Goal: Information Seeking & Learning: Find specific fact

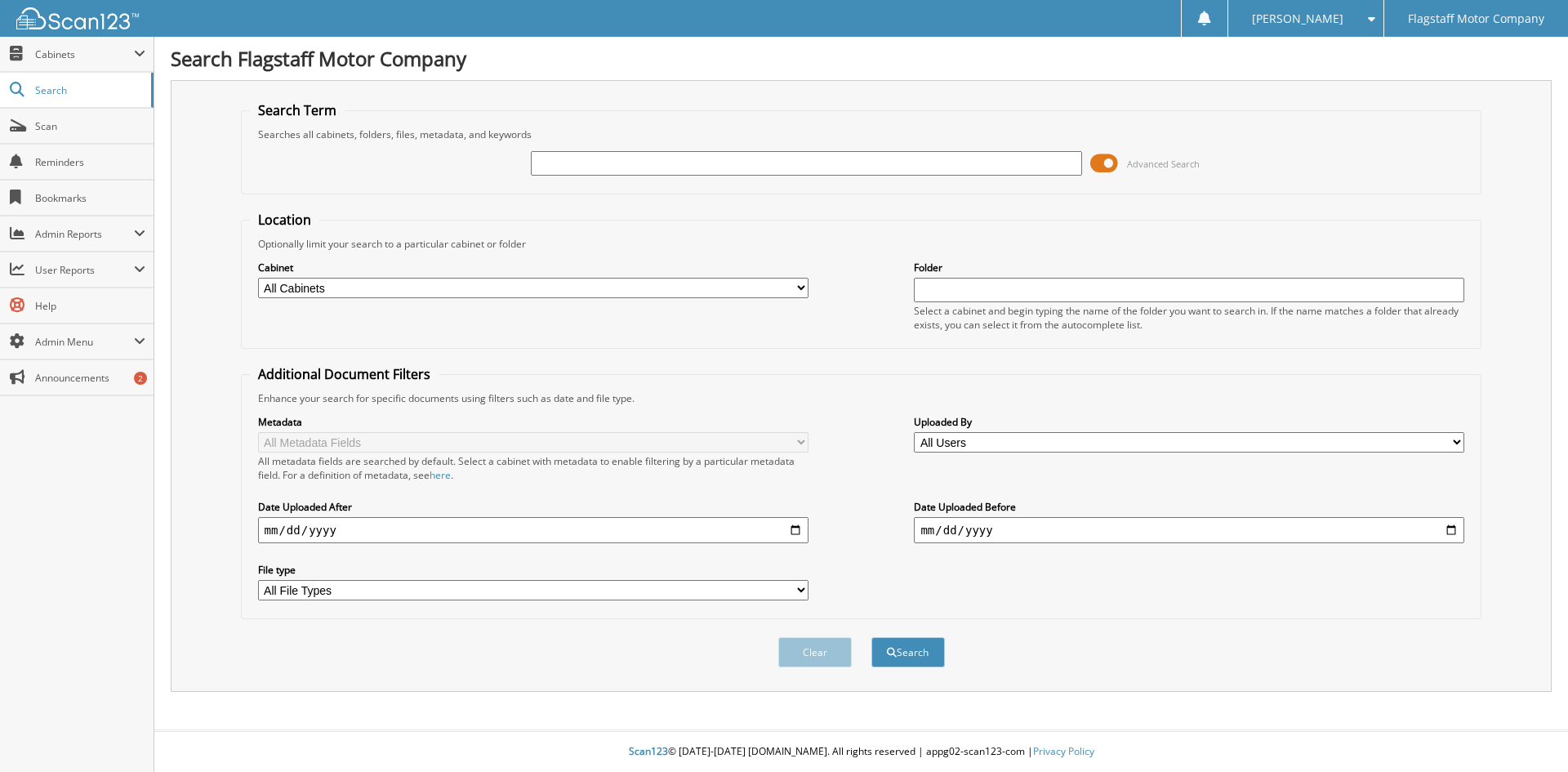
click at [596, 163] on input "text" at bounding box center [806, 163] width 551 height 25
type input "KH305804"
click at [871, 637] on button "Search" at bounding box center [908, 652] width 74 height 30
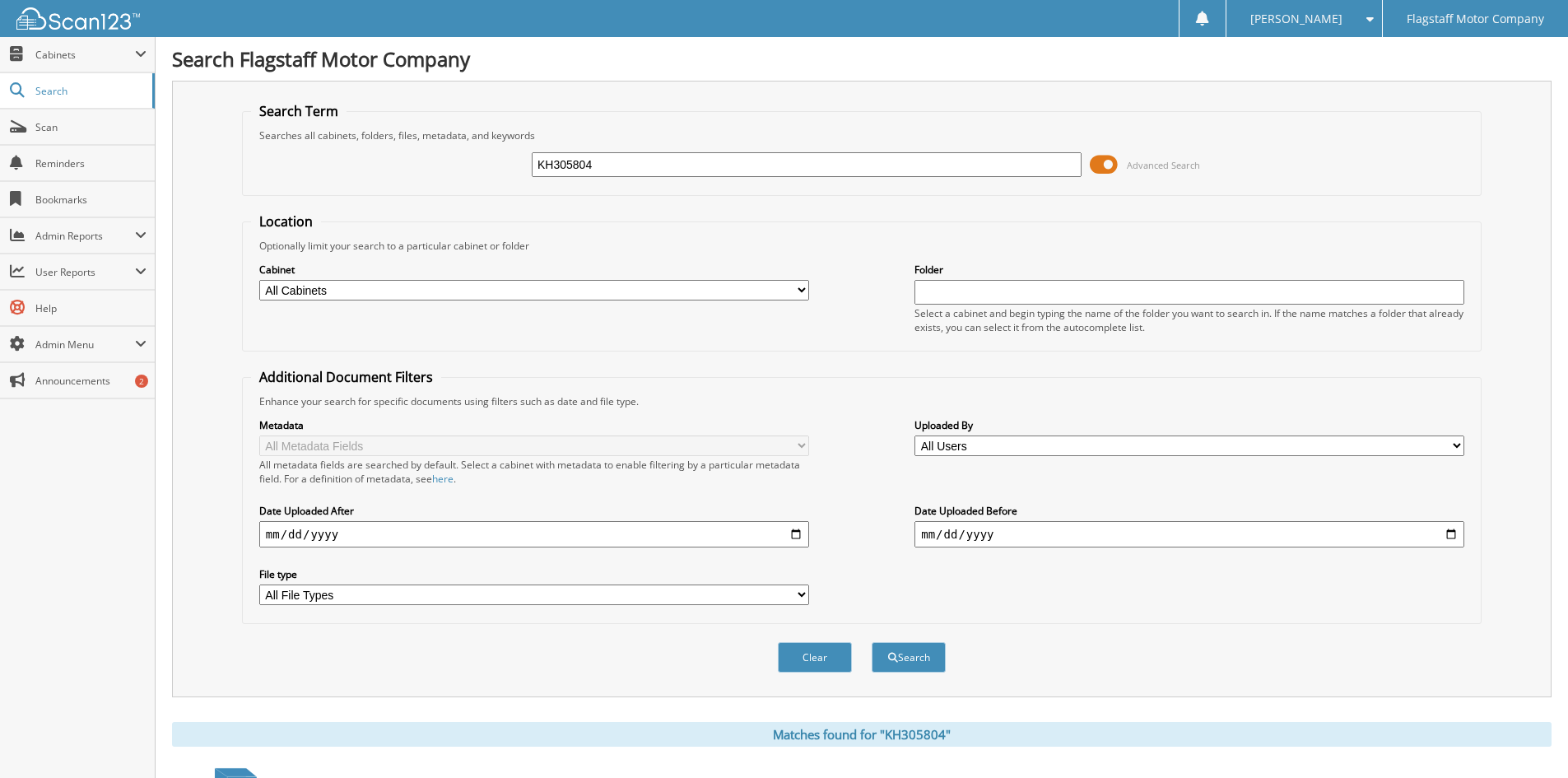
drag, startPoint x: 615, startPoint y: 161, endPoint x: 380, endPoint y: 157, distance: 235.0
click at [380, 157] on div "KH305804 Advanced Search" at bounding box center [861, 164] width 1221 height 45
type input "P3428253"
click at [871, 642] on button "Search" at bounding box center [908, 657] width 74 height 31
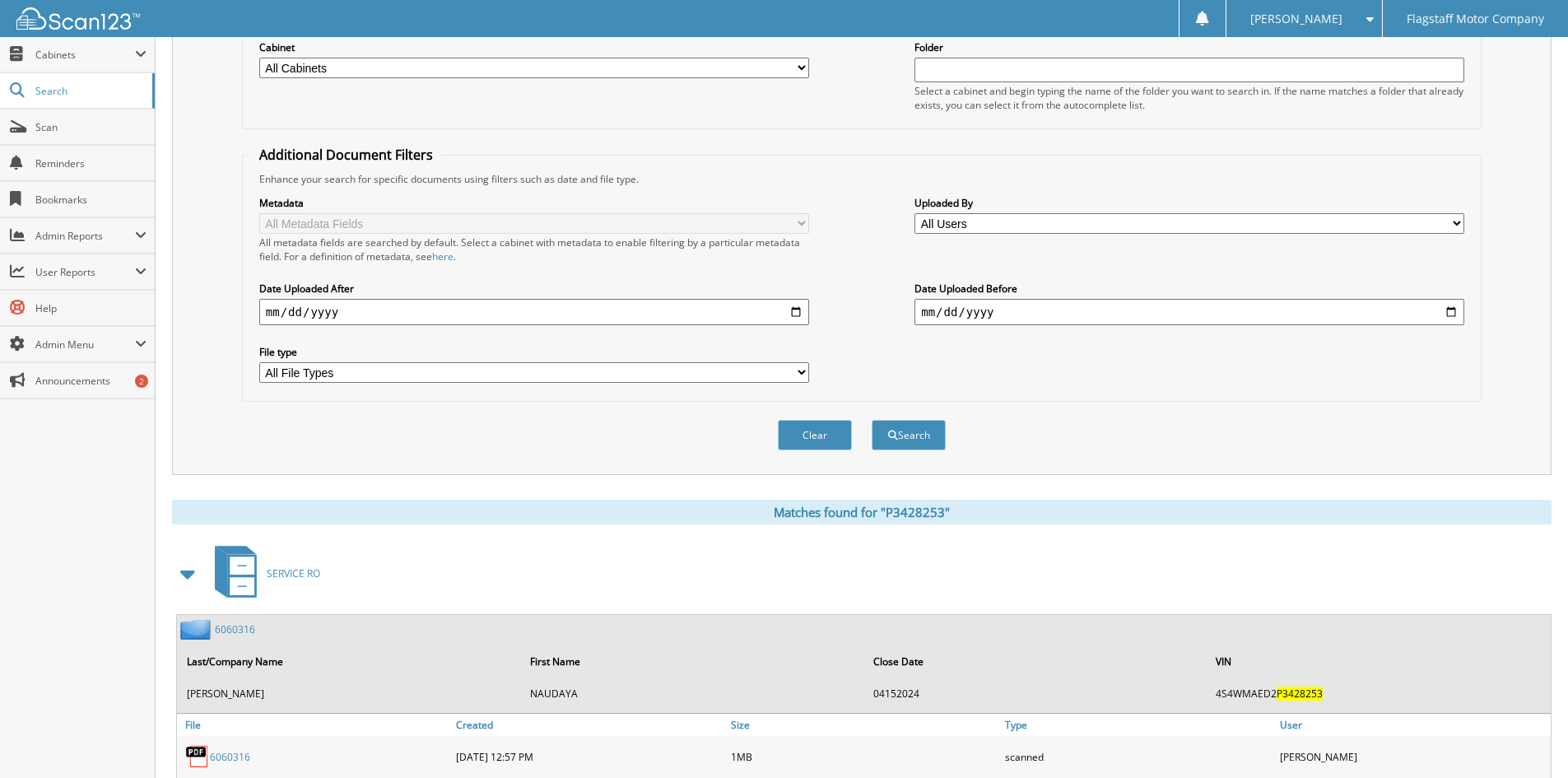
scroll to position [494, 0]
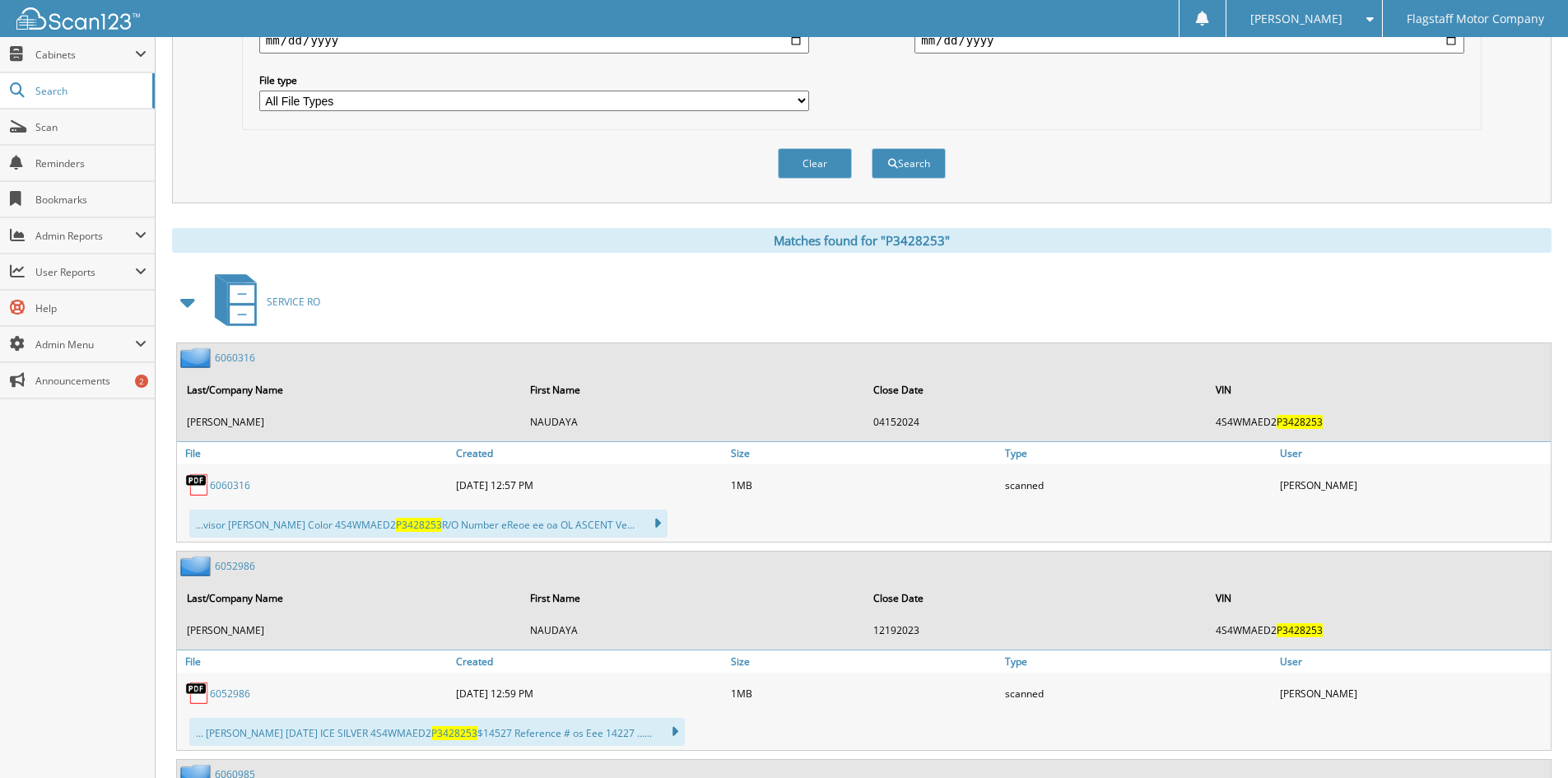
click at [182, 306] on span at bounding box center [188, 302] width 23 height 30
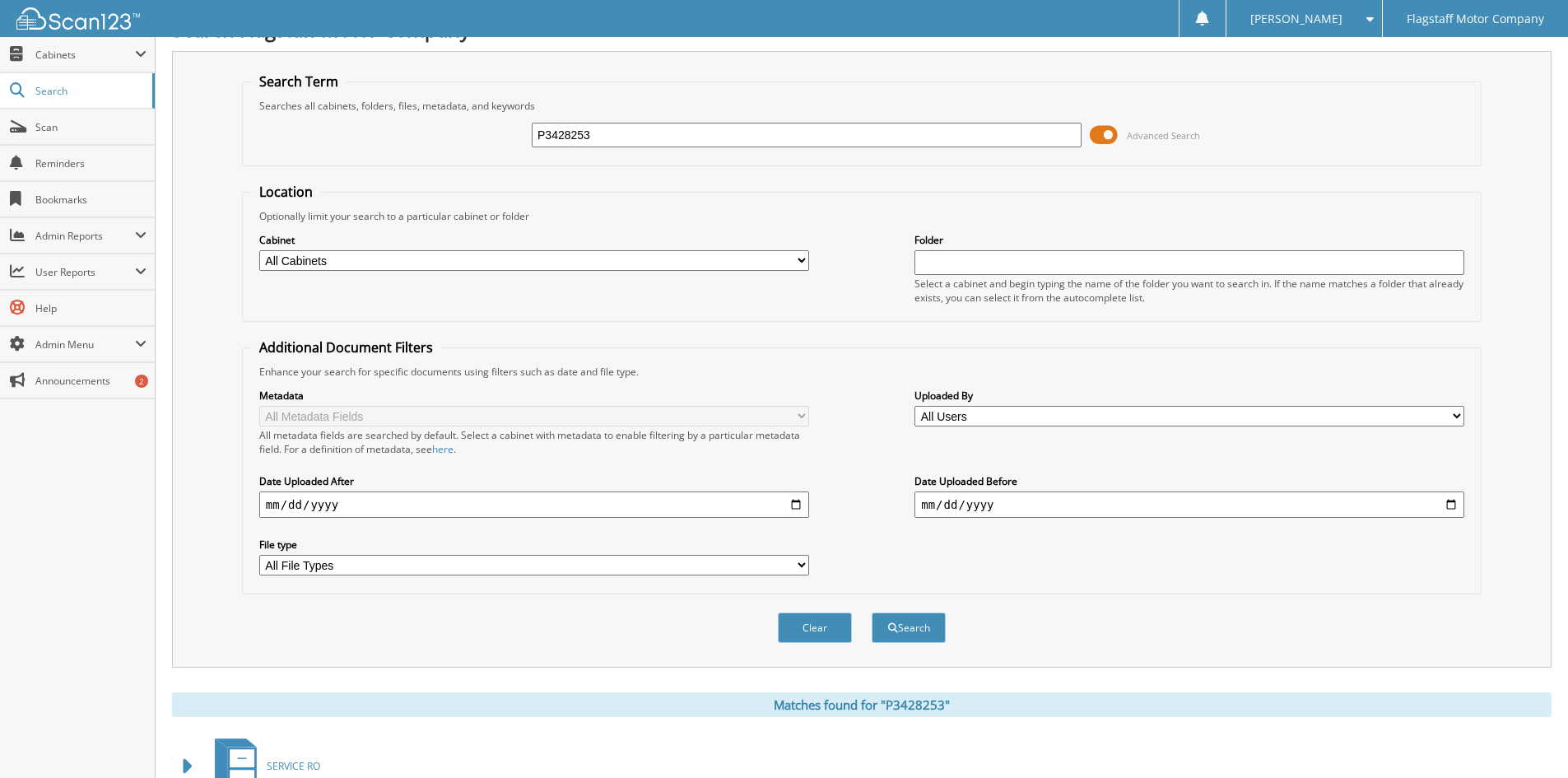
scroll to position [0, 0]
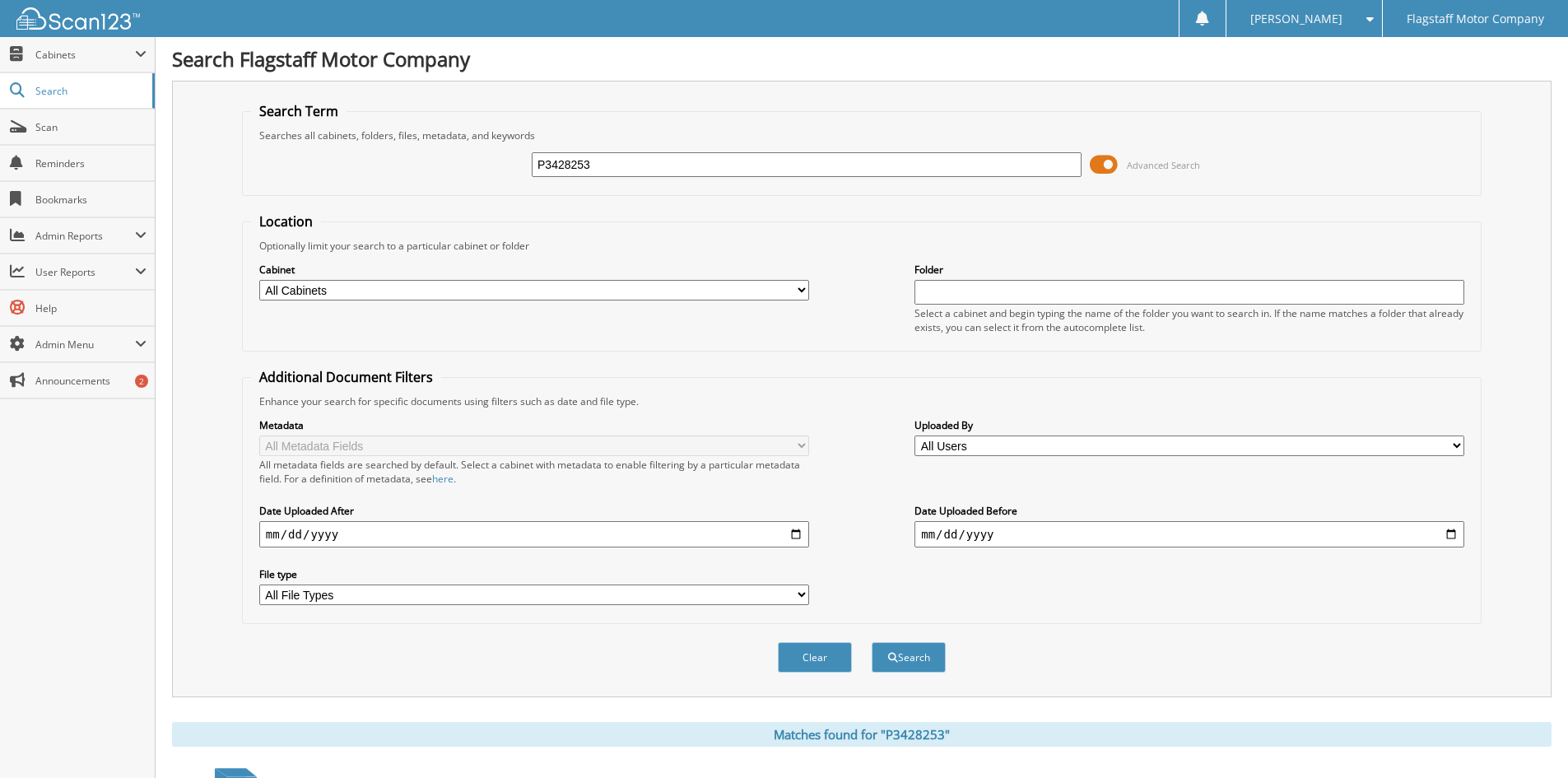
drag, startPoint x: 666, startPoint y: 165, endPoint x: 345, endPoint y: 187, distance: 321.8
click at [349, 189] on fieldset "Search Term Searches all cabinets, folders, files, metadata, and keywords P3428…" at bounding box center [861, 149] width 1239 height 94
type input "J1613786"
click at [871, 642] on button "Search" at bounding box center [908, 657] width 74 height 31
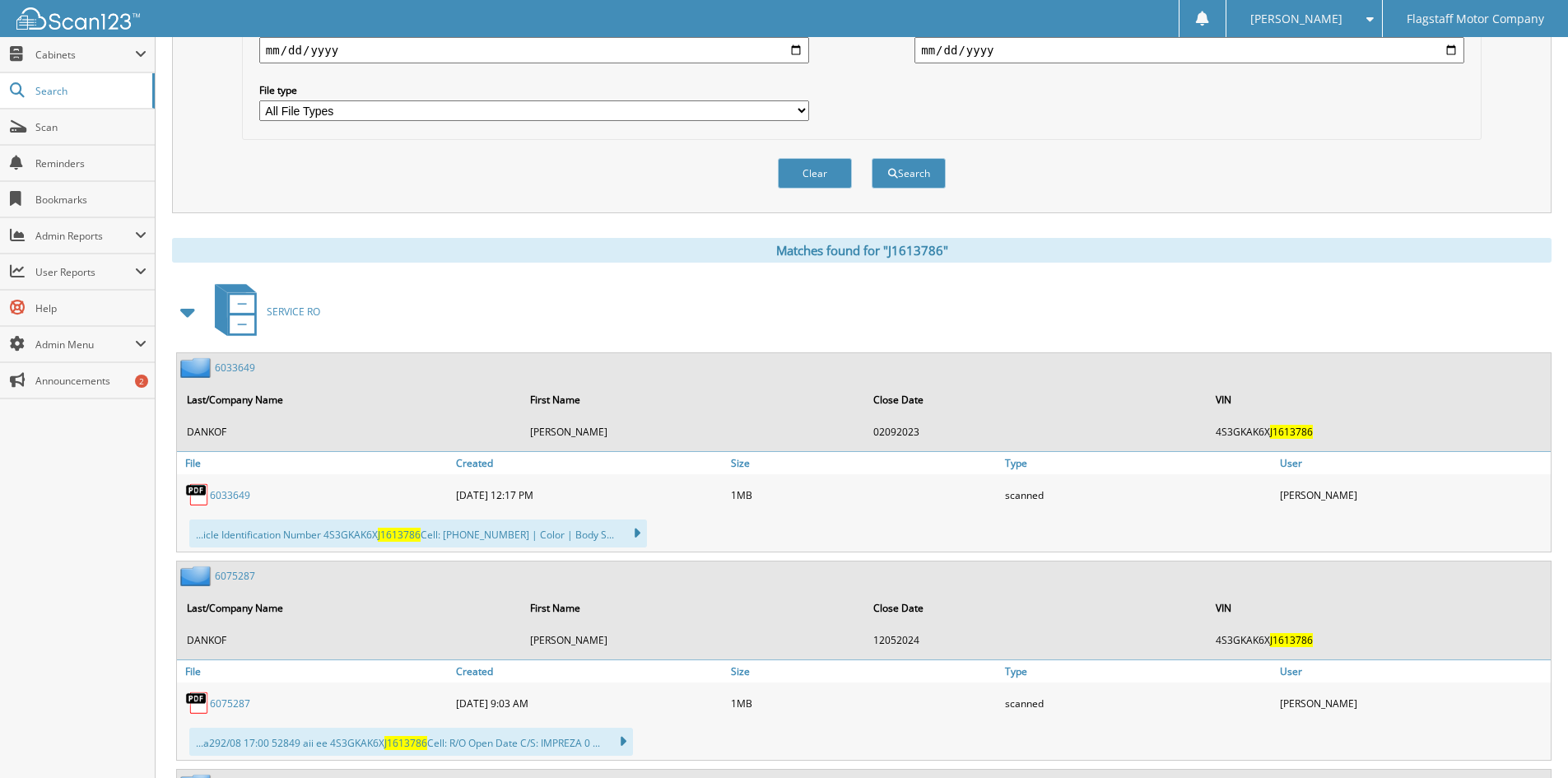
scroll to position [658, 0]
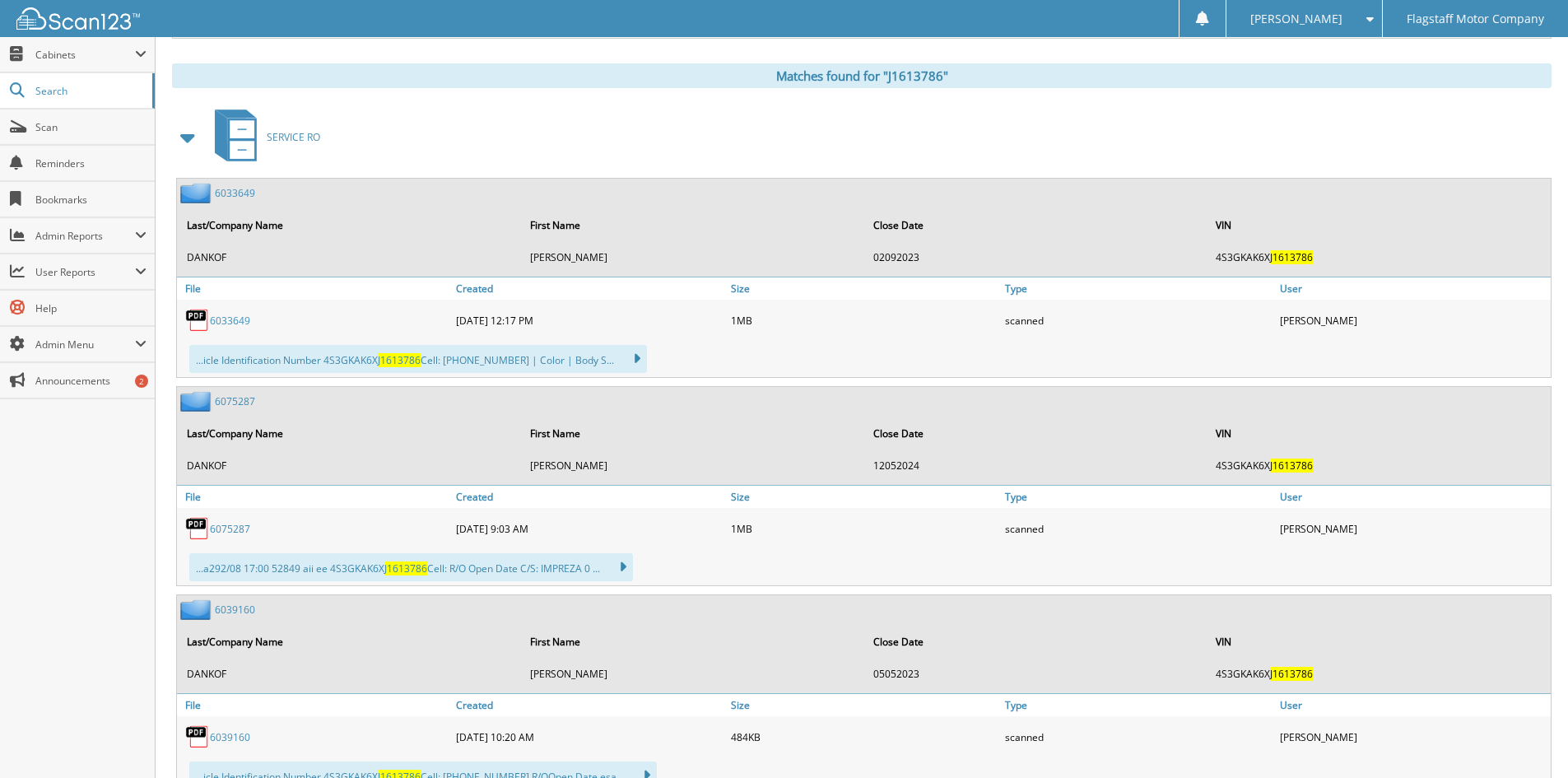
click at [187, 134] on span at bounding box center [188, 138] width 23 height 30
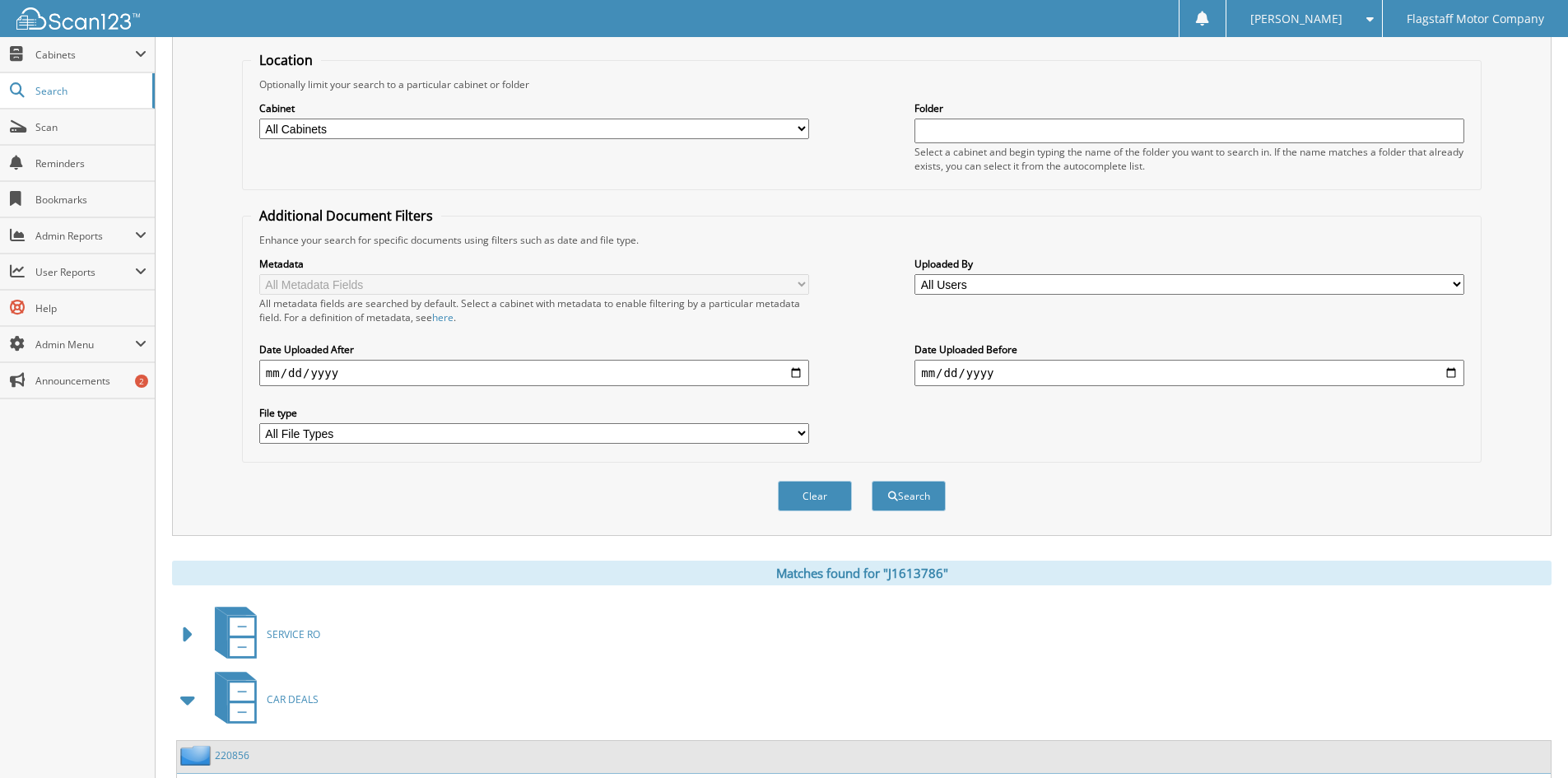
scroll to position [47, 0]
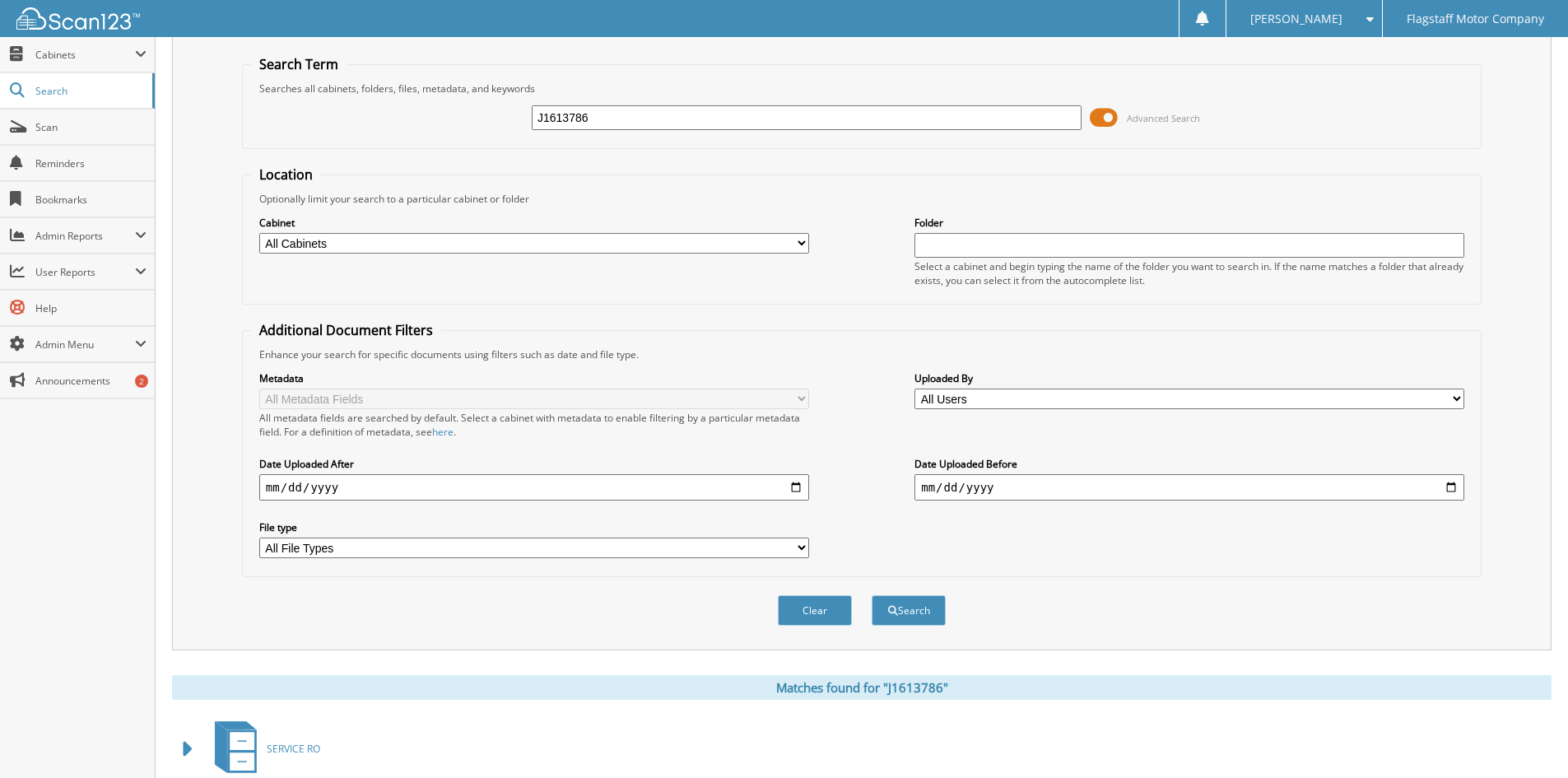
drag, startPoint x: 500, startPoint y: 122, endPoint x: 353, endPoint y: 109, distance: 147.6
click at [360, 111] on div "J1613786 Advanced Search" at bounding box center [861, 118] width 1221 height 45
type input "EM31972"
click at [871, 595] on button "Search" at bounding box center [908, 610] width 74 height 31
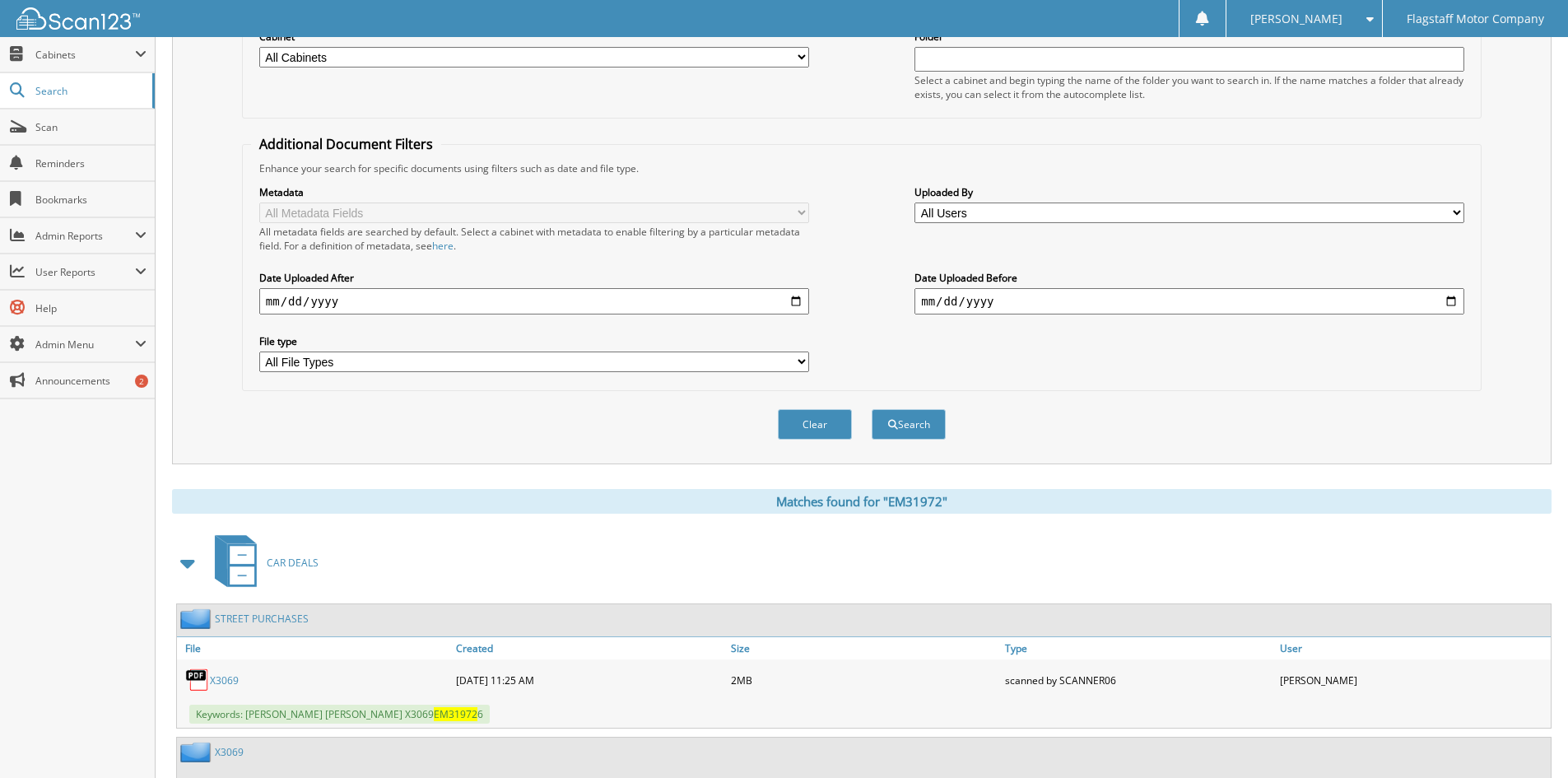
scroll to position [83, 0]
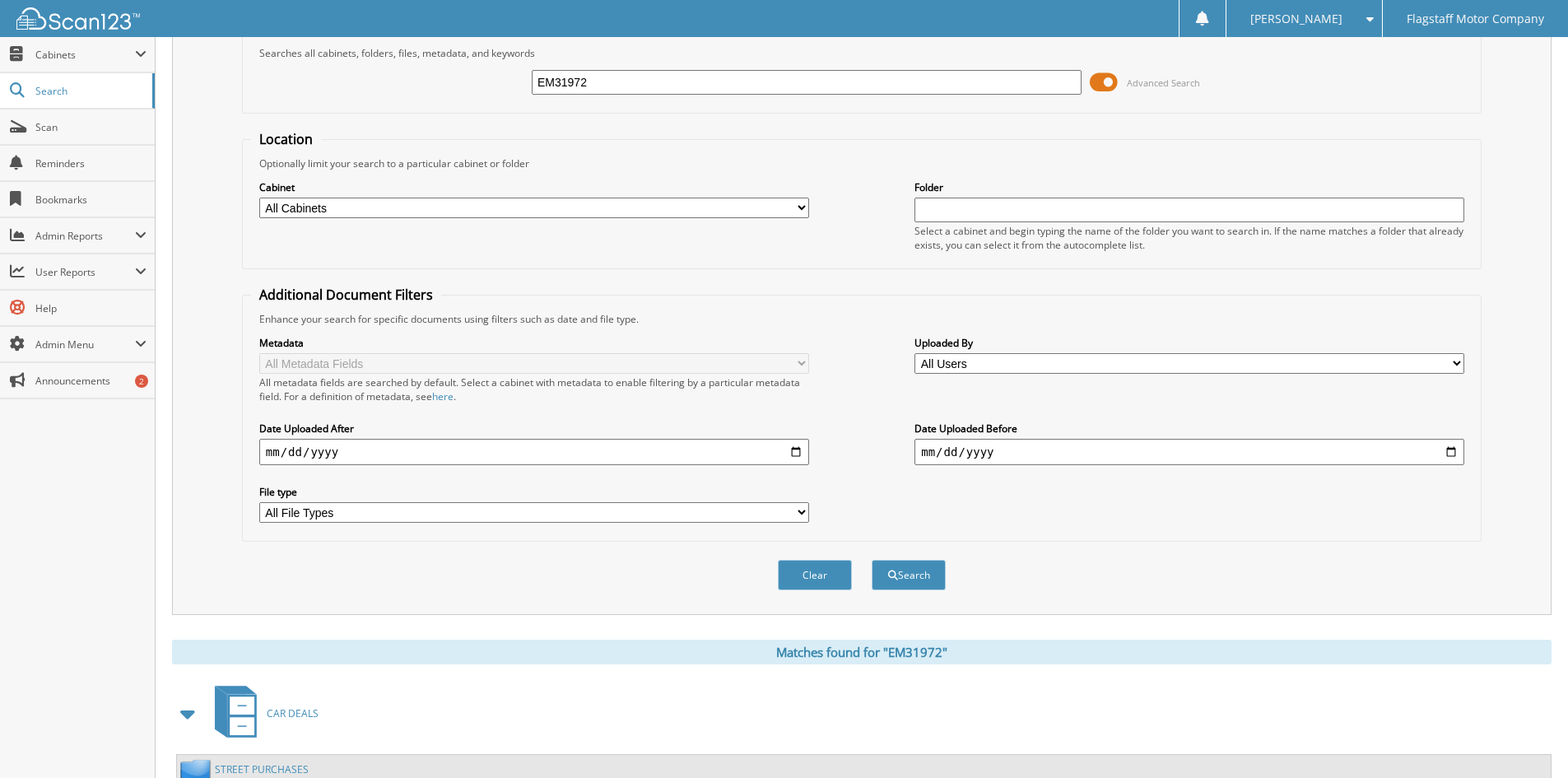
drag, startPoint x: 604, startPoint y: 89, endPoint x: 372, endPoint y: 55, distance: 234.5
click at [372, 55] on fieldset "Search Term Searches all cabinets, folders, files, metadata, and keywords EM319…" at bounding box center [861, 67] width 1239 height 94
type input "JH223288"
click at [871, 560] on button "Search" at bounding box center [908, 575] width 74 height 31
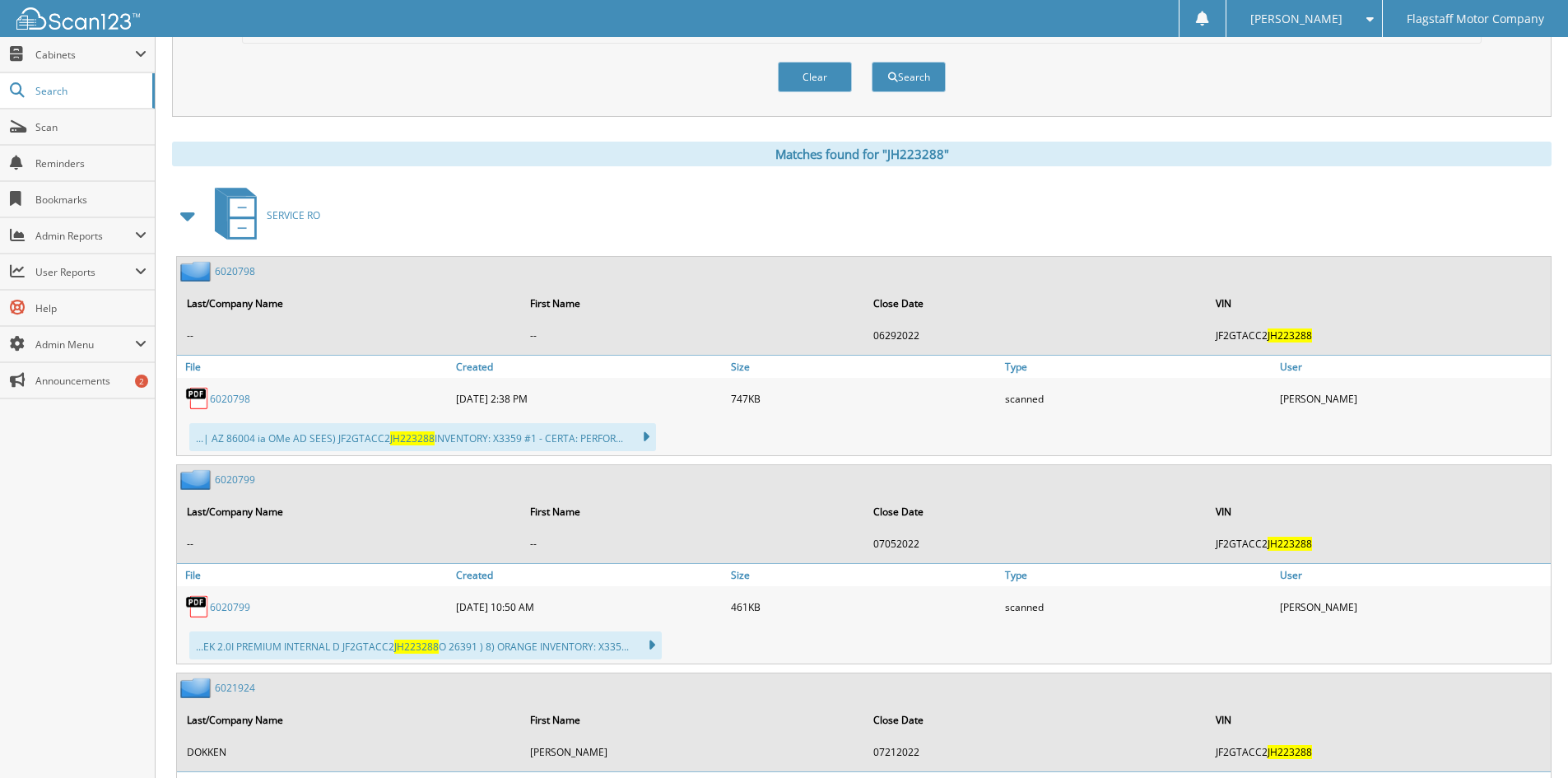
scroll to position [411, 0]
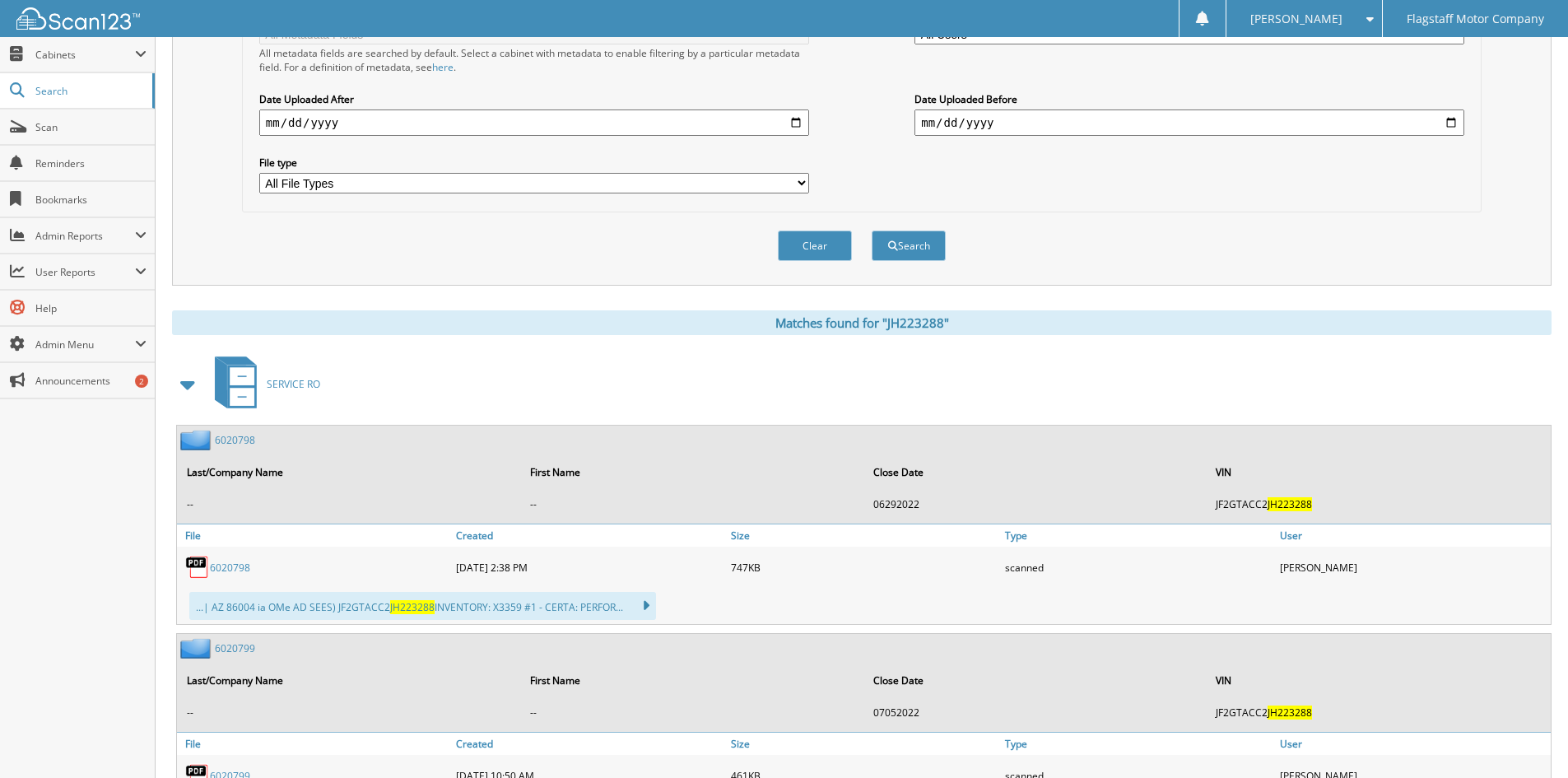
click at [182, 377] on span at bounding box center [188, 384] width 23 height 30
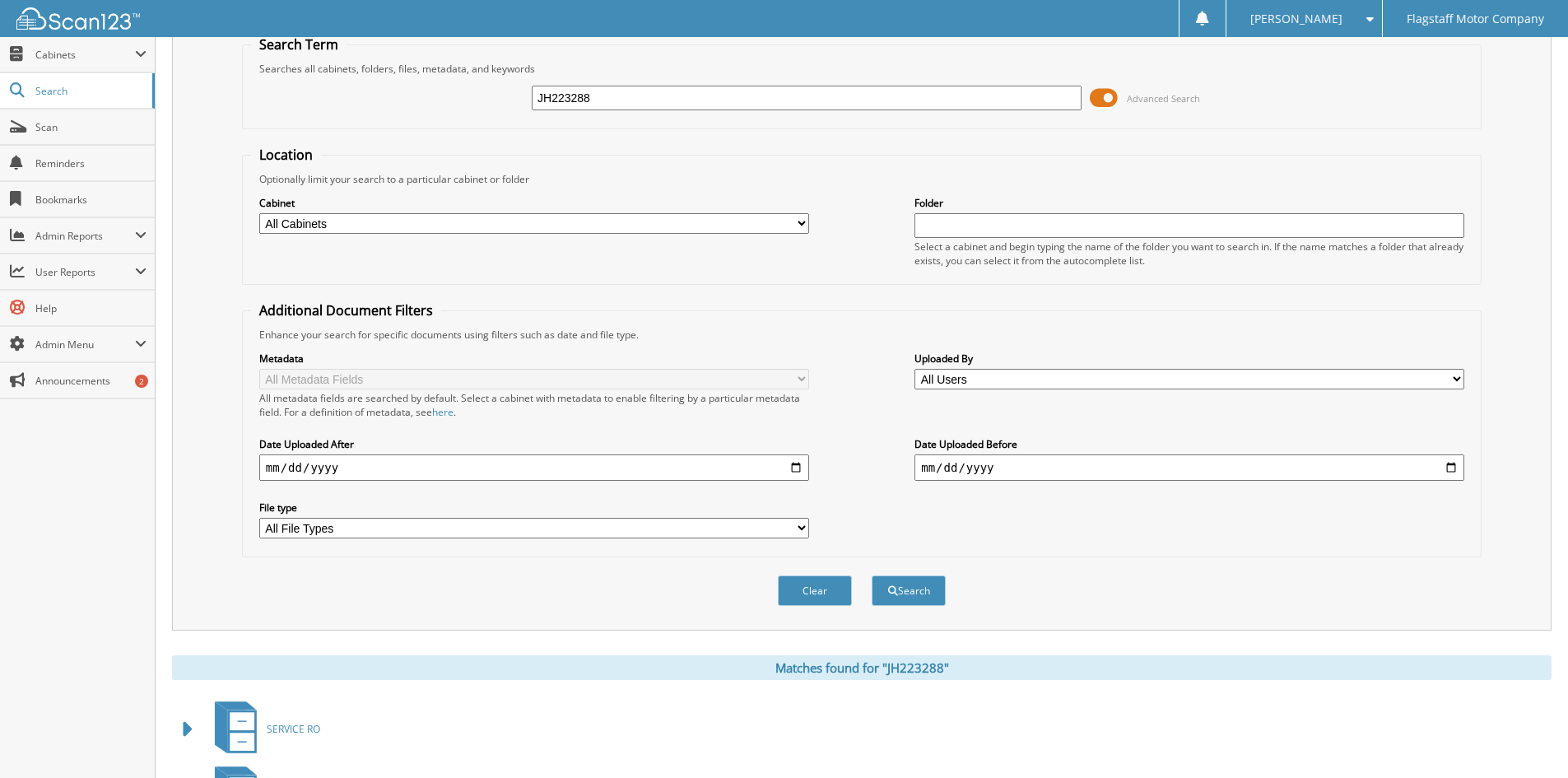
scroll to position [0, 0]
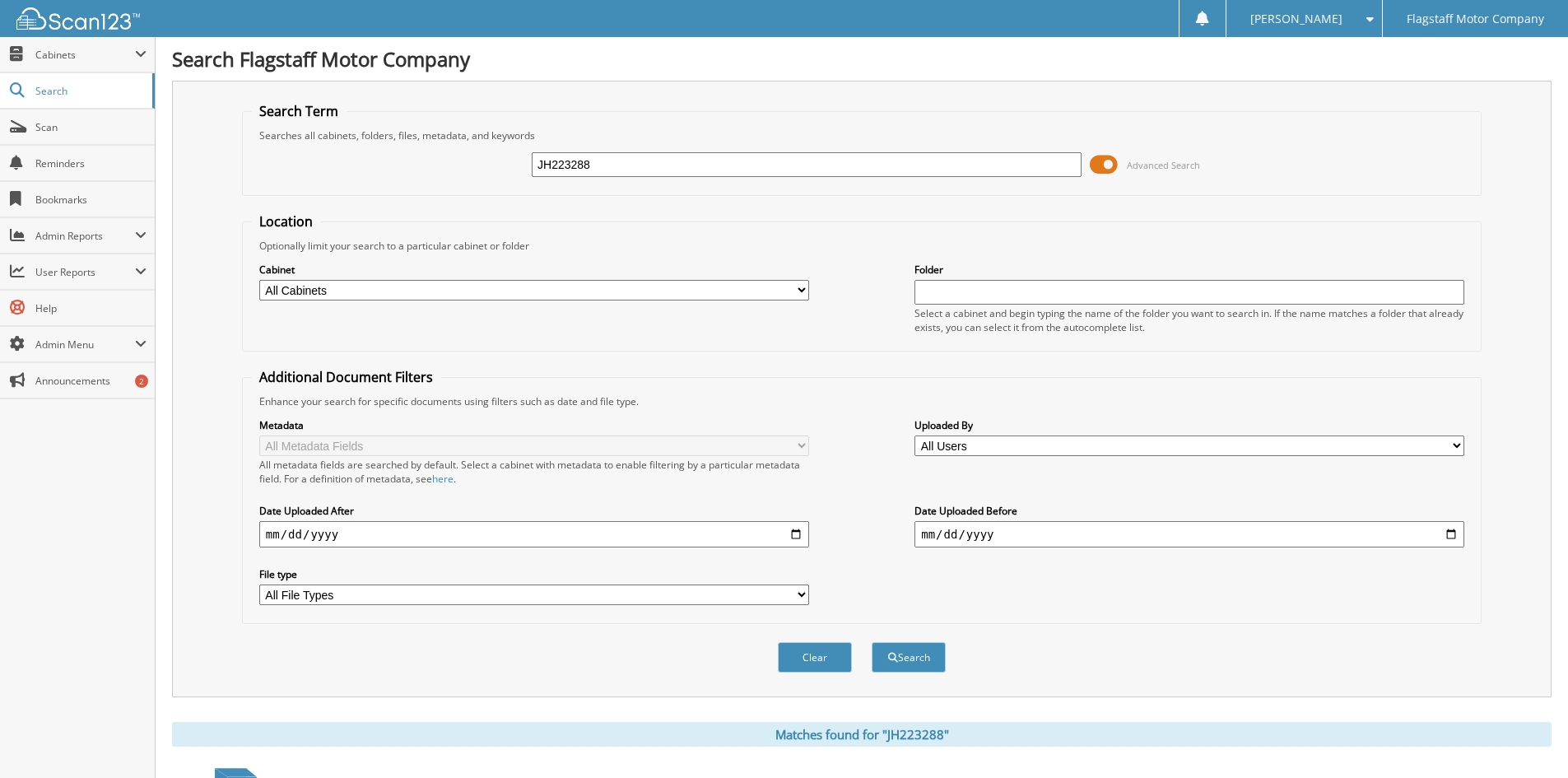
drag, startPoint x: 629, startPoint y: 167, endPoint x: 467, endPoint y: 170, distance: 162.0
click at [481, 172] on div "JH223288 Advanced Search" at bounding box center [861, 164] width 1221 height 45
type input "R8225055"
click at [871, 642] on button "Search" at bounding box center [908, 657] width 74 height 31
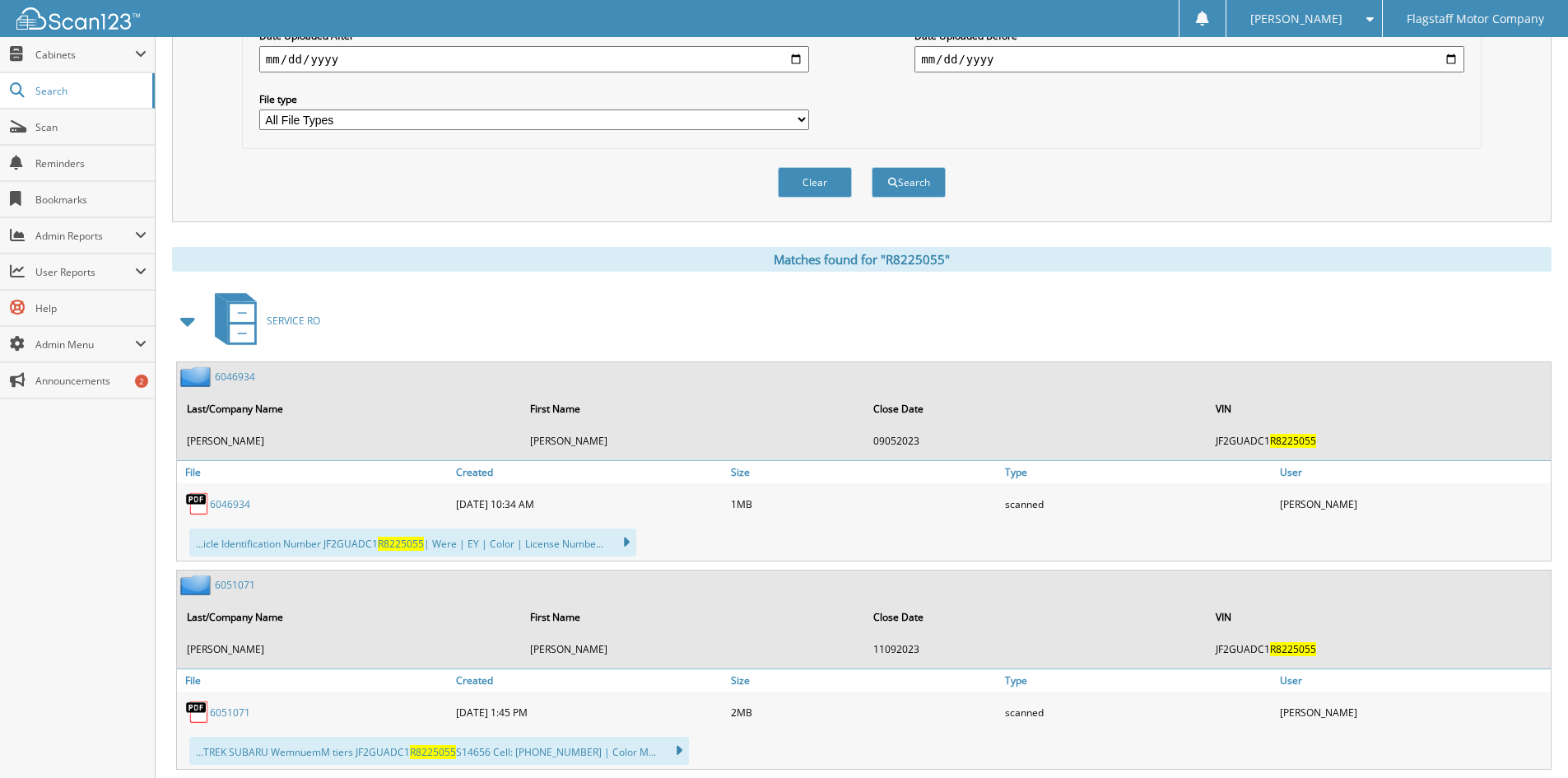
scroll to position [247, 0]
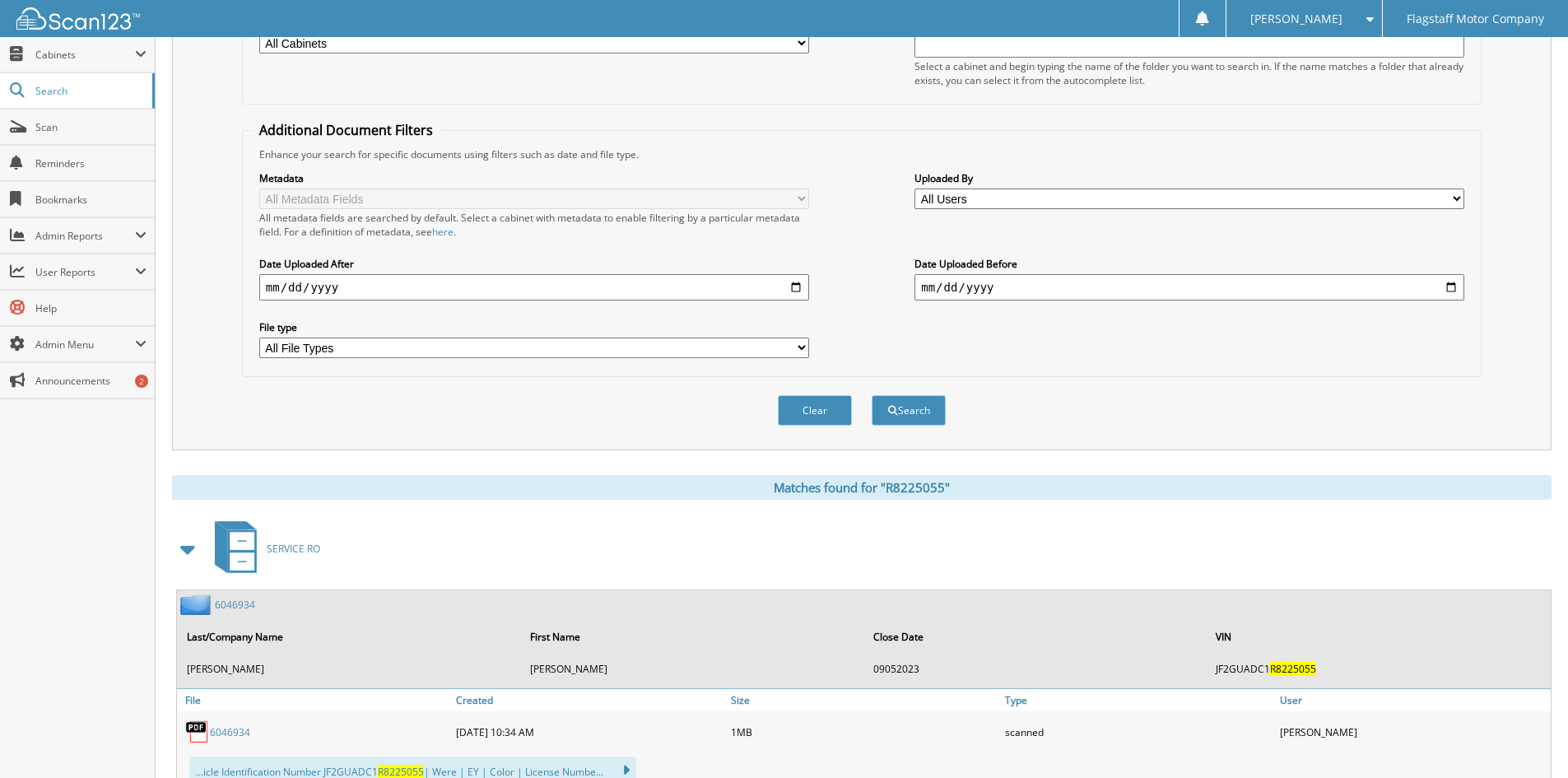
drag, startPoint x: 183, startPoint y: 545, endPoint x: 301, endPoint y: 553, distance: 118.3
click at [184, 546] on span at bounding box center [188, 549] width 23 height 30
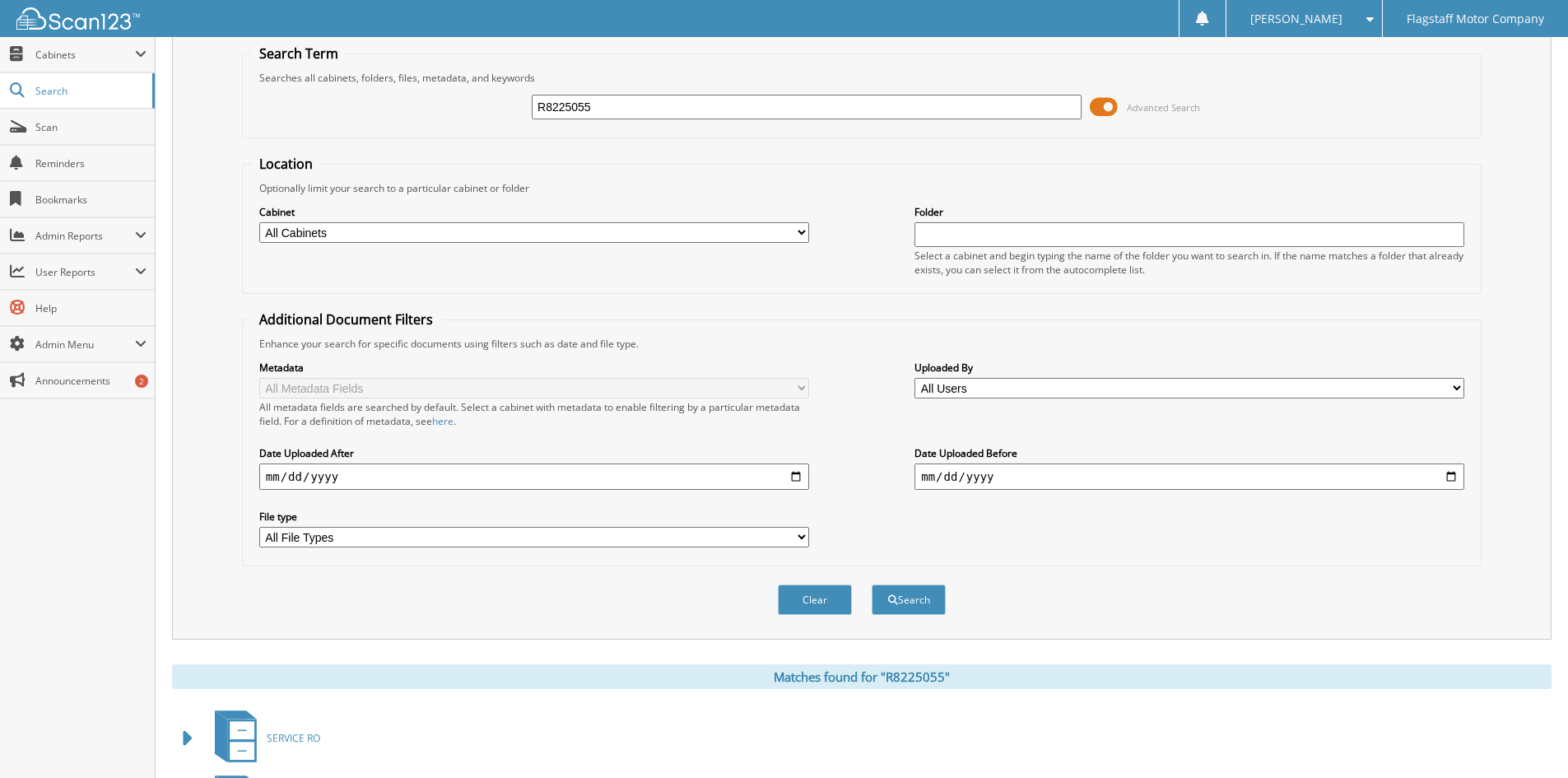
scroll to position [0, 0]
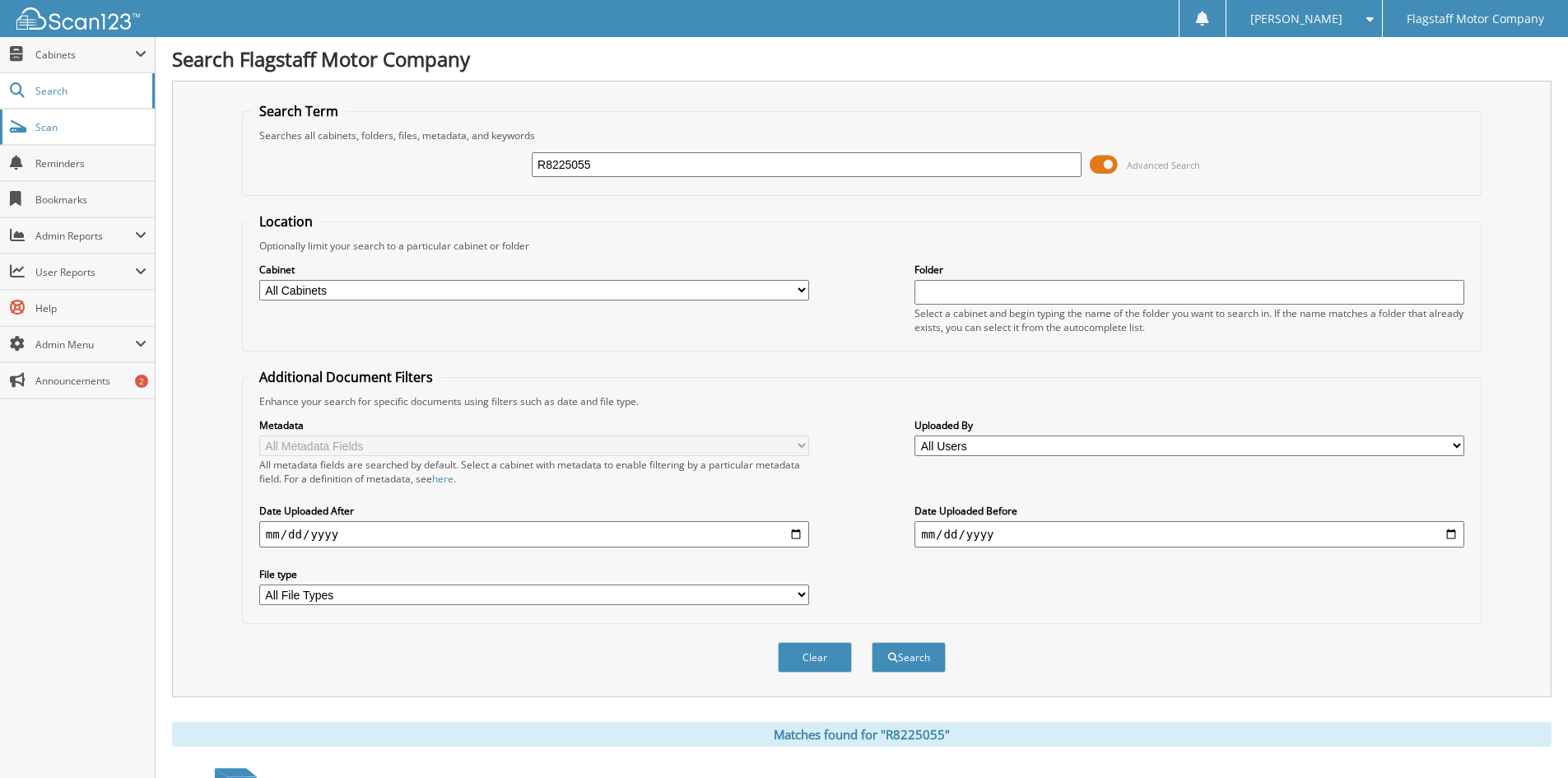
drag, startPoint x: 599, startPoint y: 167, endPoint x: 53, endPoint y: 130, distance: 547.3
type input "R8278160"
click at [871, 642] on button "Search" at bounding box center [908, 657] width 74 height 31
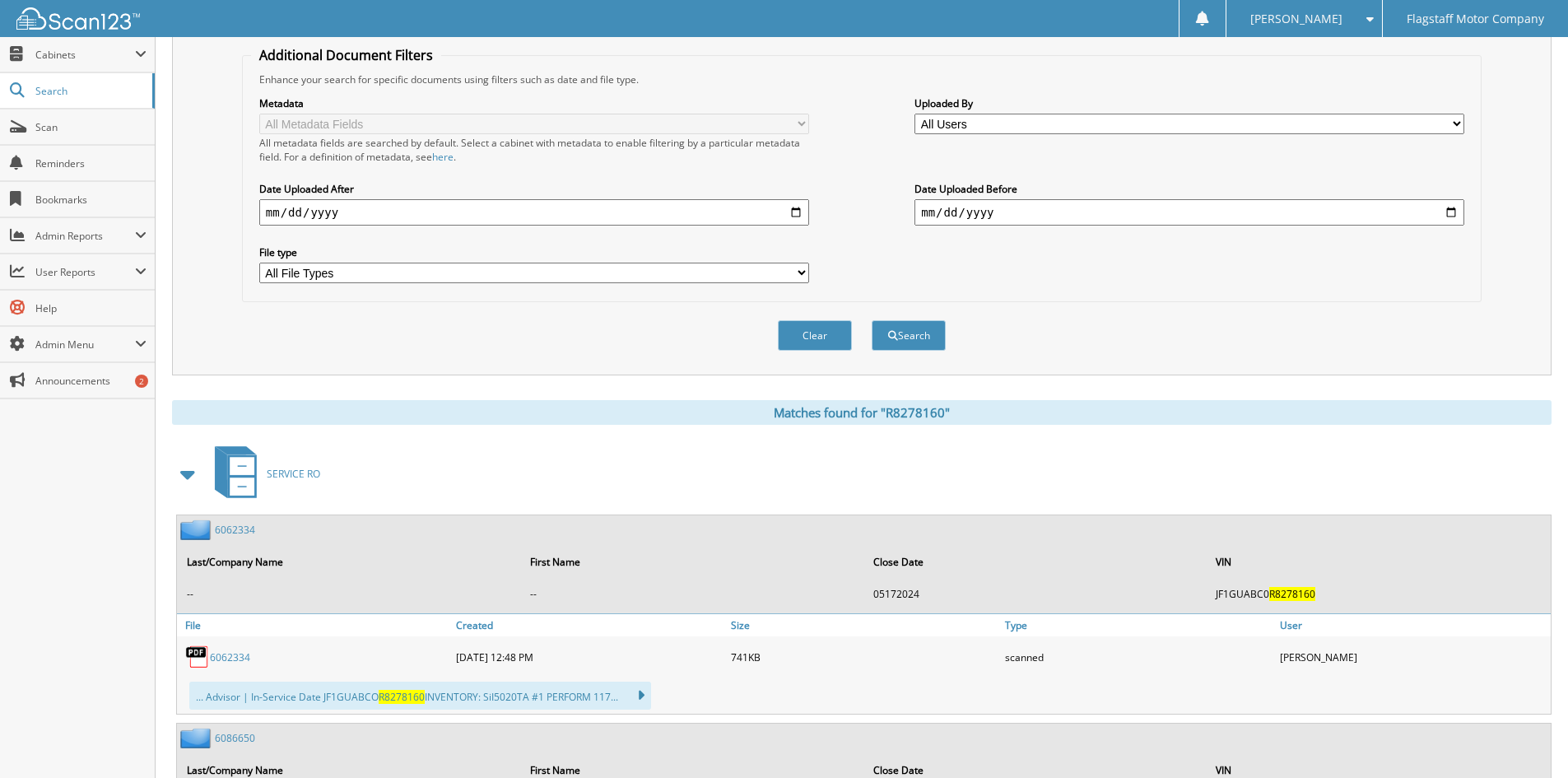
scroll to position [576, 0]
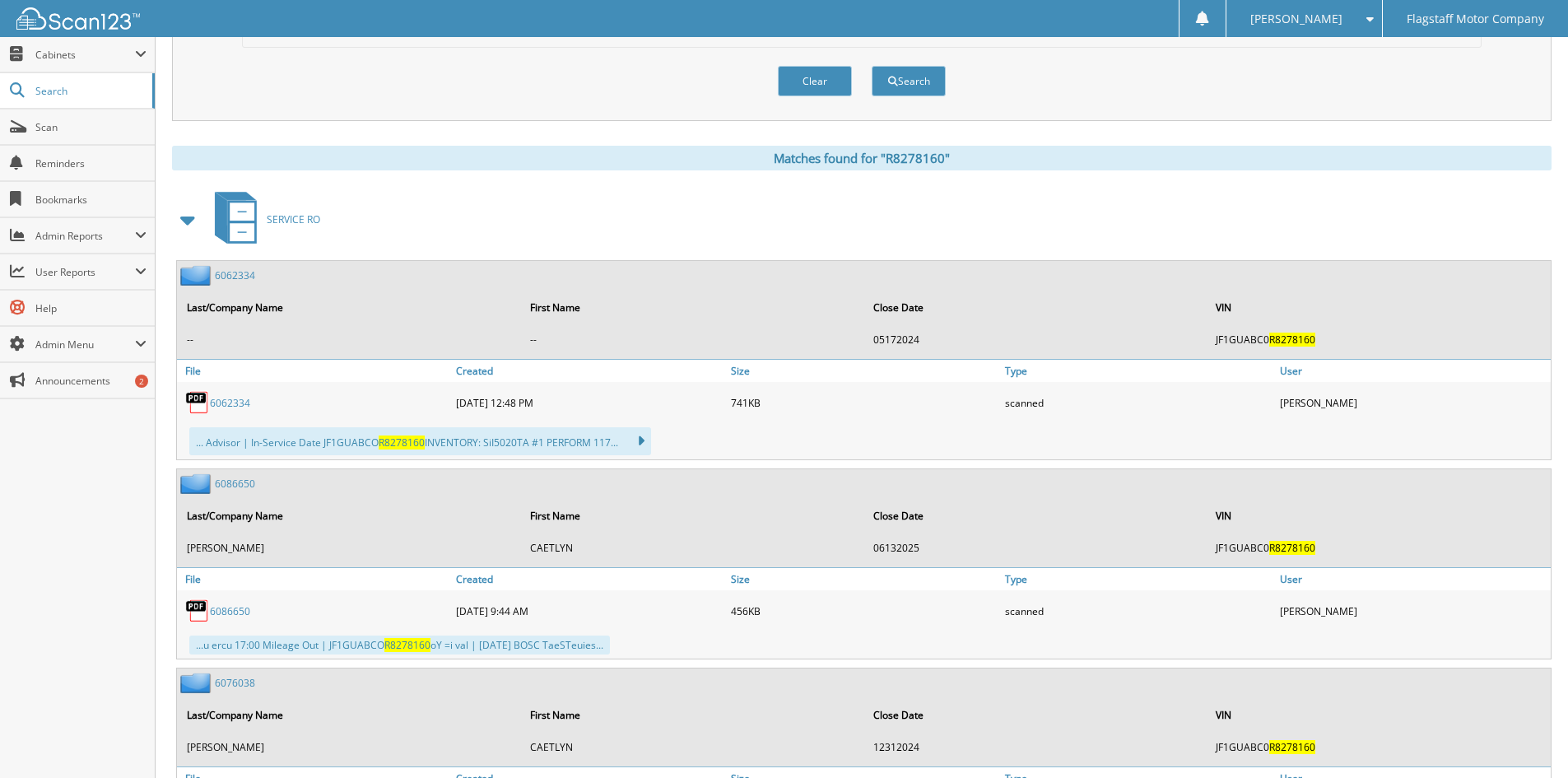
click at [176, 219] on span at bounding box center [188, 220] width 33 height 40
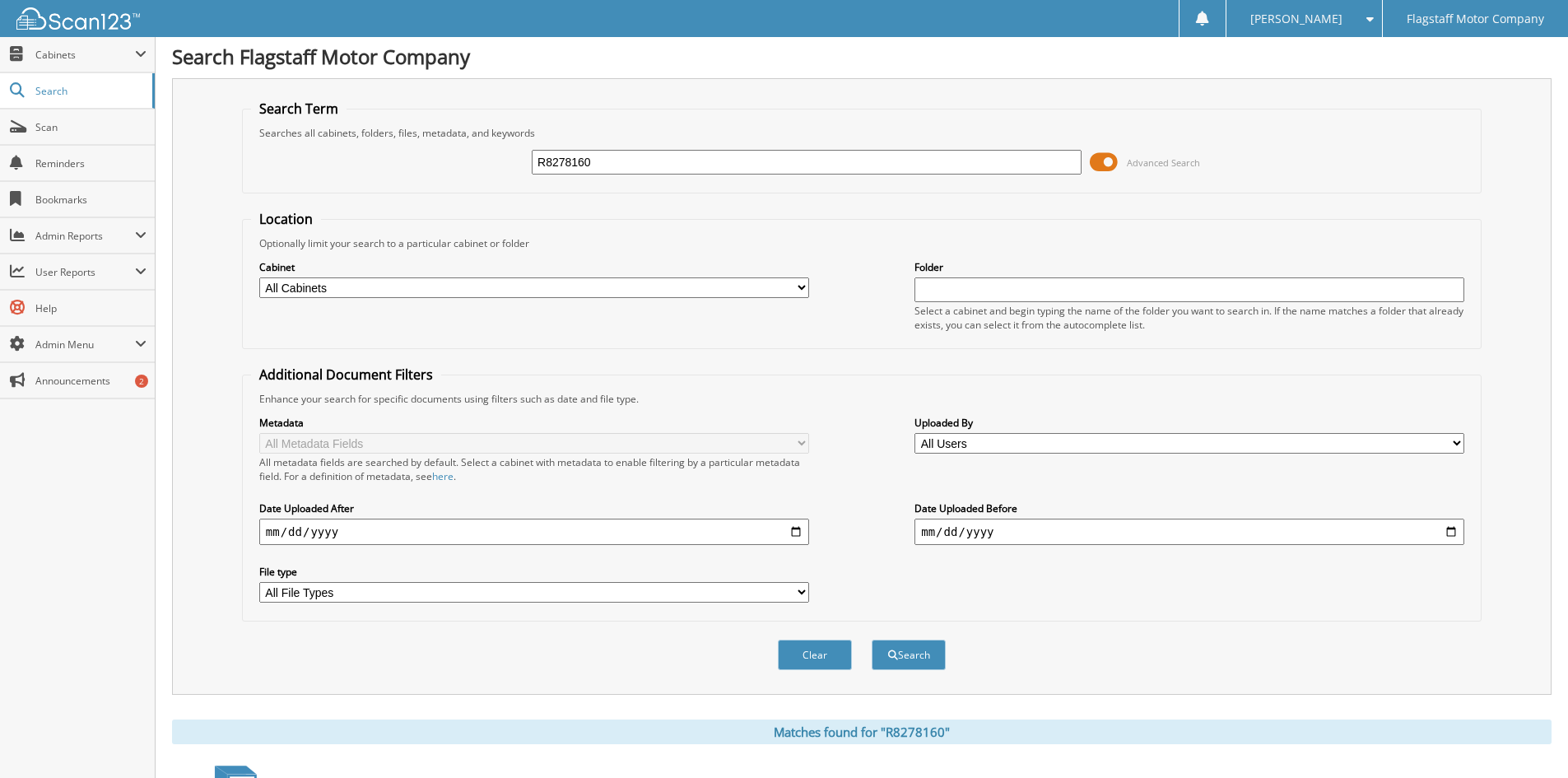
scroll to position [0, 0]
drag, startPoint x: 618, startPoint y: 165, endPoint x: 253, endPoint y: 143, distance: 365.7
click at [254, 143] on div "R8278160 Advanced Search" at bounding box center [861, 164] width 1221 height 45
type input "M9278898"
click at [871, 642] on button "Search" at bounding box center [908, 657] width 74 height 31
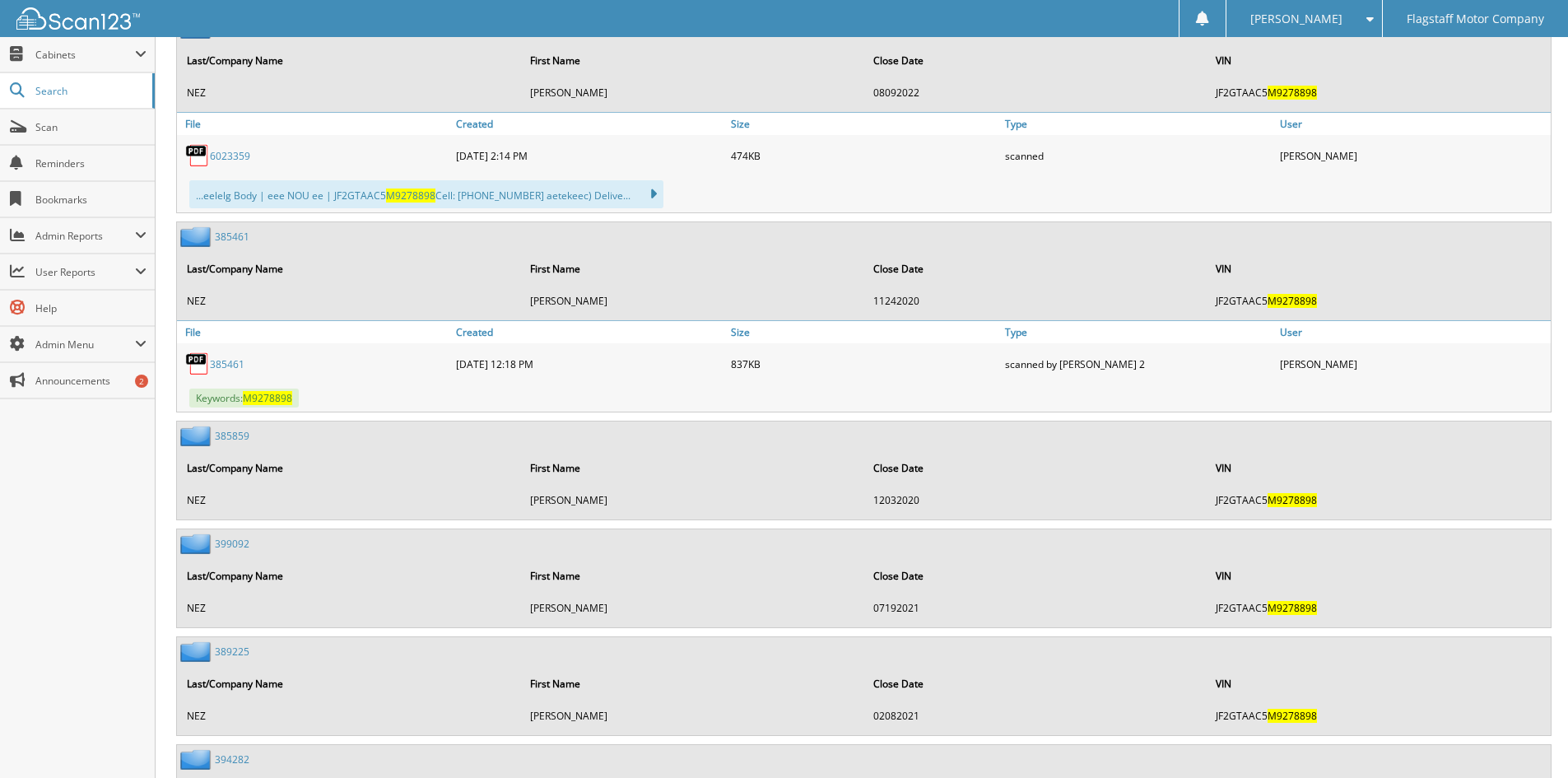
scroll to position [330, 0]
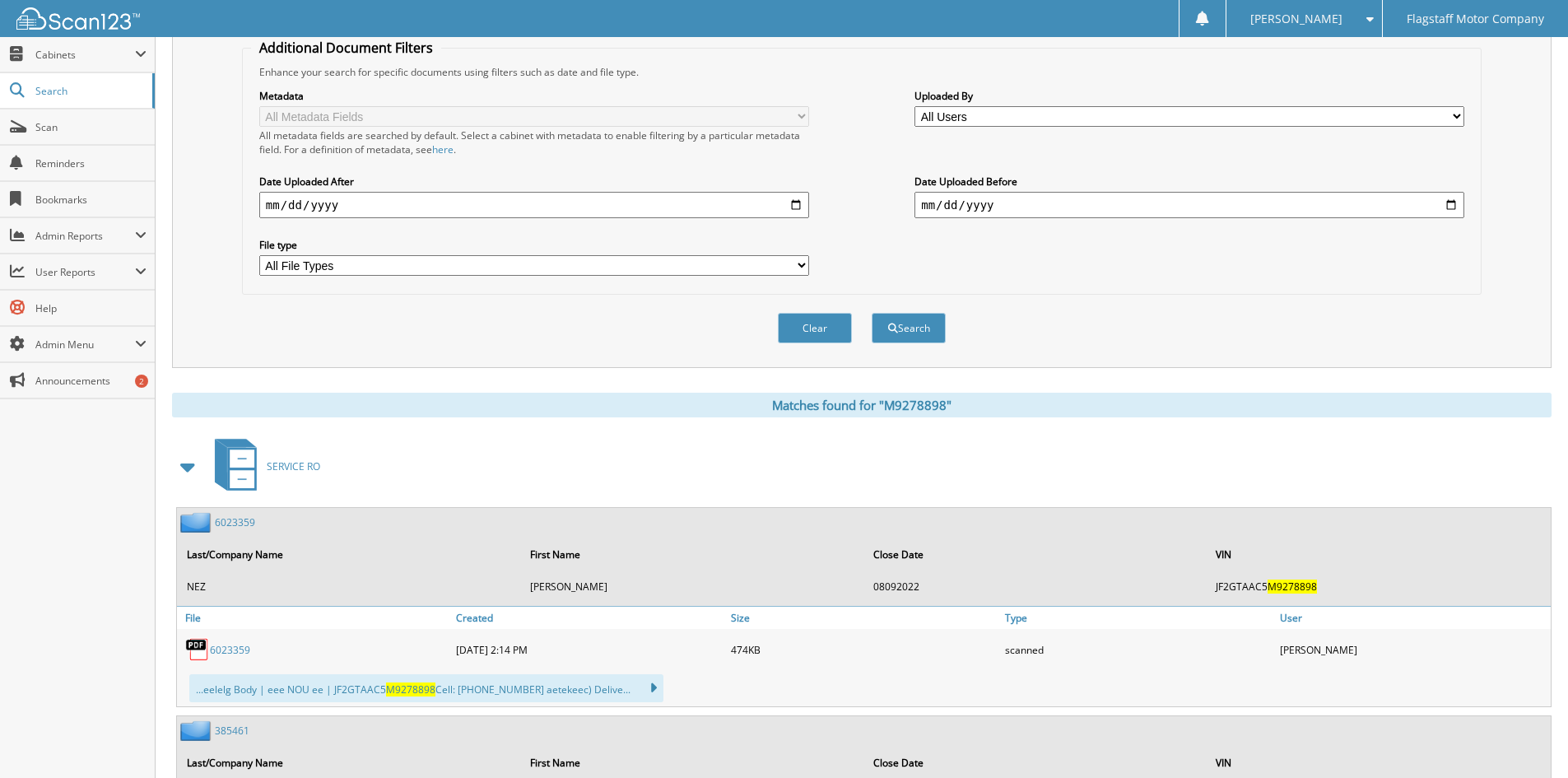
click at [187, 465] on span at bounding box center [188, 467] width 23 height 30
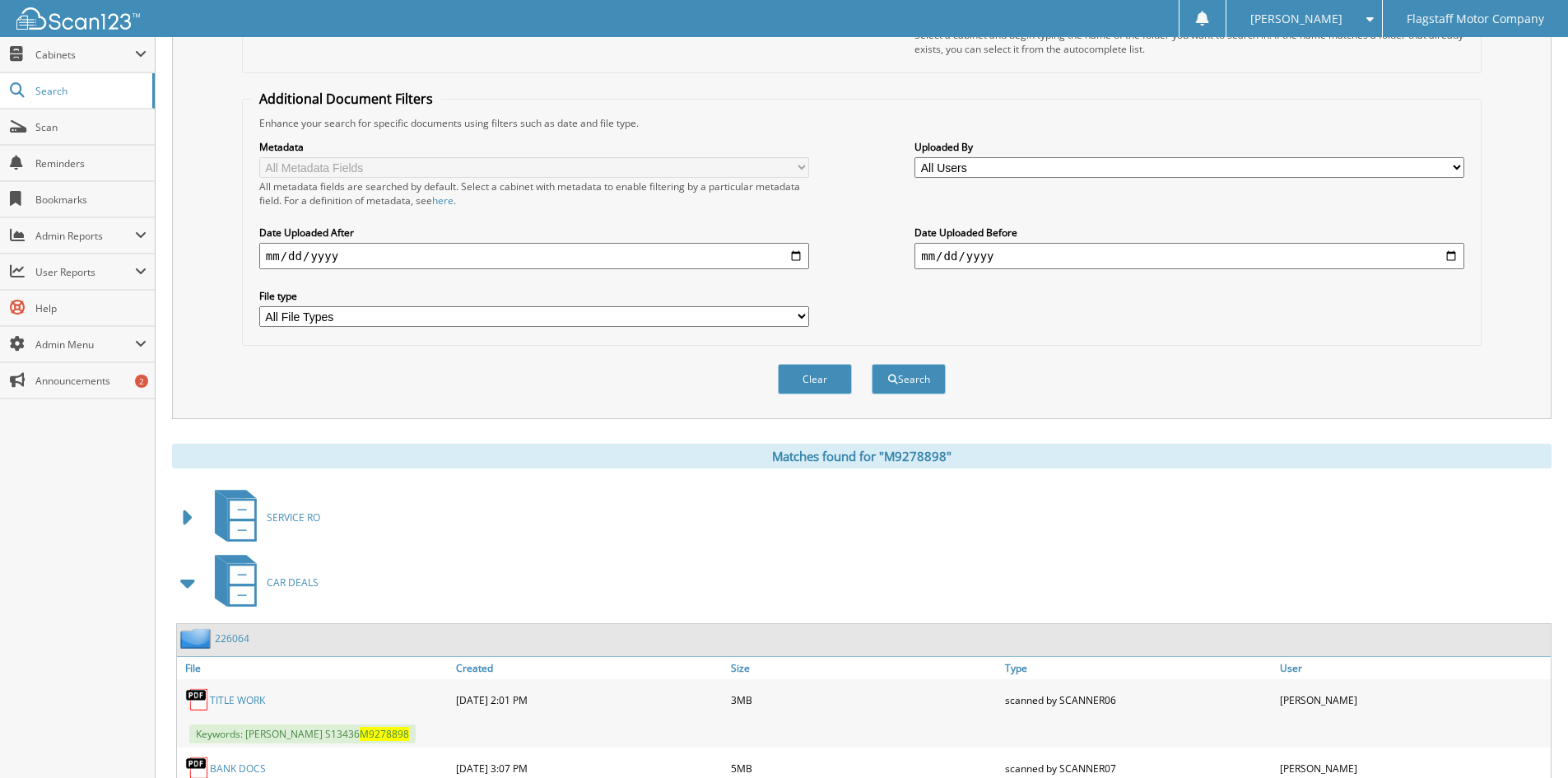
scroll to position [64, 0]
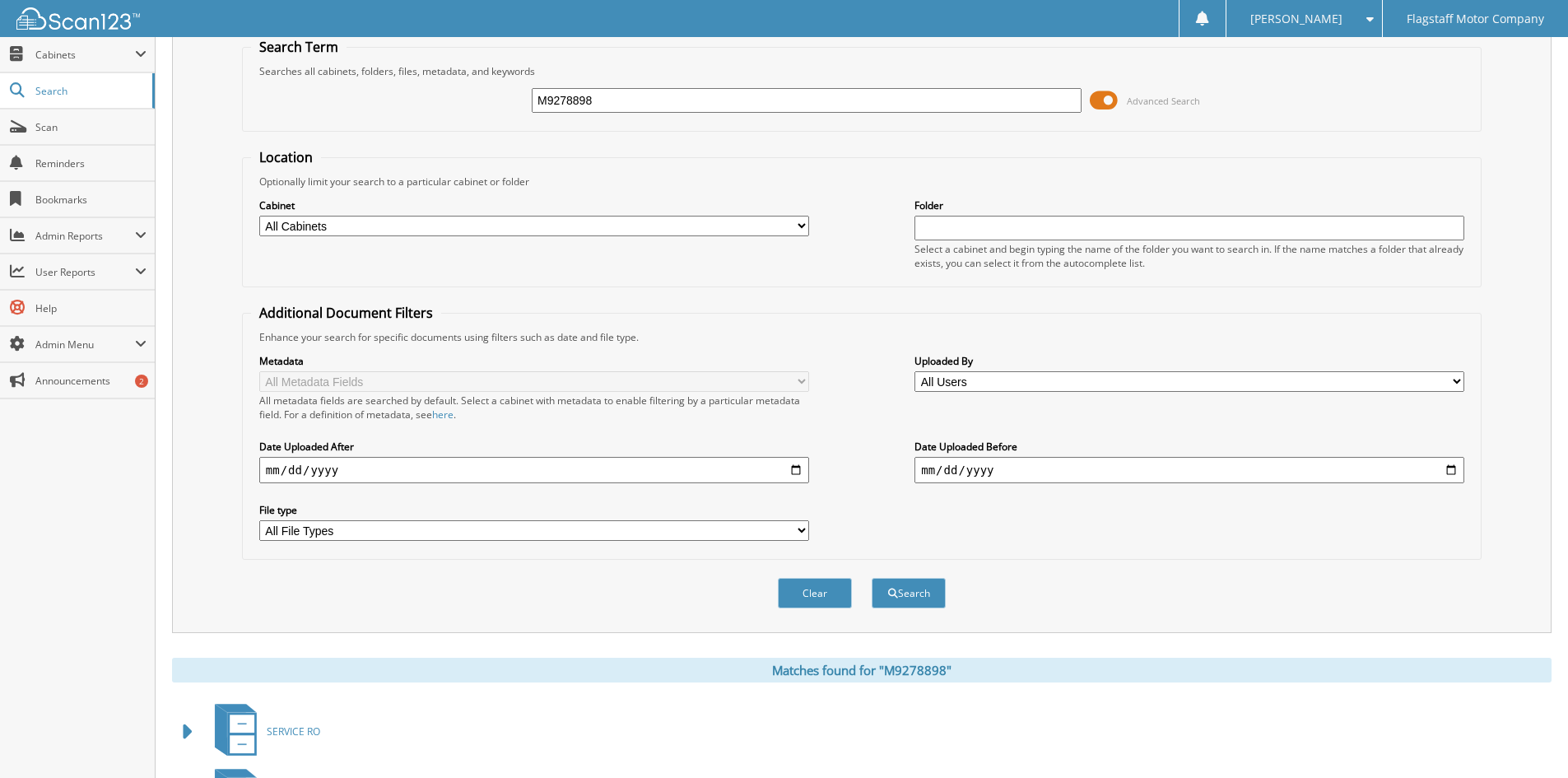
drag, startPoint x: 605, startPoint y: 97, endPoint x: 296, endPoint y: 79, distance: 309.5
click at [296, 79] on div "M9278898 Advanced Search" at bounding box center [861, 101] width 1221 height 45
type input "N3447835"
click at [871, 578] on button "Search" at bounding box center [908, 593] width 74 height 31
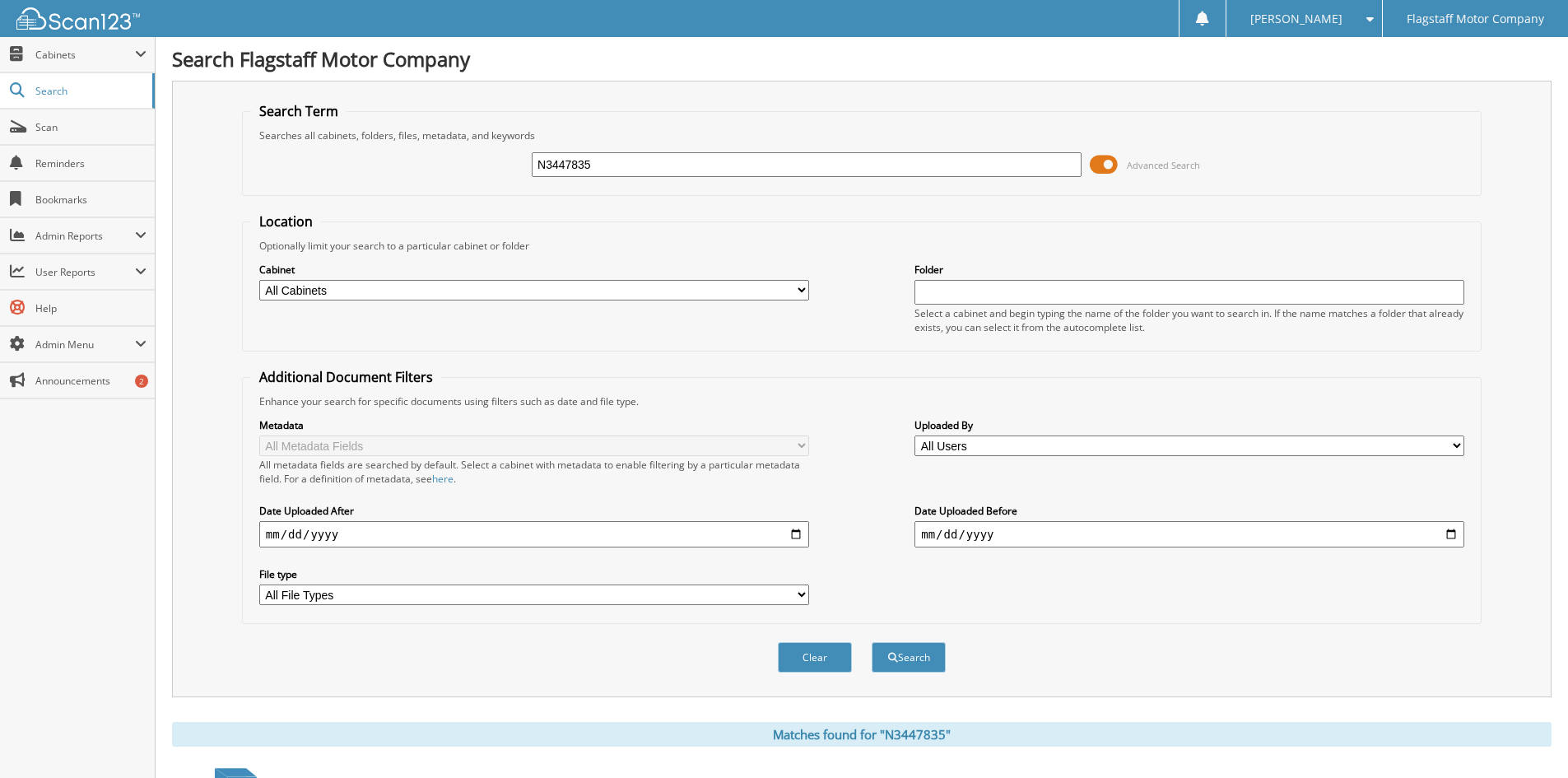
scroll to position [330, 0]
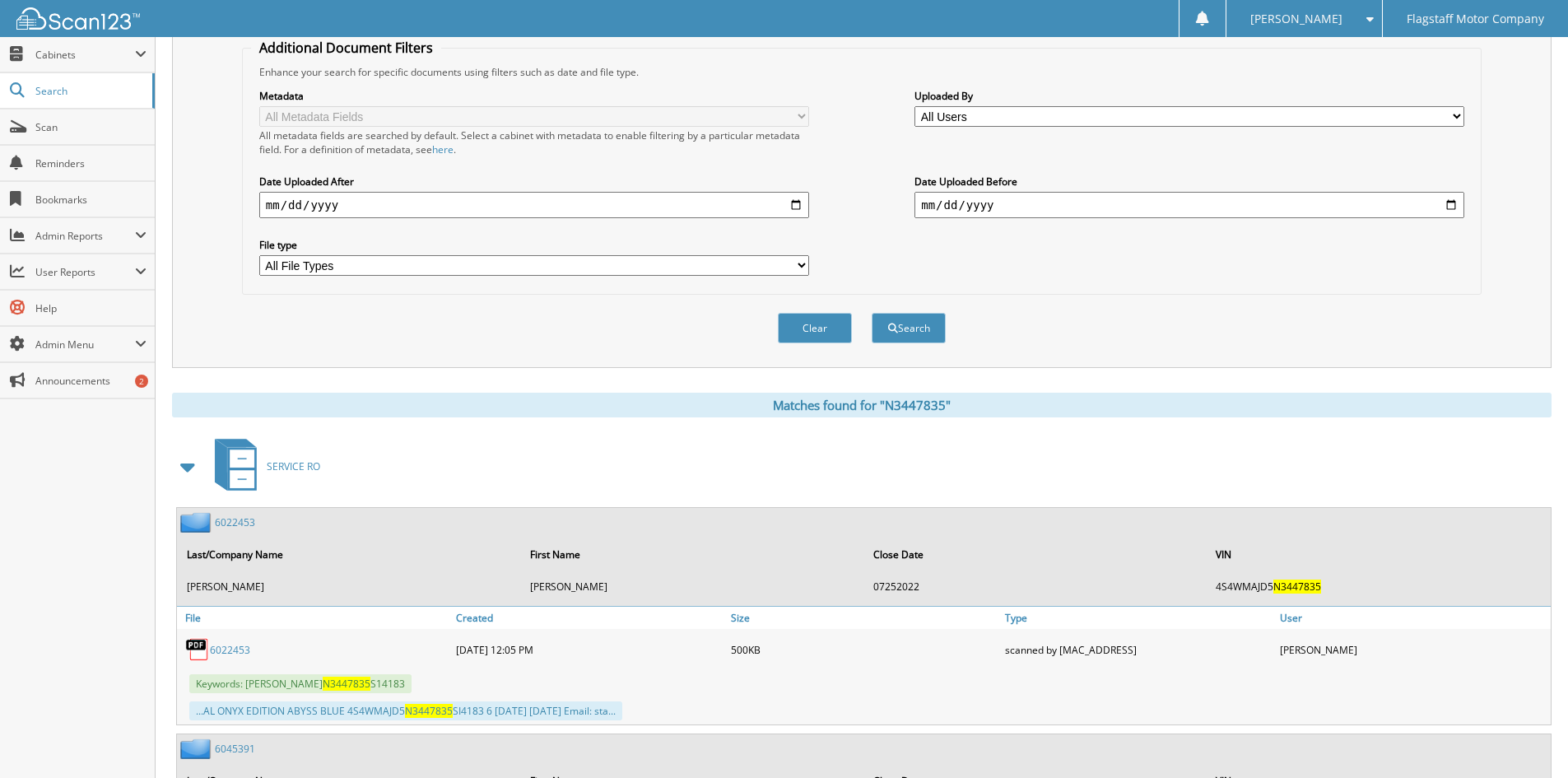
click at [201, 464] on span at bounding box center [188, 467] width 33 height 40
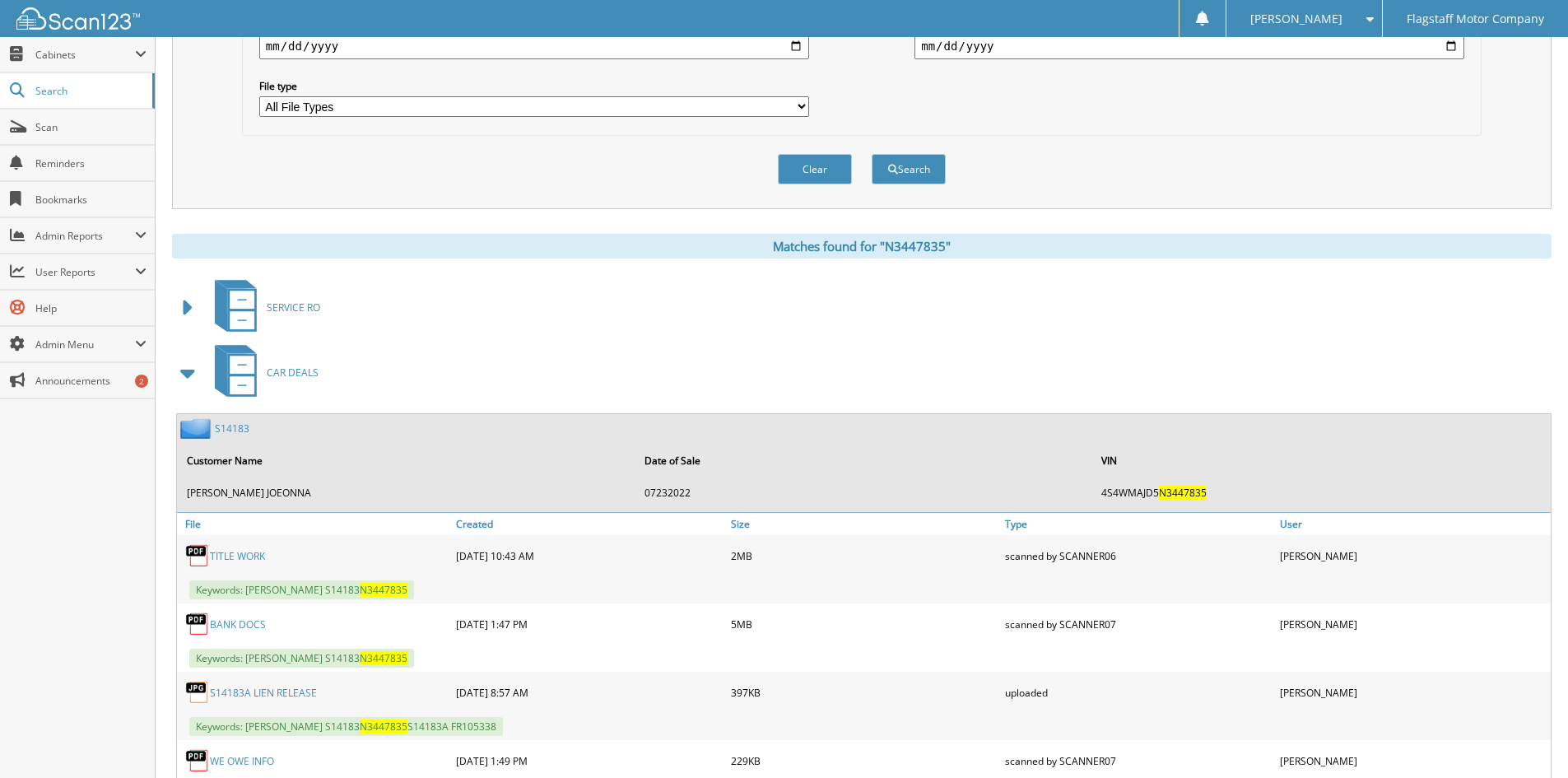
scroll to position [741, 0]
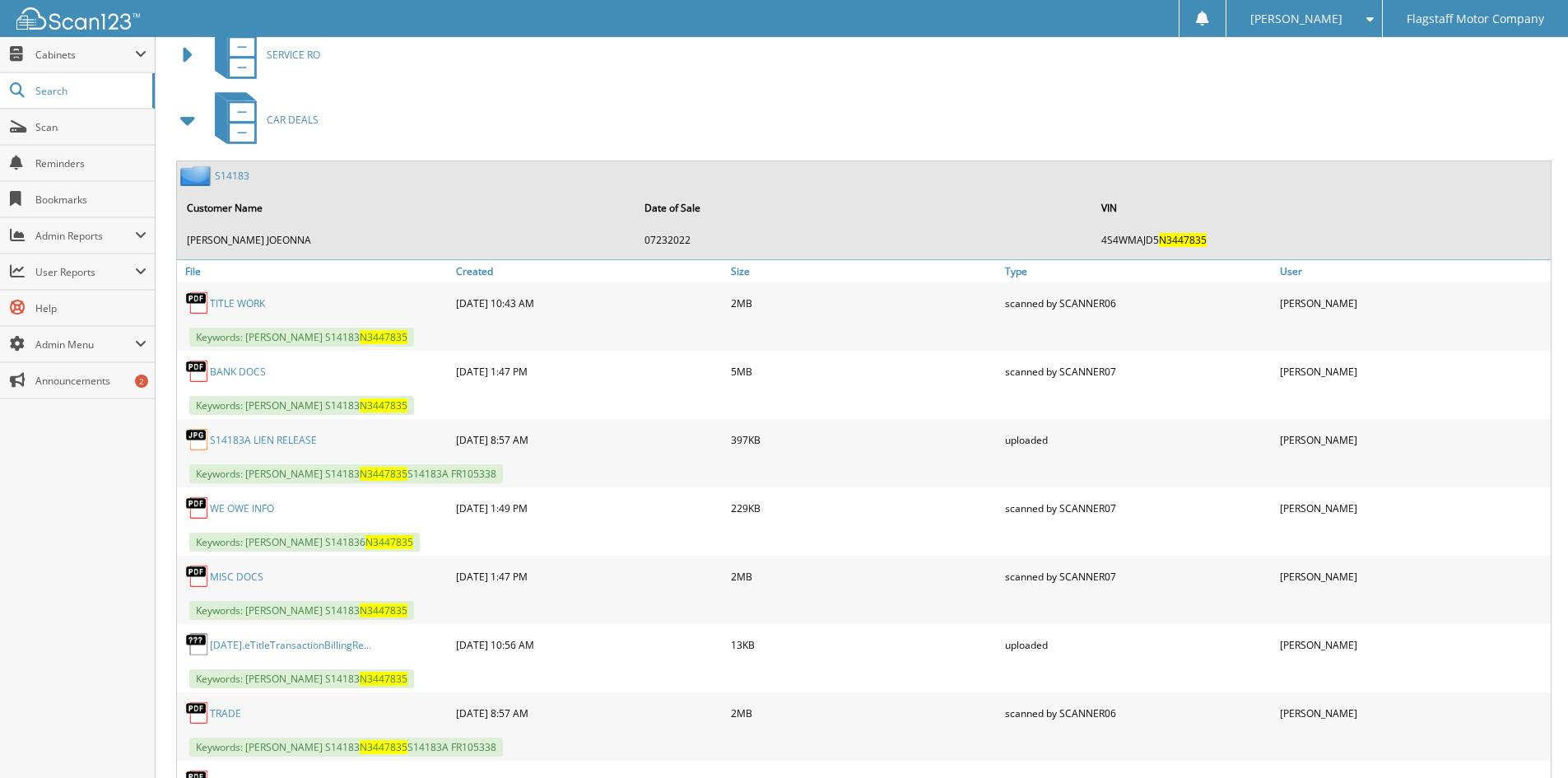
click at [234, 168] on div "S14183" at bounding box center [213, 175] width 73 height 21
click at [236, 173] on link "S14183" at bounding box center [232, 175] width 35 height 14
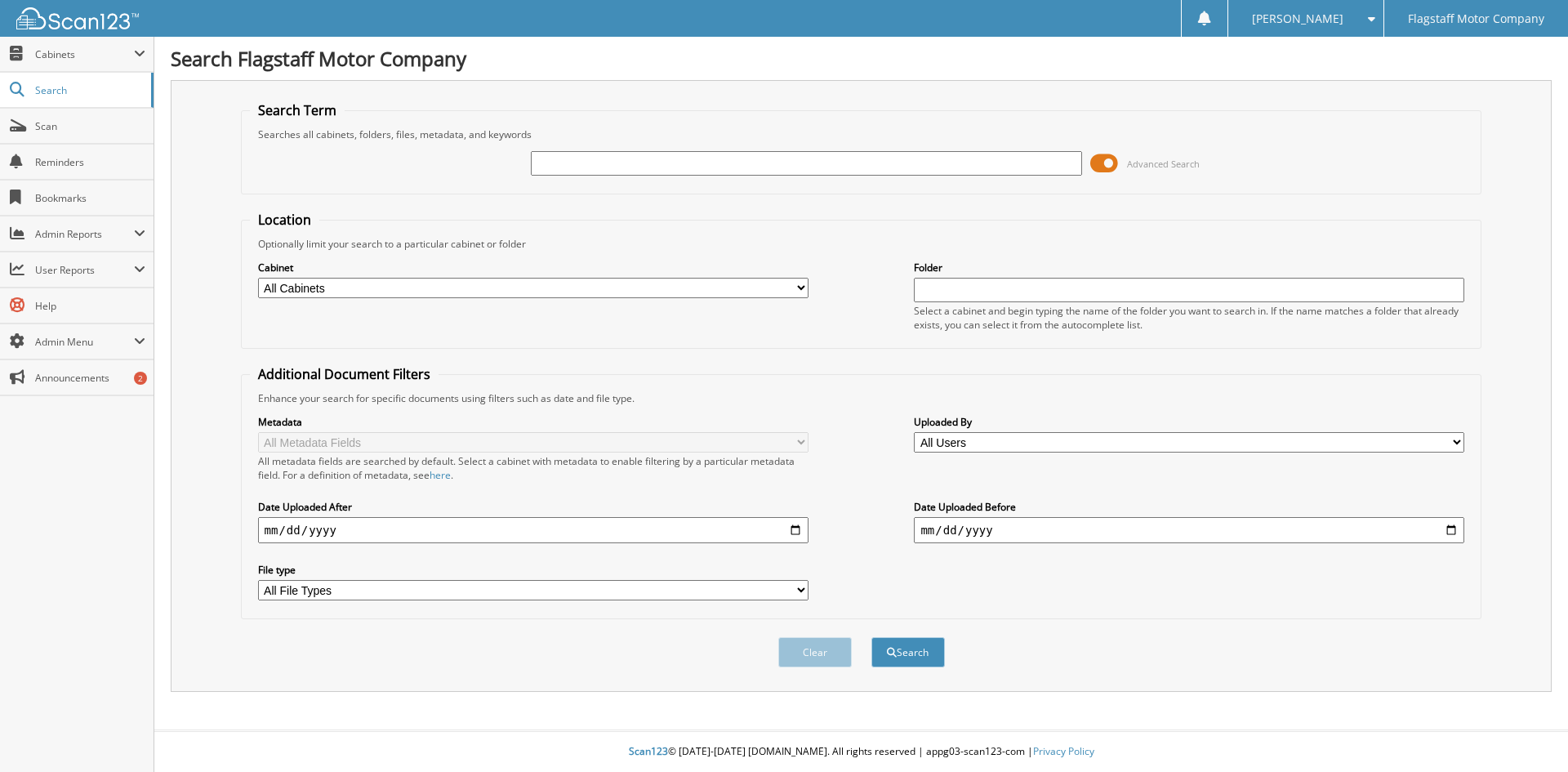
click at [619, 170] on input "text" at bounding box center [806, 163] width 551 height 25
type input "L3201604"
click at [871, 637] on button "Search" at bounding box center [908, 652] width 74 height 30
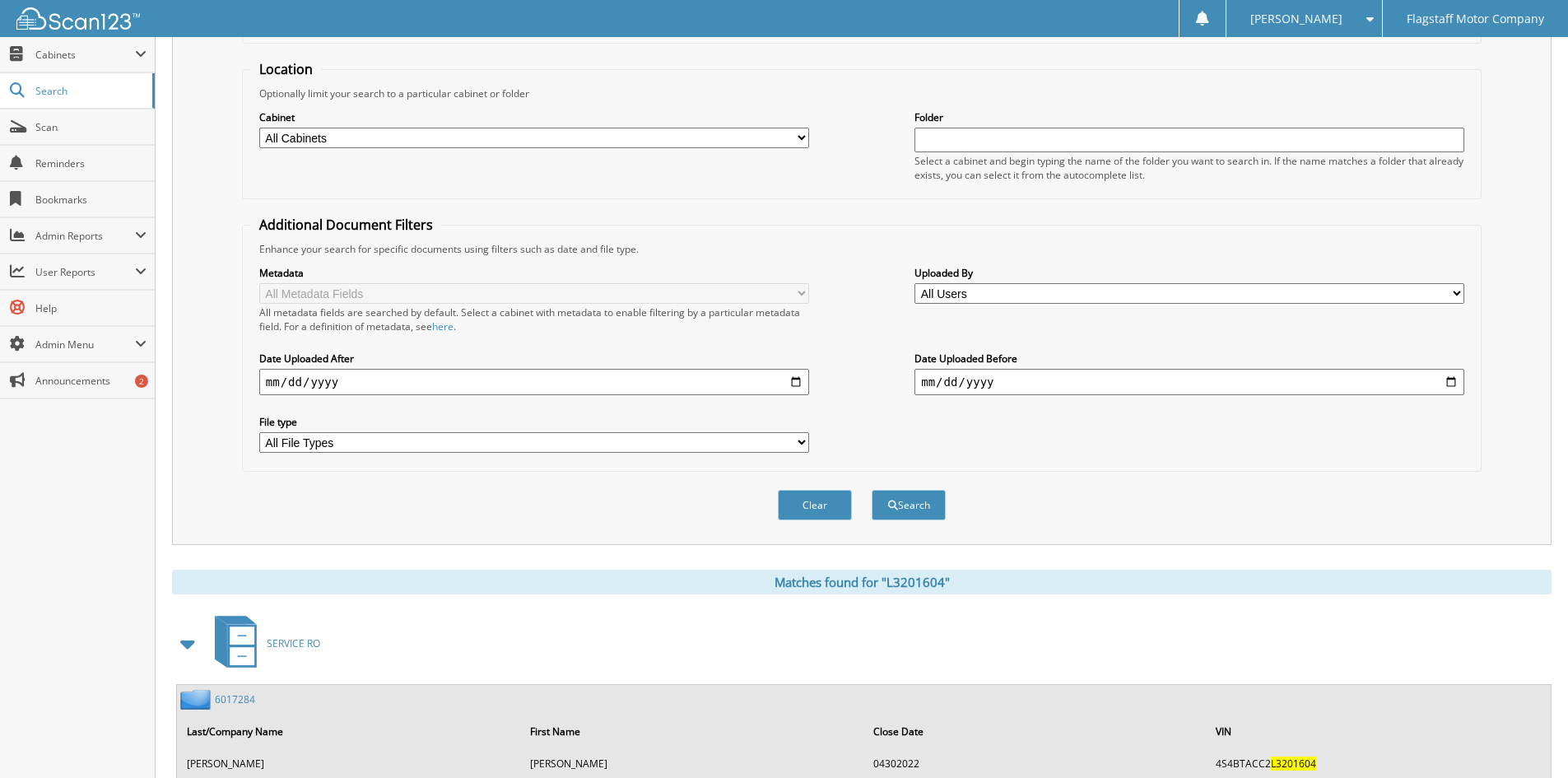
scroll to position [411, 0]
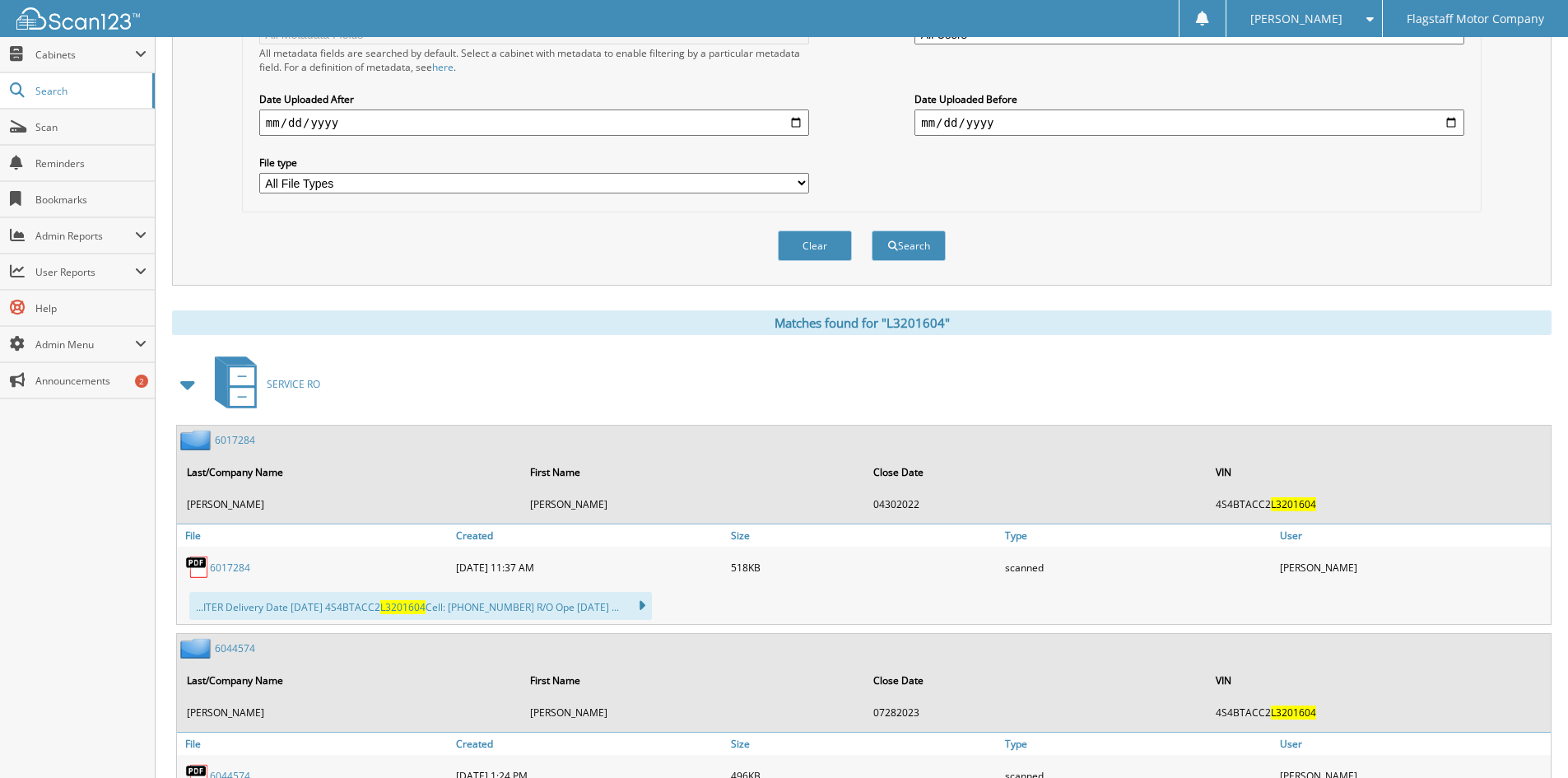
click at [189, 382] on span at bounding box center [188, 384] width 23 height 30
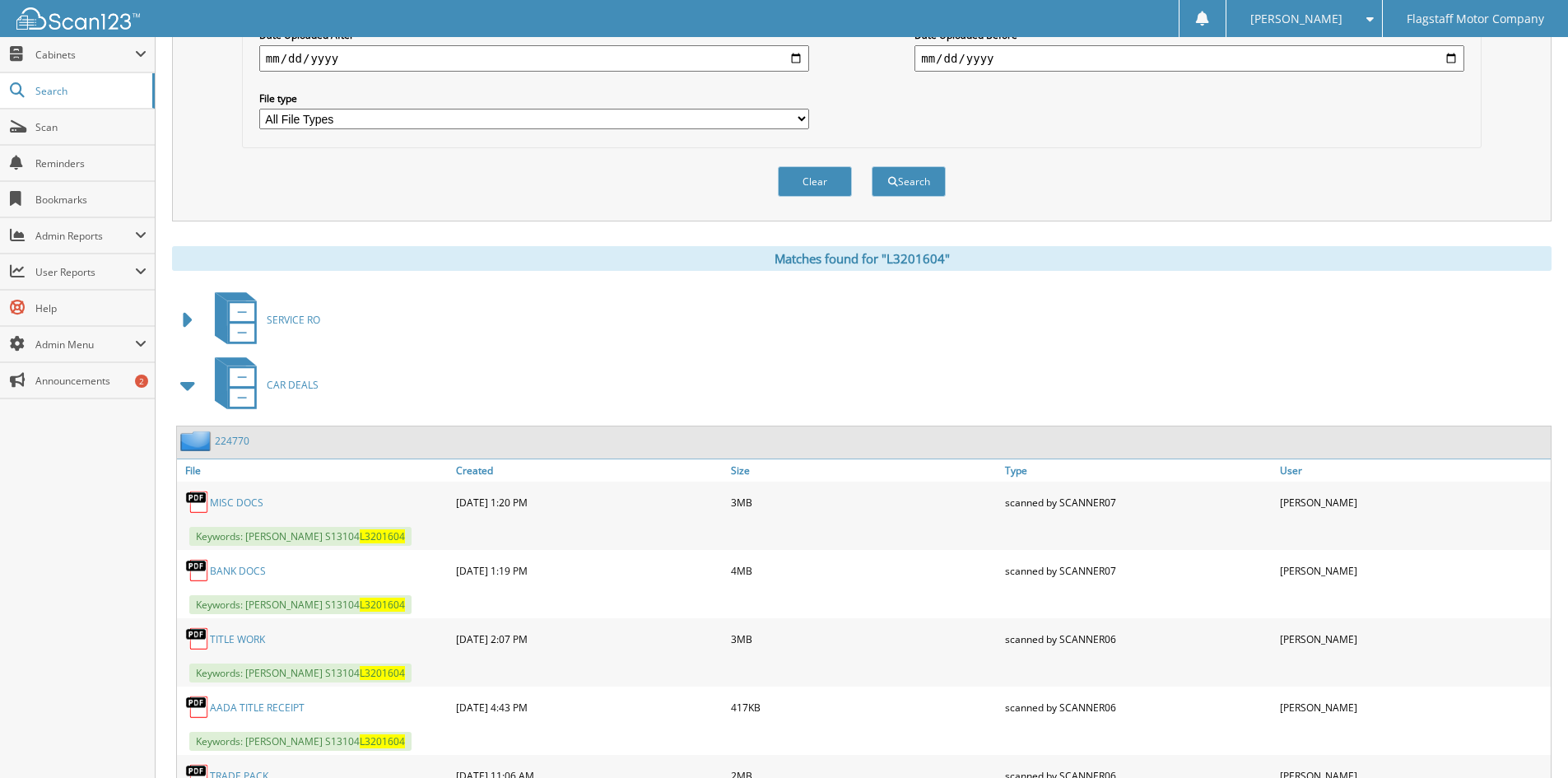
scroll to position [0, 0]
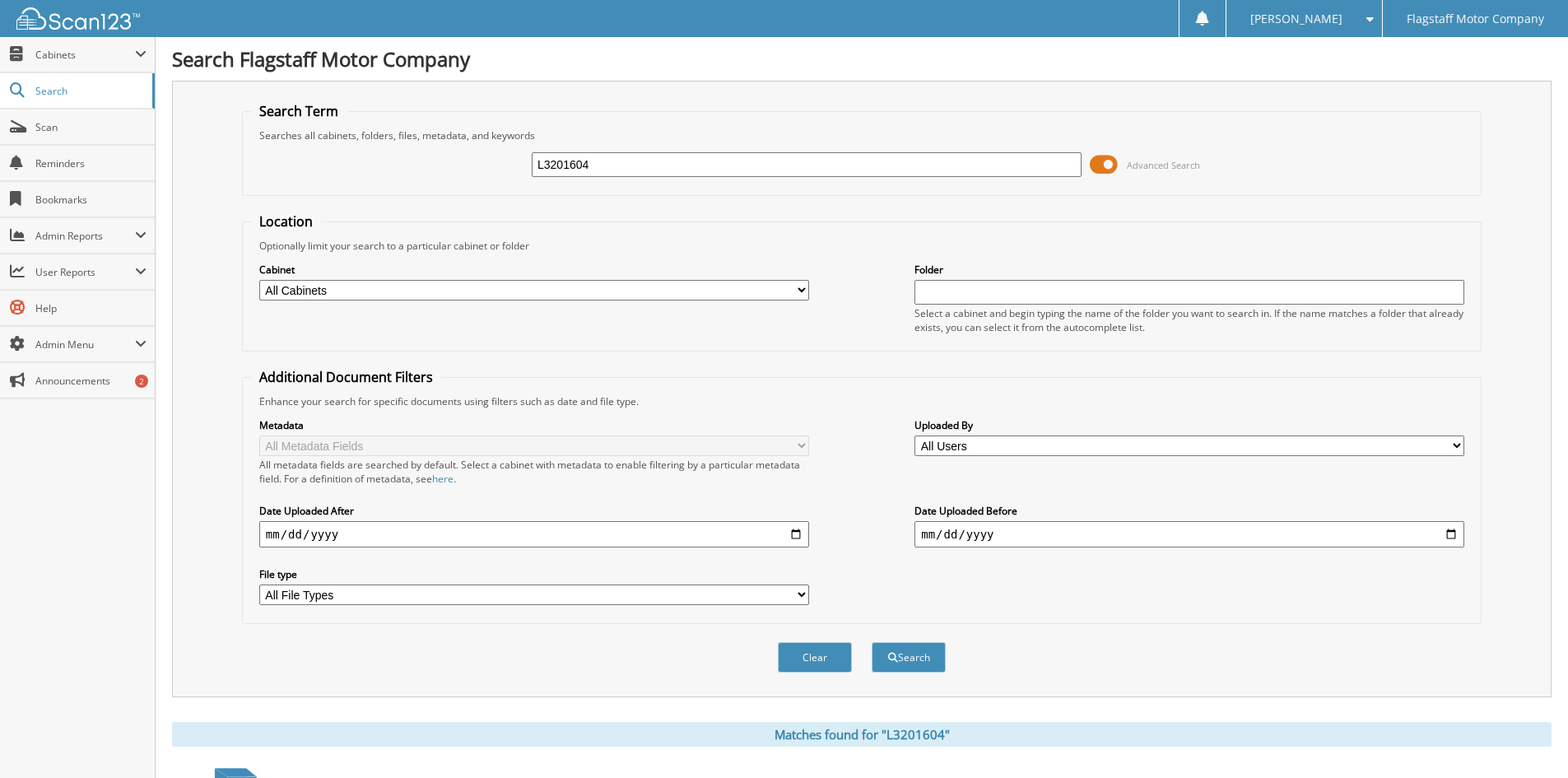
drag, startPoint x: 602, startPoint y: 163, endPoint x: 420, endPoint y: 159, distance: 182.0
click at [421, 159] on div "L3201604 Advanced Search" at bounding box center [861, 164] width 1221 height 45
type input "GC163328"
click at [871, 642] on button "Search" at bounding box center [908, 657] width 74 height 31
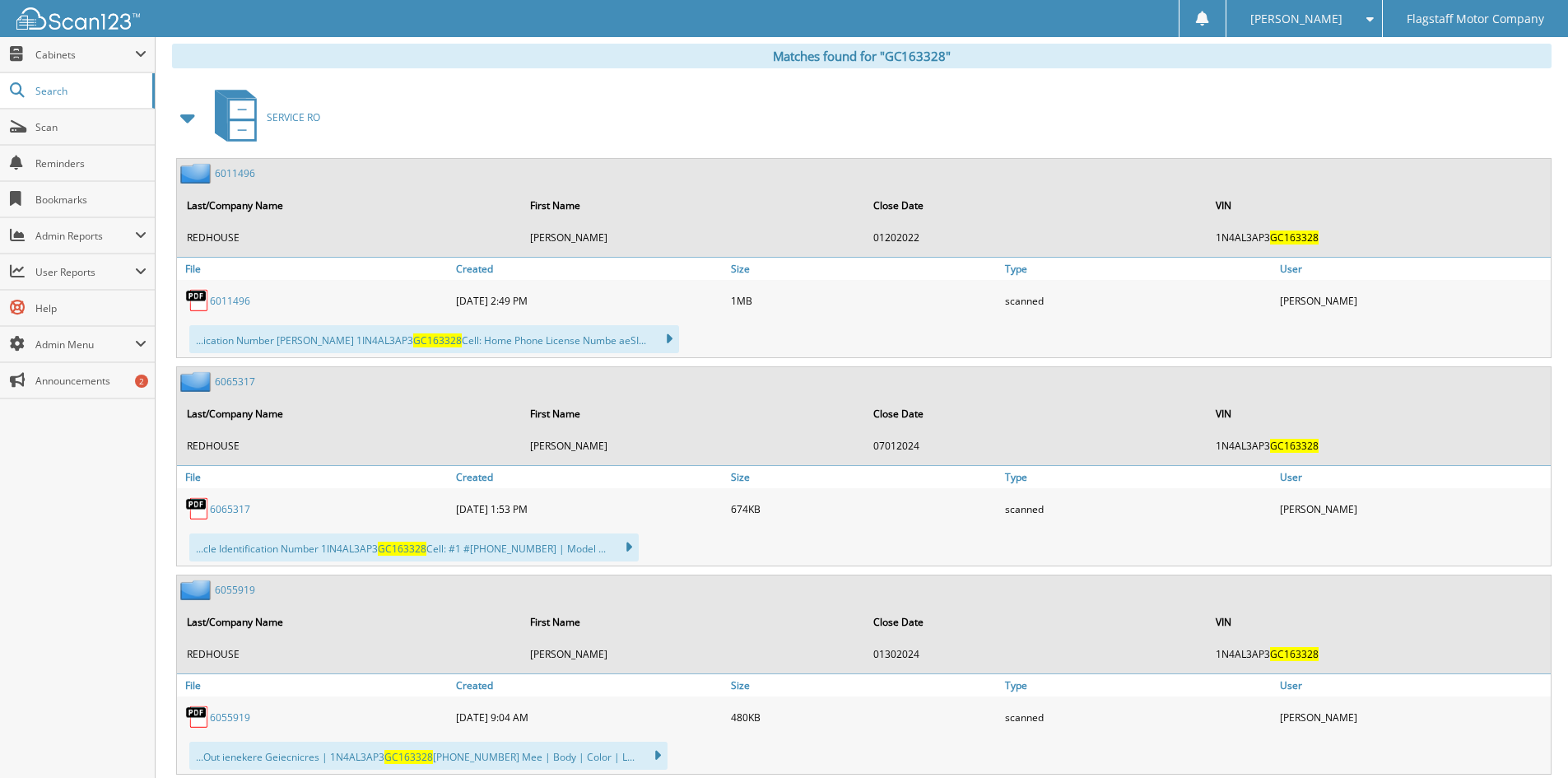
scroll to position [411, 0]
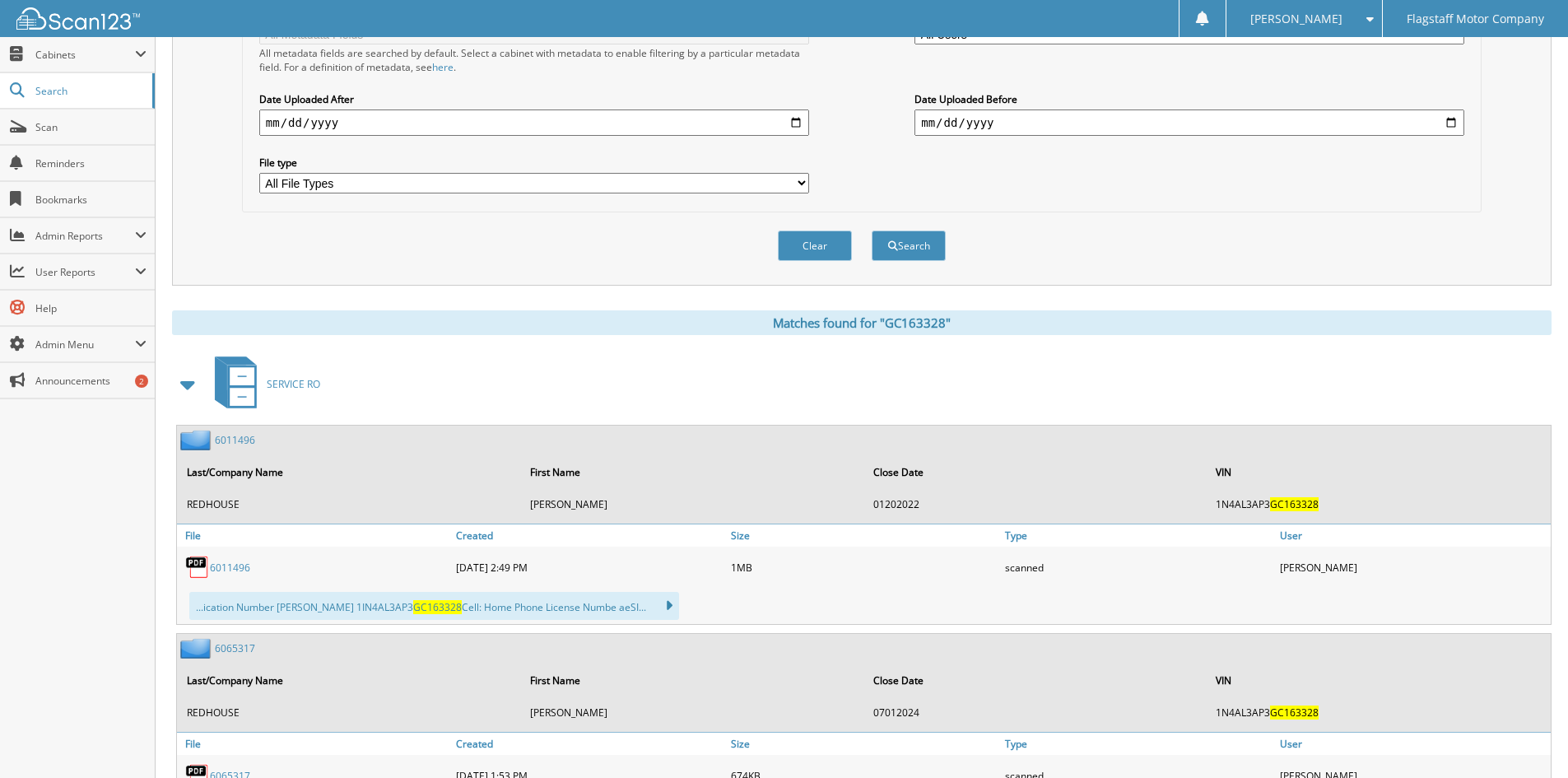
click at [185, 382] on span at bounding box center [188, 384] width 23 height 30
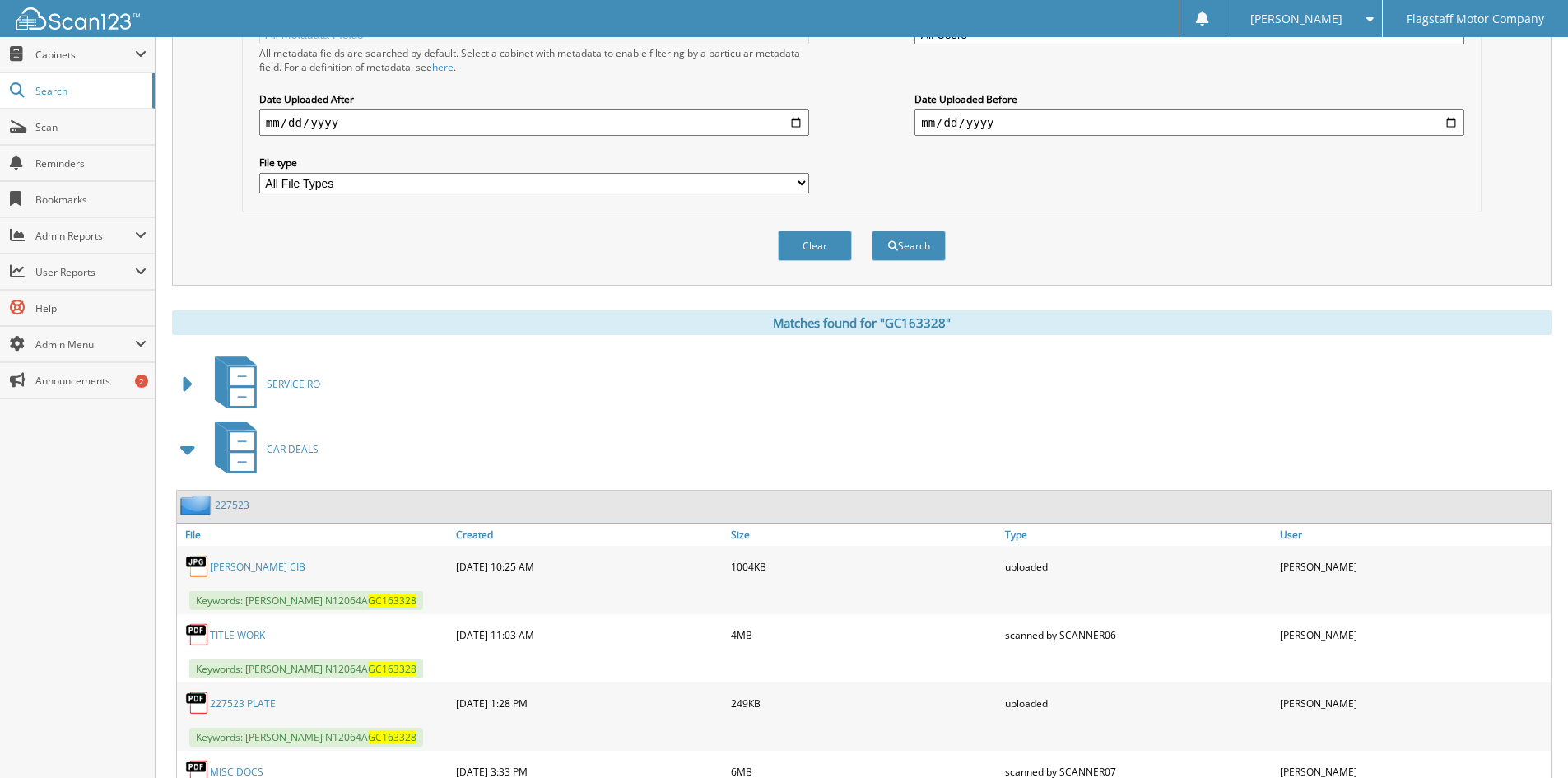
scroll to position [910, 0]
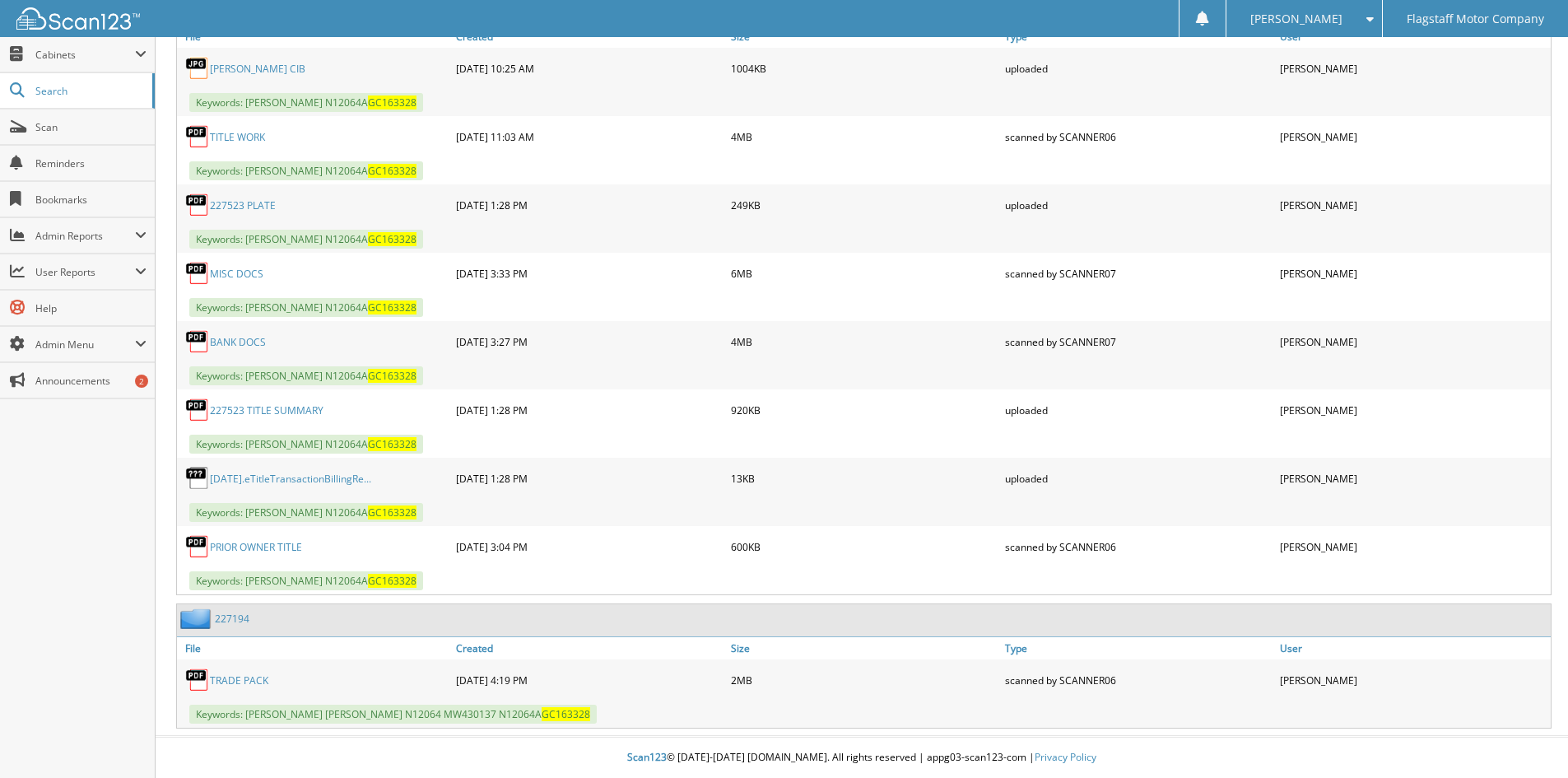
click at [704, 328] on div "05-28-2021 3:27 PM" at bounding box center [589, 342] width 275 height 33
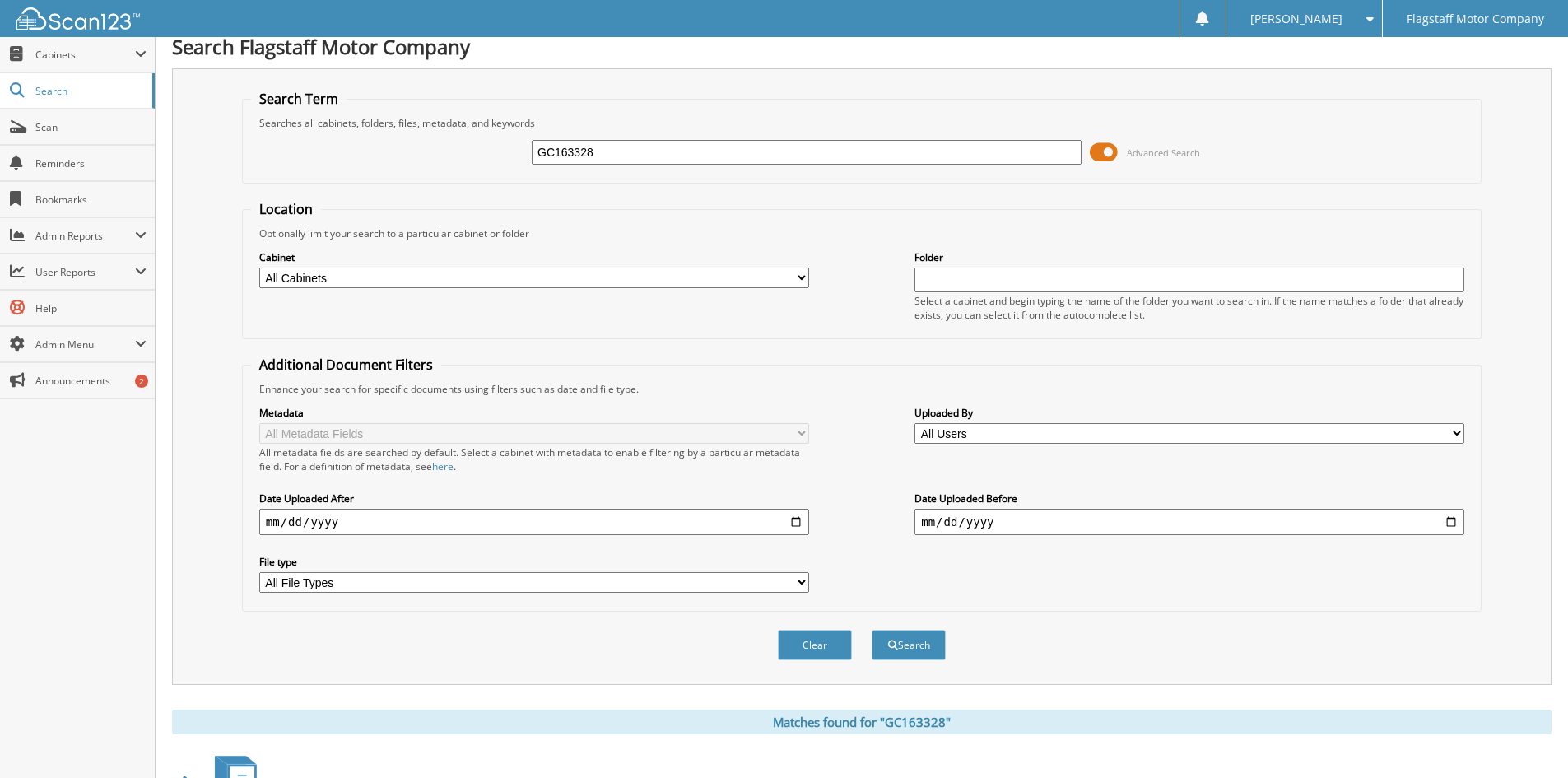
scroll to position [0, 0]
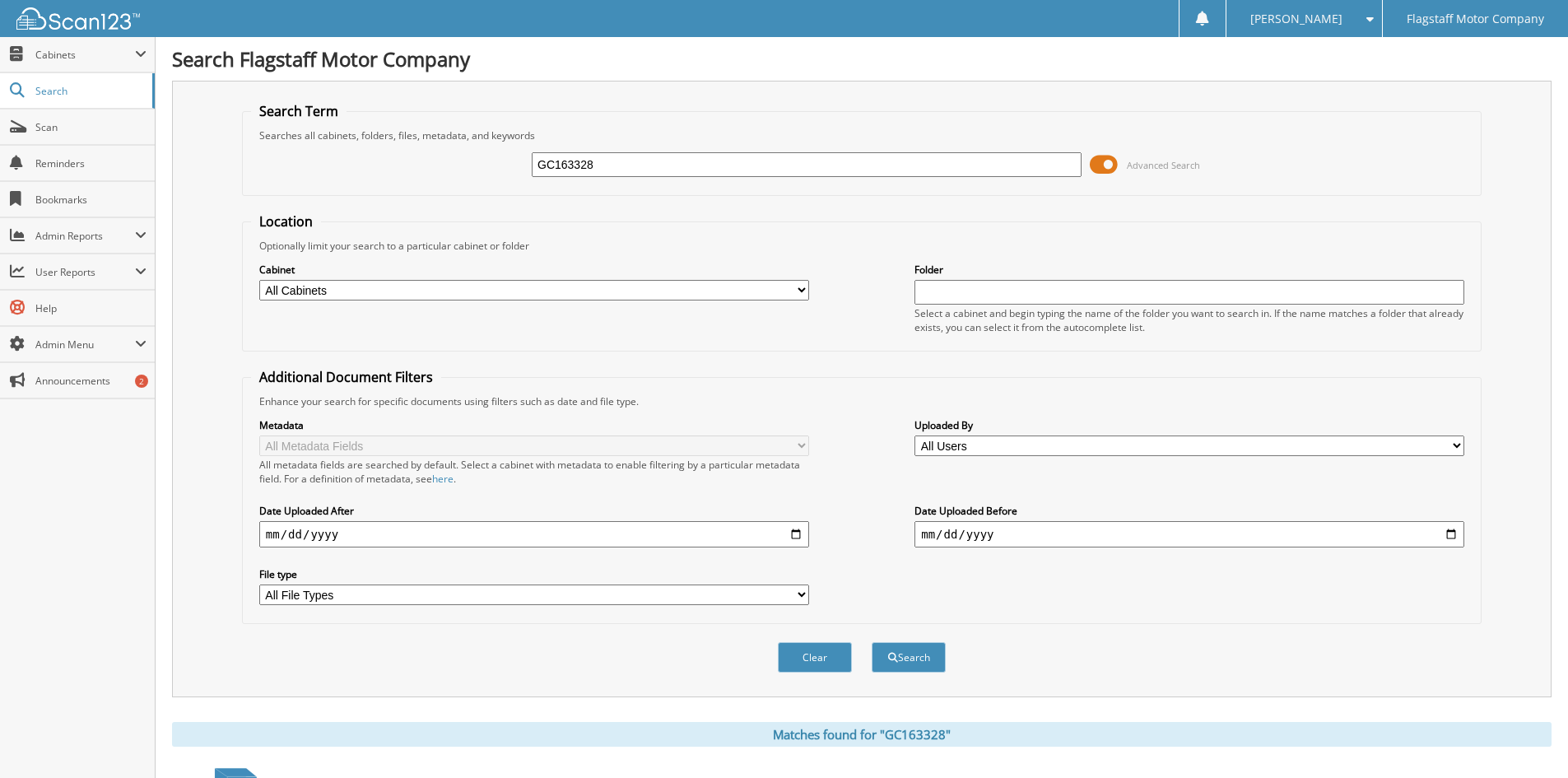
drag, startPoint x: 620, startPoint y: 173, endPoint x: 391, endPoint y: 159, distance: 229.4
click at [391, 159] on div "GC163328 Advanced Search" at bounding box center [861, 164] width 1221 height 45
type input "[3131336"
click at [871, 642] on button "Search" at bounding box center [908, 657] width 74 height 31
click at [538, 159] on input "[3131336" at bounding box center [807, 164] width 550 height 25
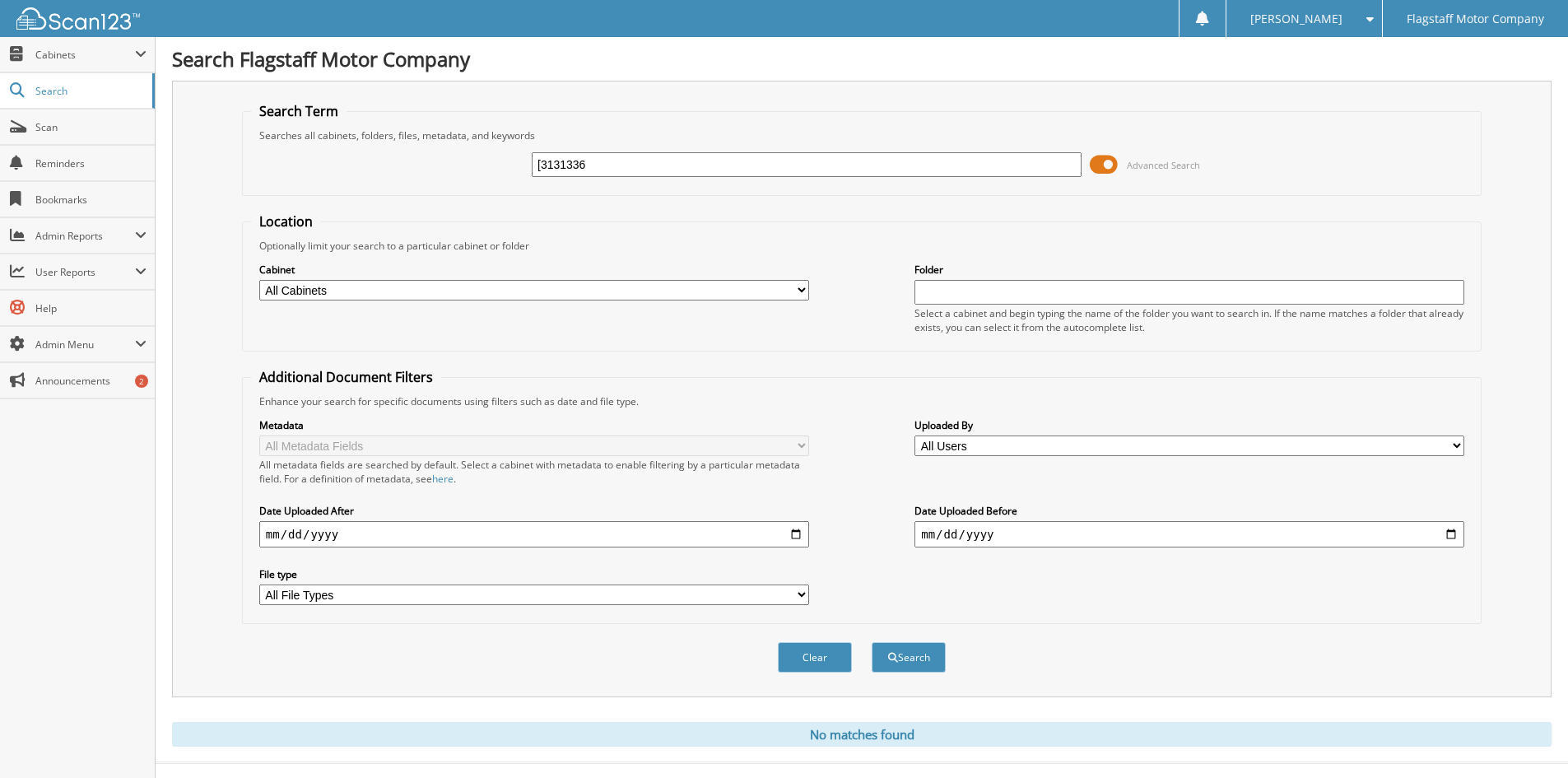
click at [542, 165] on input "[3131336" at bounding box center [807, 164] width 550 height 25
type input "P3131336"
click at [871, 642] on button "Search" at bounding box center [908, 657] width 74 height 31
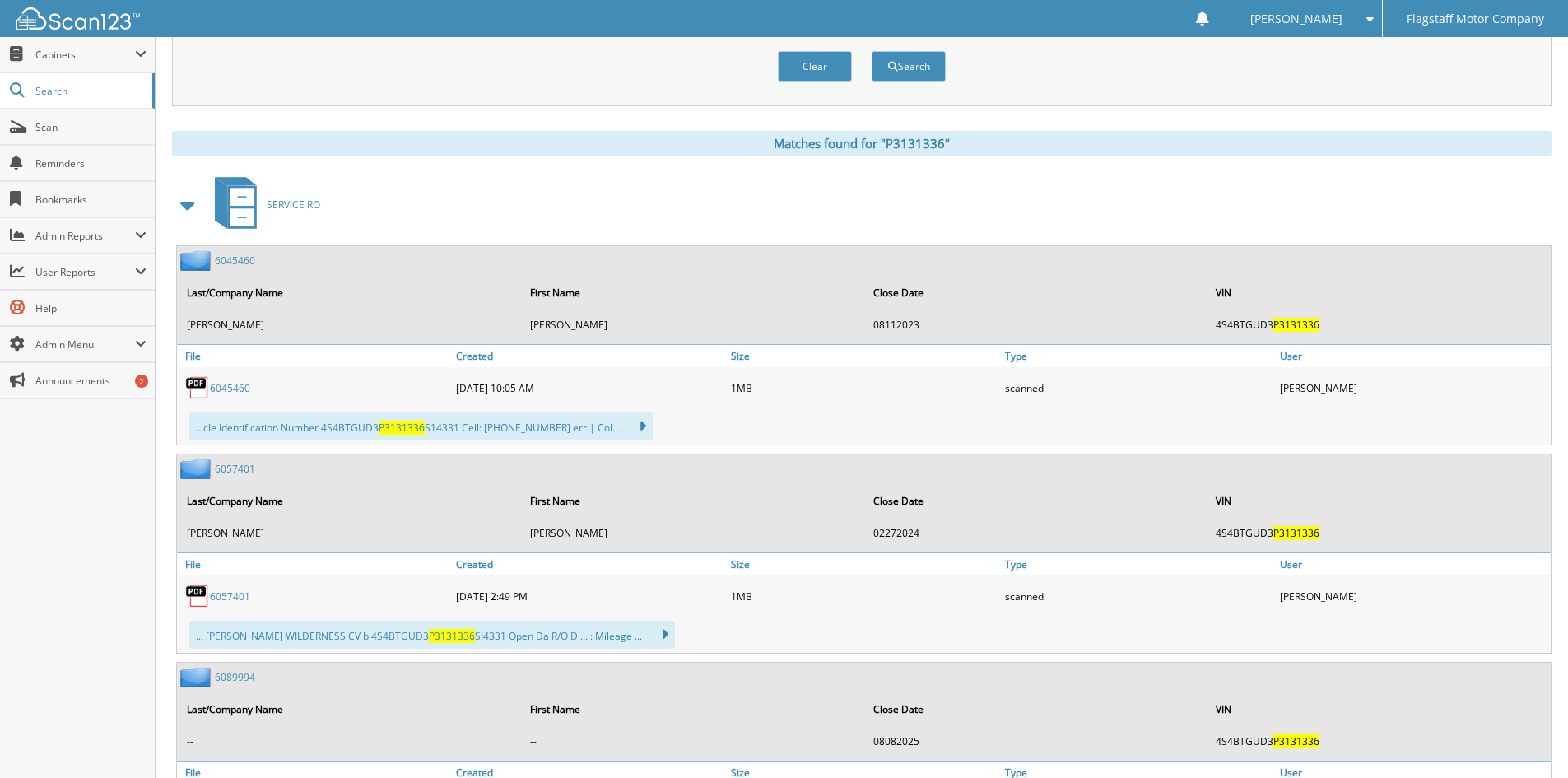
scroll to position [576, 0]
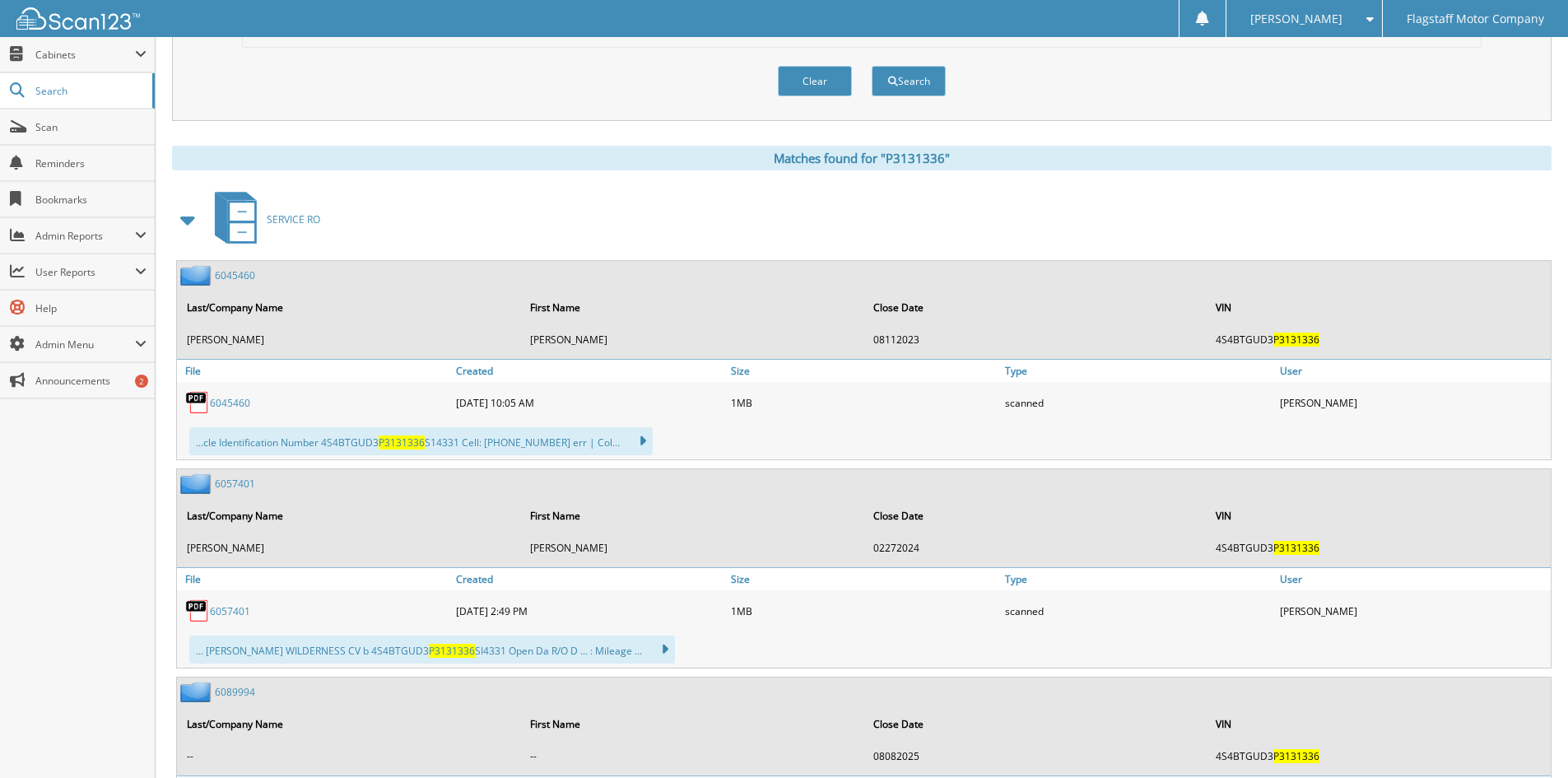
click at [183, 216] on span at bounding box center [188, 220] width 23 height 30
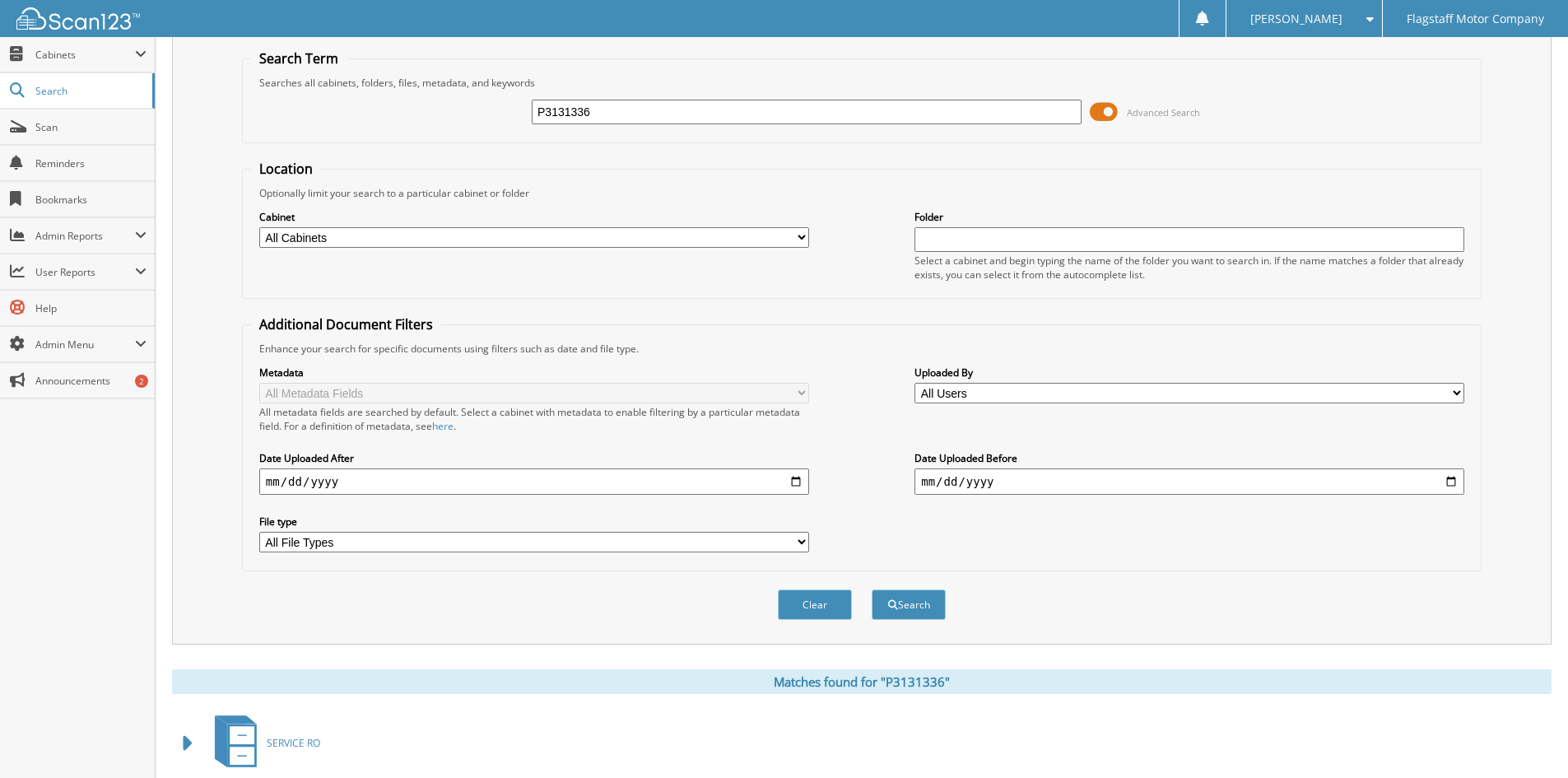
scroll to position [0, 0]
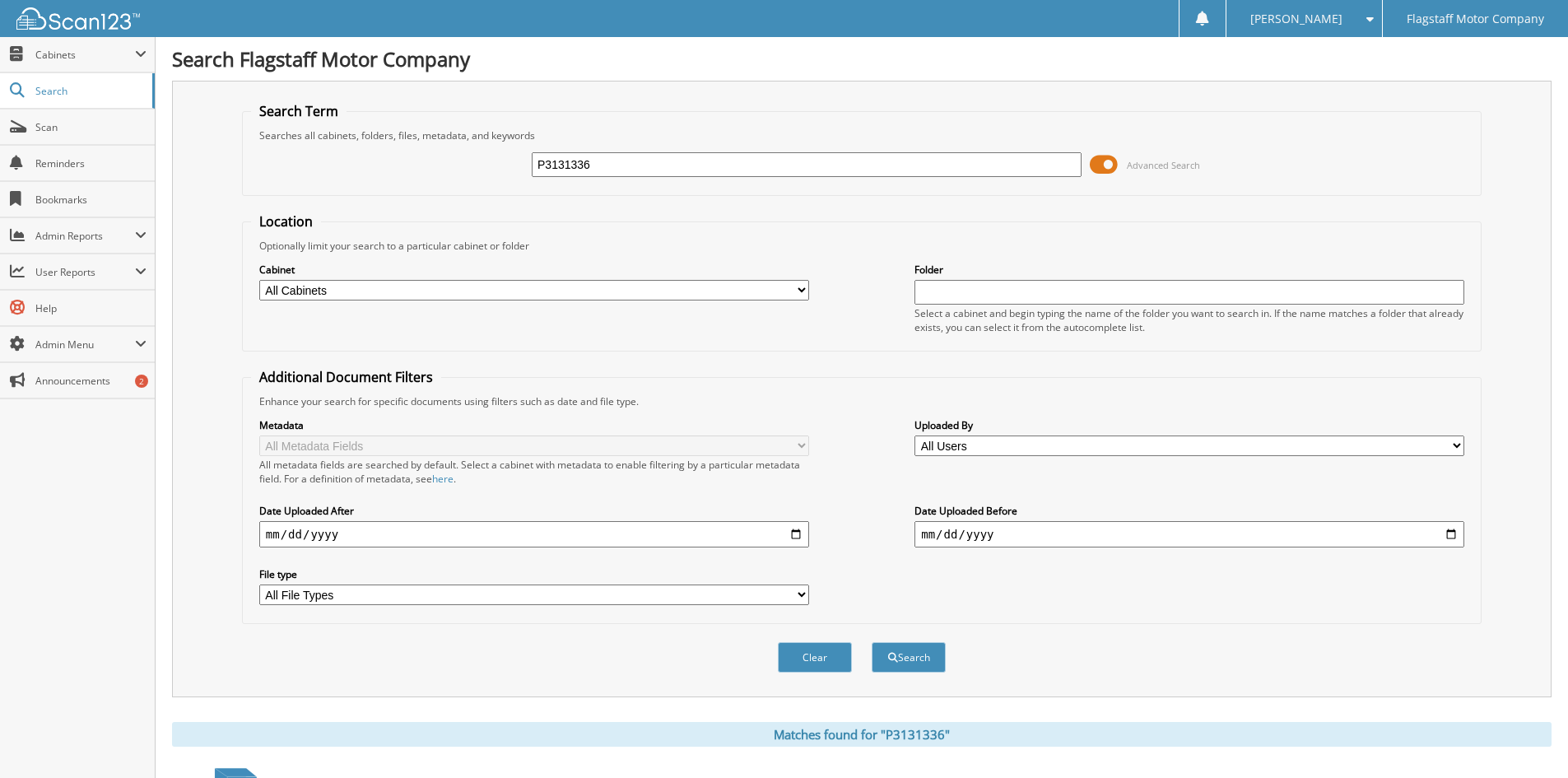
drag, startPoint x: 539, startPoint y: 170, endPoint x: 423, endPoint y: 160, distance: 116.4
click at [426, 162] on div "P3131336 Advanced Search" at bounding box center [861, 164] width 1221 height 45
type input "N3111214"
click at [871, 642] on button "Search" at bounding box center [908, 657] width 74 height 31
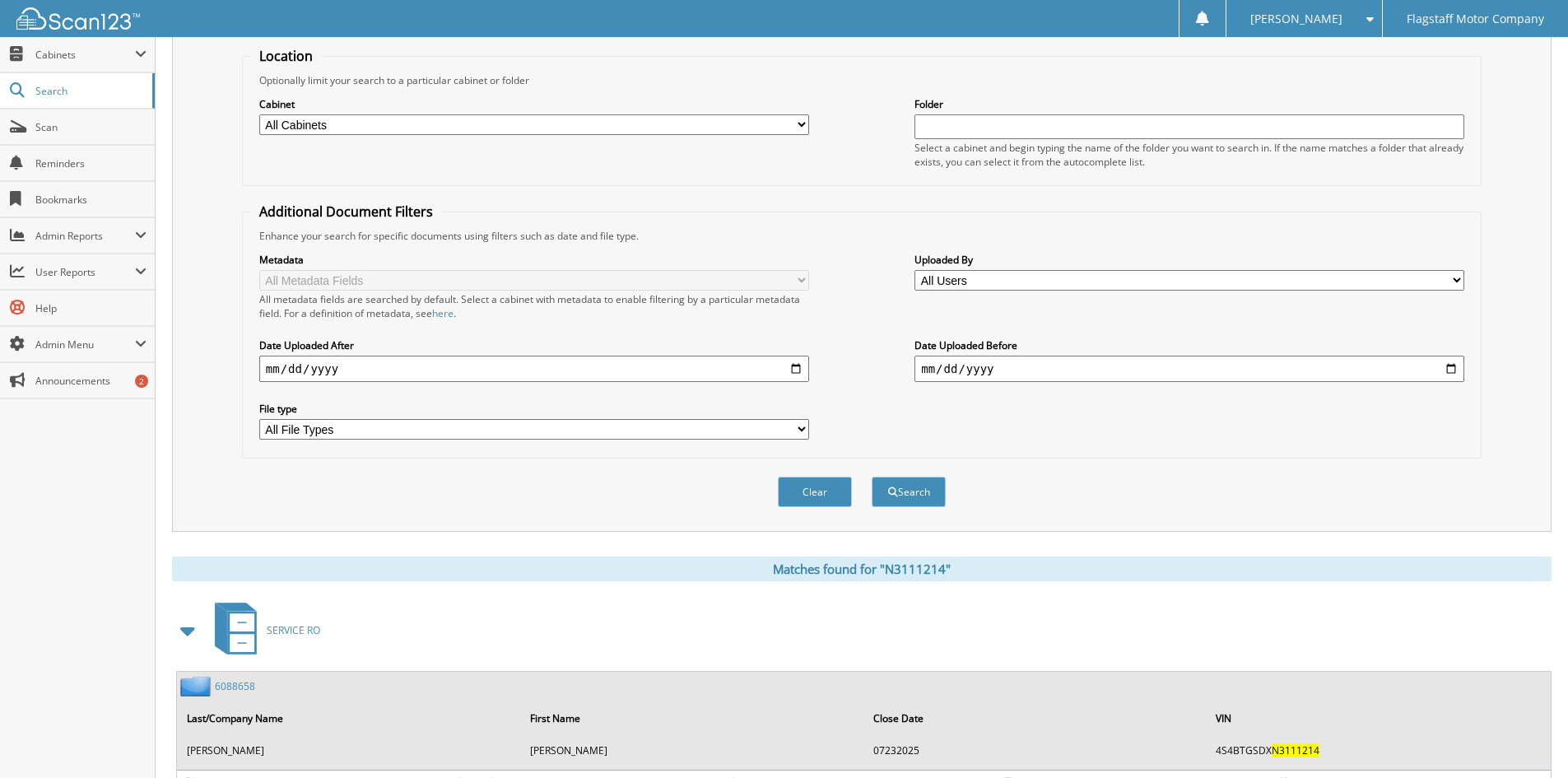
scroll to position [411, 0]
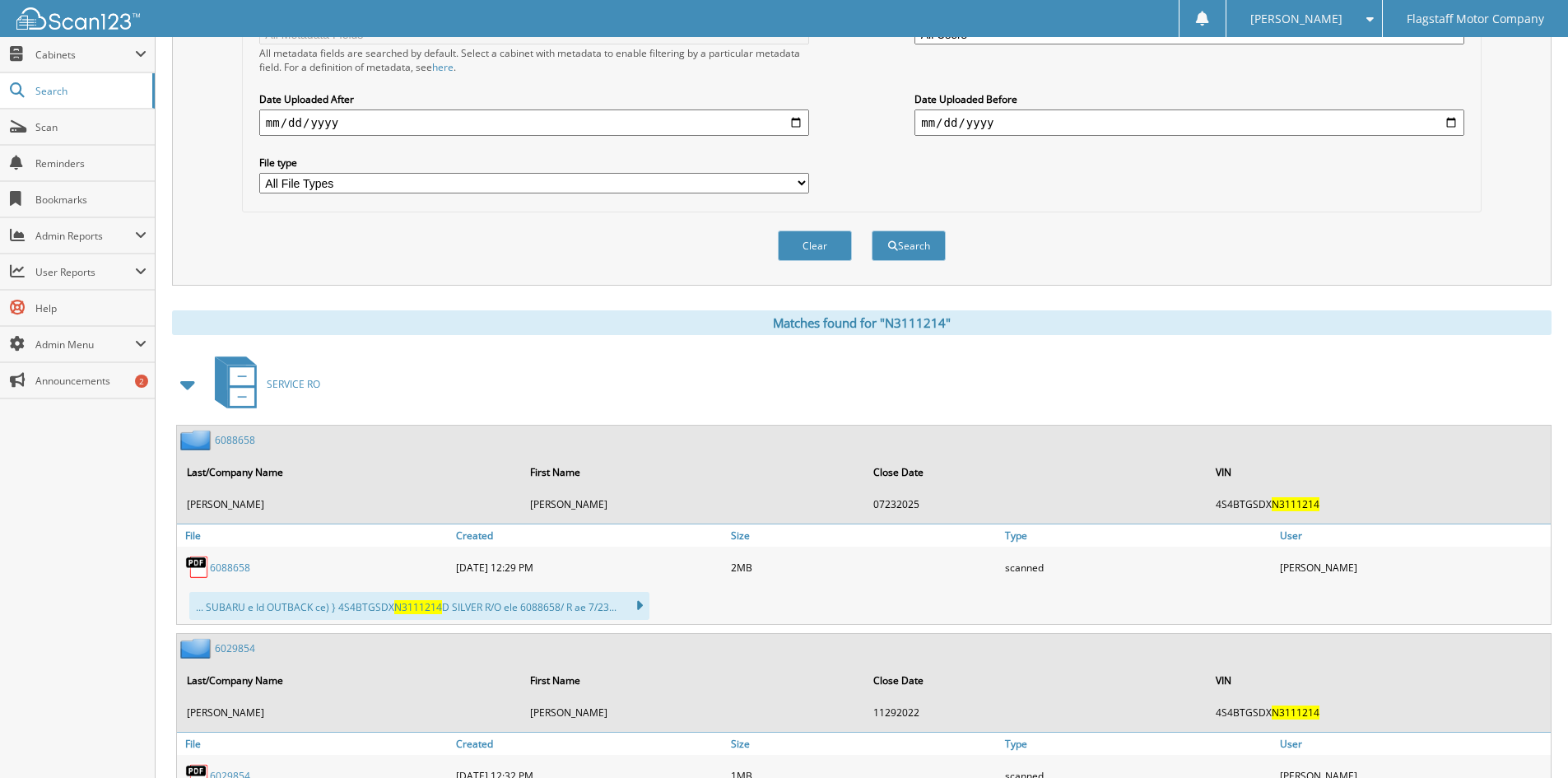
click at [187, 389] on span at bounding box center [188, 384] width 23 height 30
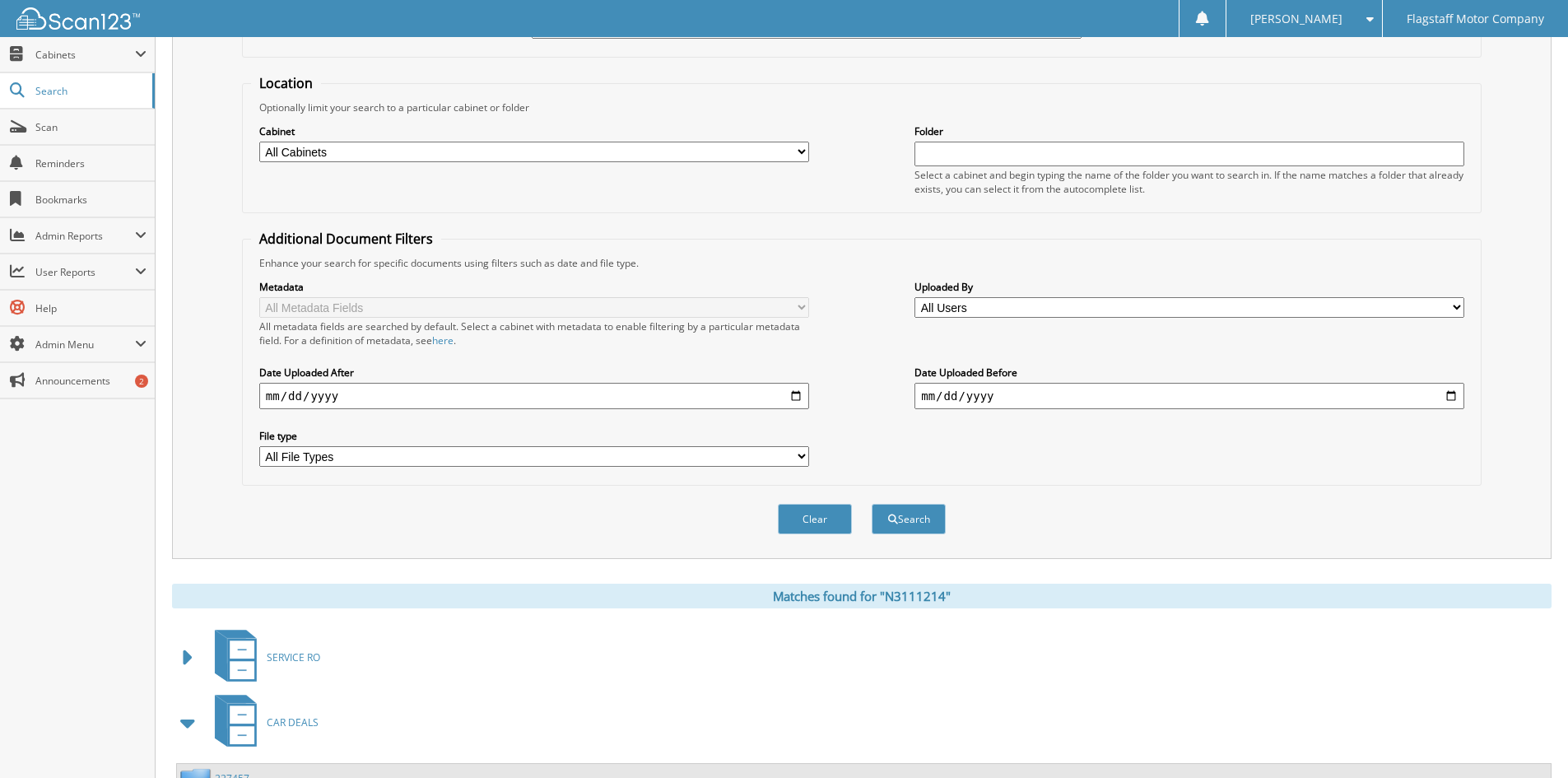
scroll to position [0, 0]
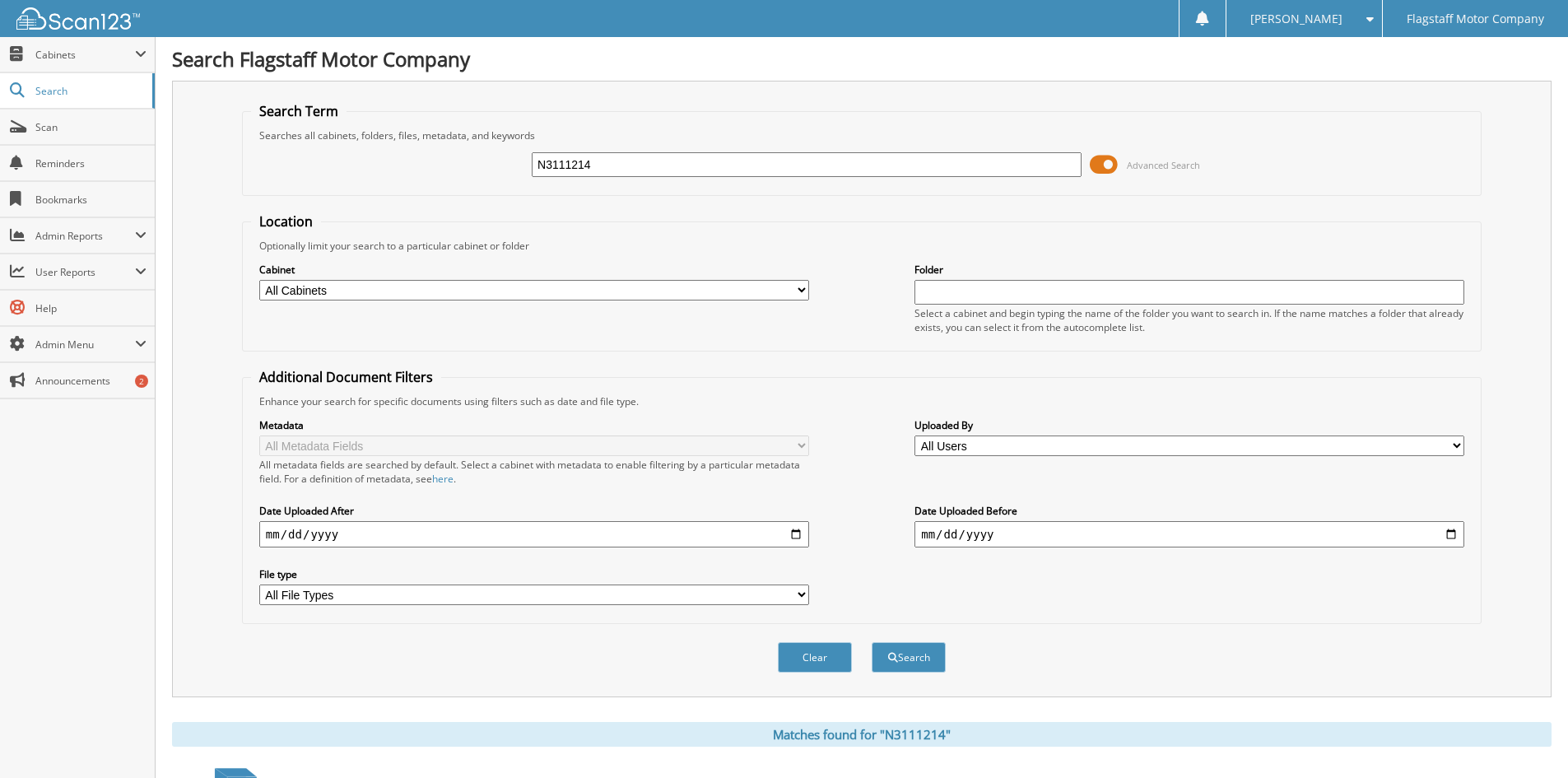
drag, startPoint x: 606, startPoint y: 165, endPoint x: 261, endPoint y: 140, distance: 345.9
click at [263, 140] on fieldset "Search Term Searches all cabinets, folders, files, metadata, and keywords N3111…" at bounding box center [861, 149] width 1239 height 94
type input "NH412403"
click at [871, 642] on button "Search" at bounding box center [908, 657] width 74 height 31
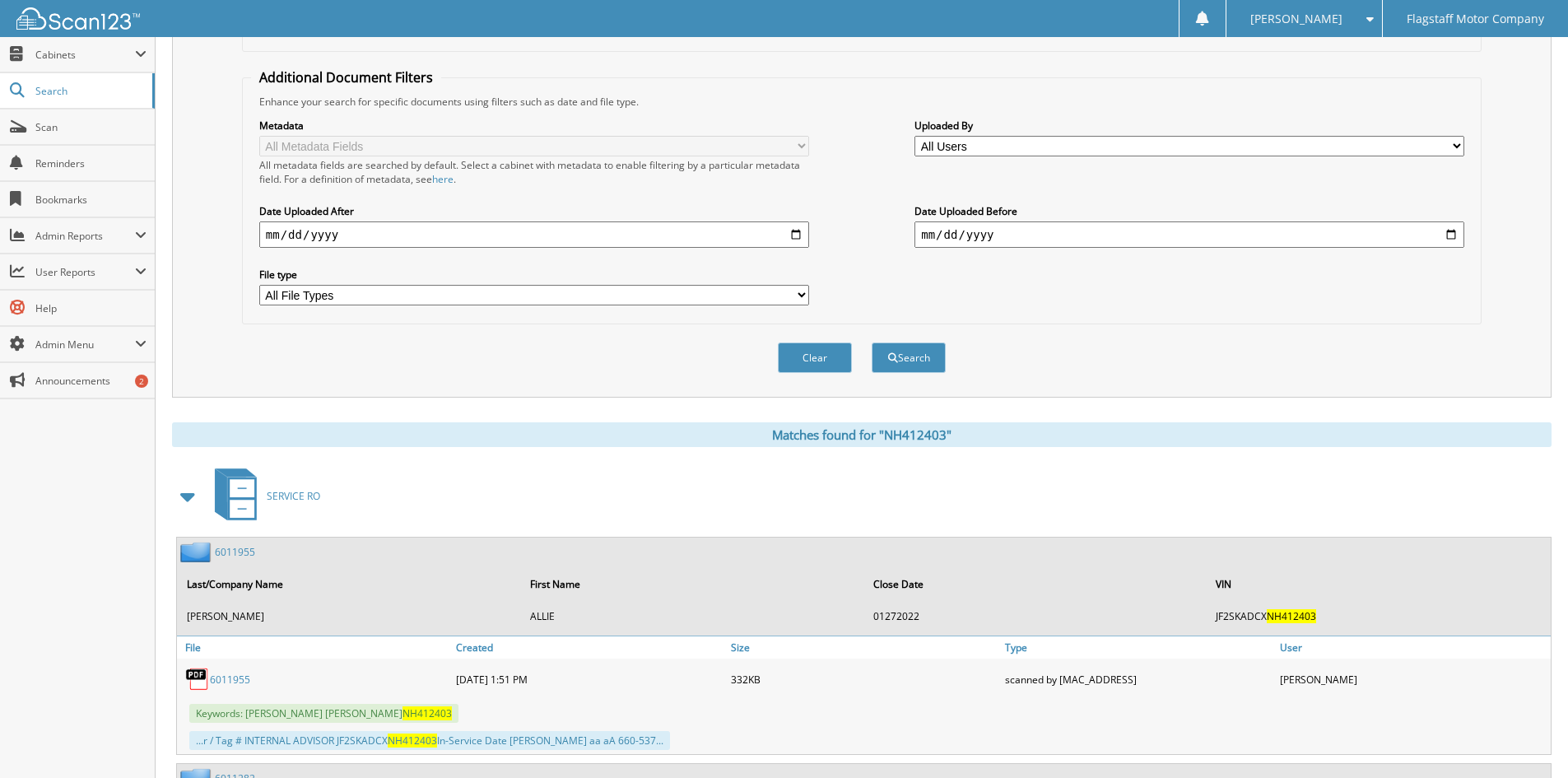
scroll to position [658, 0]
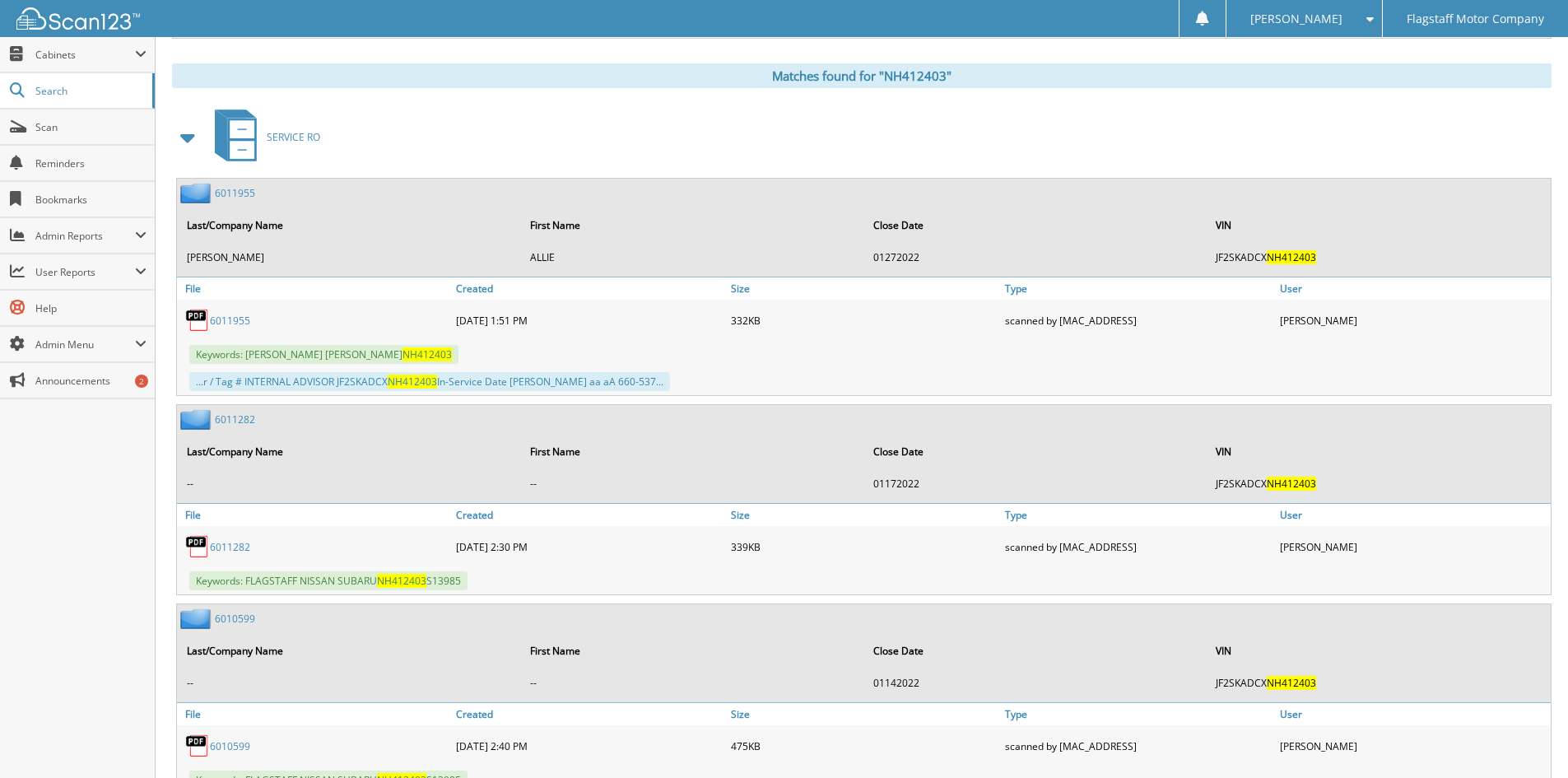
click at [179, 142] on span at bounding box center [188, 138] width 23 height 30
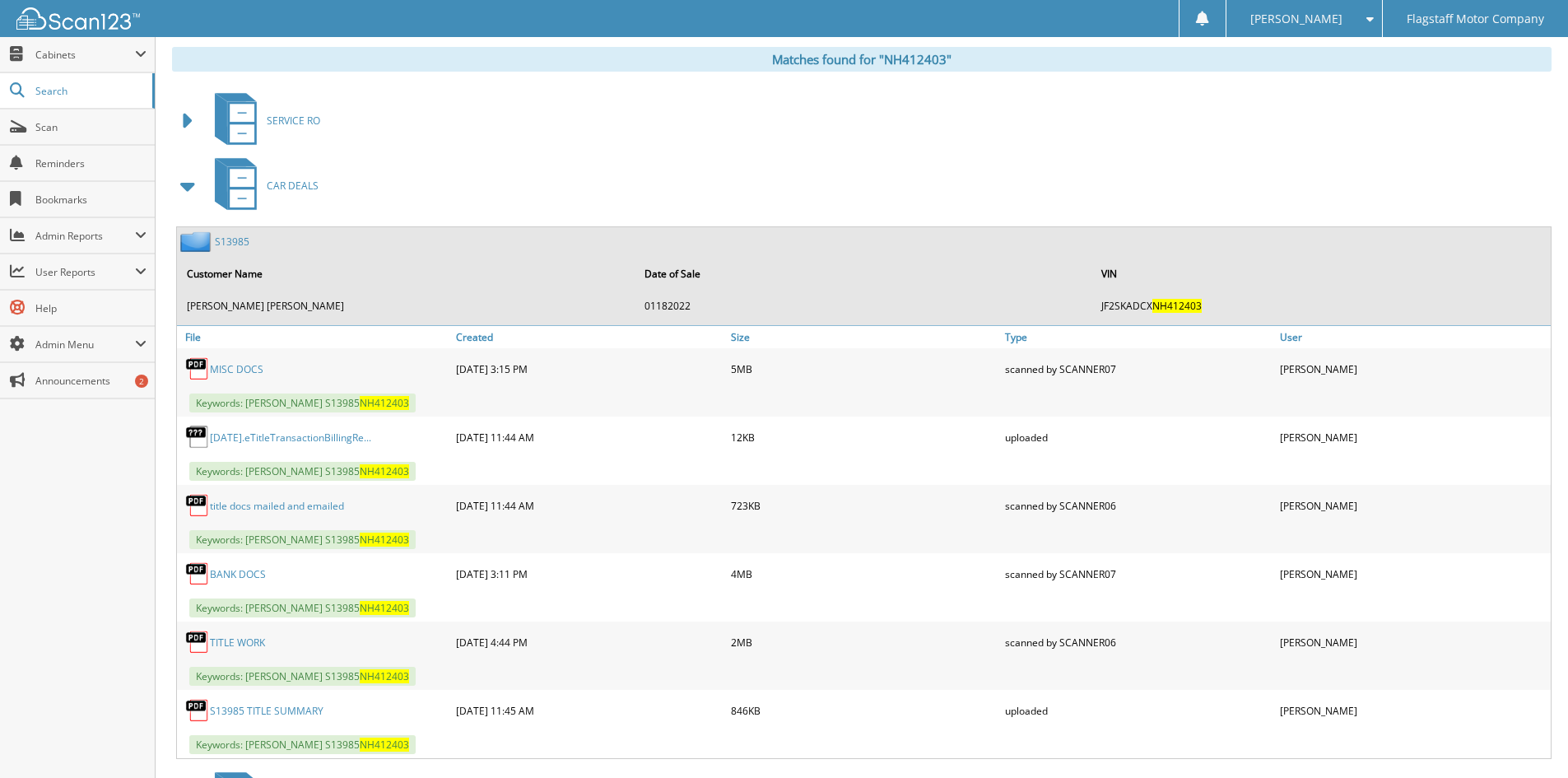
scroll to position [981, 0]
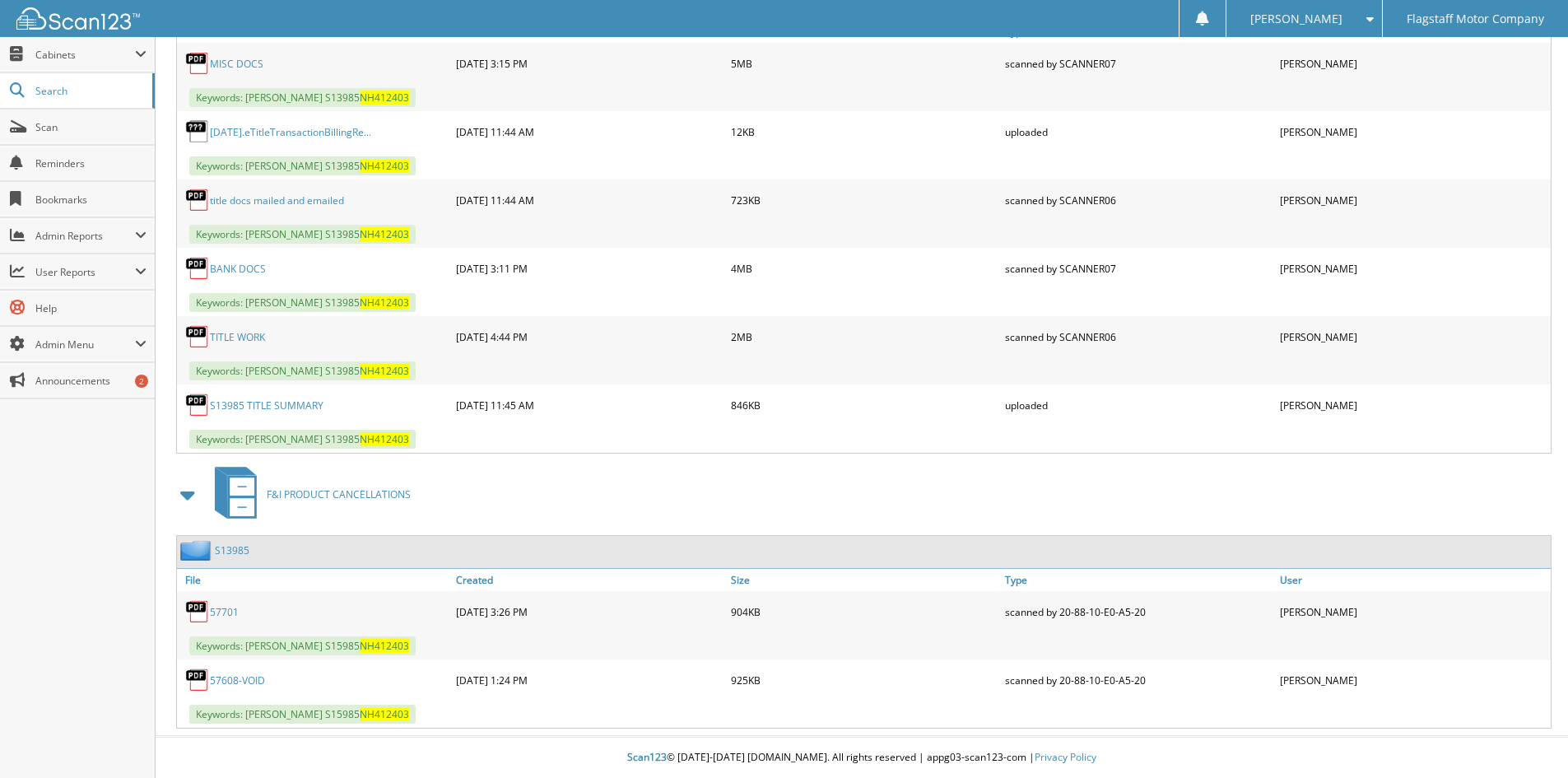
click at [228, 612] on link "57701" at bounding box center [224, 612] width 29 height 14
click at [227, 544] on link "S13985" at bounding box center [232, 550] width 35 height 14
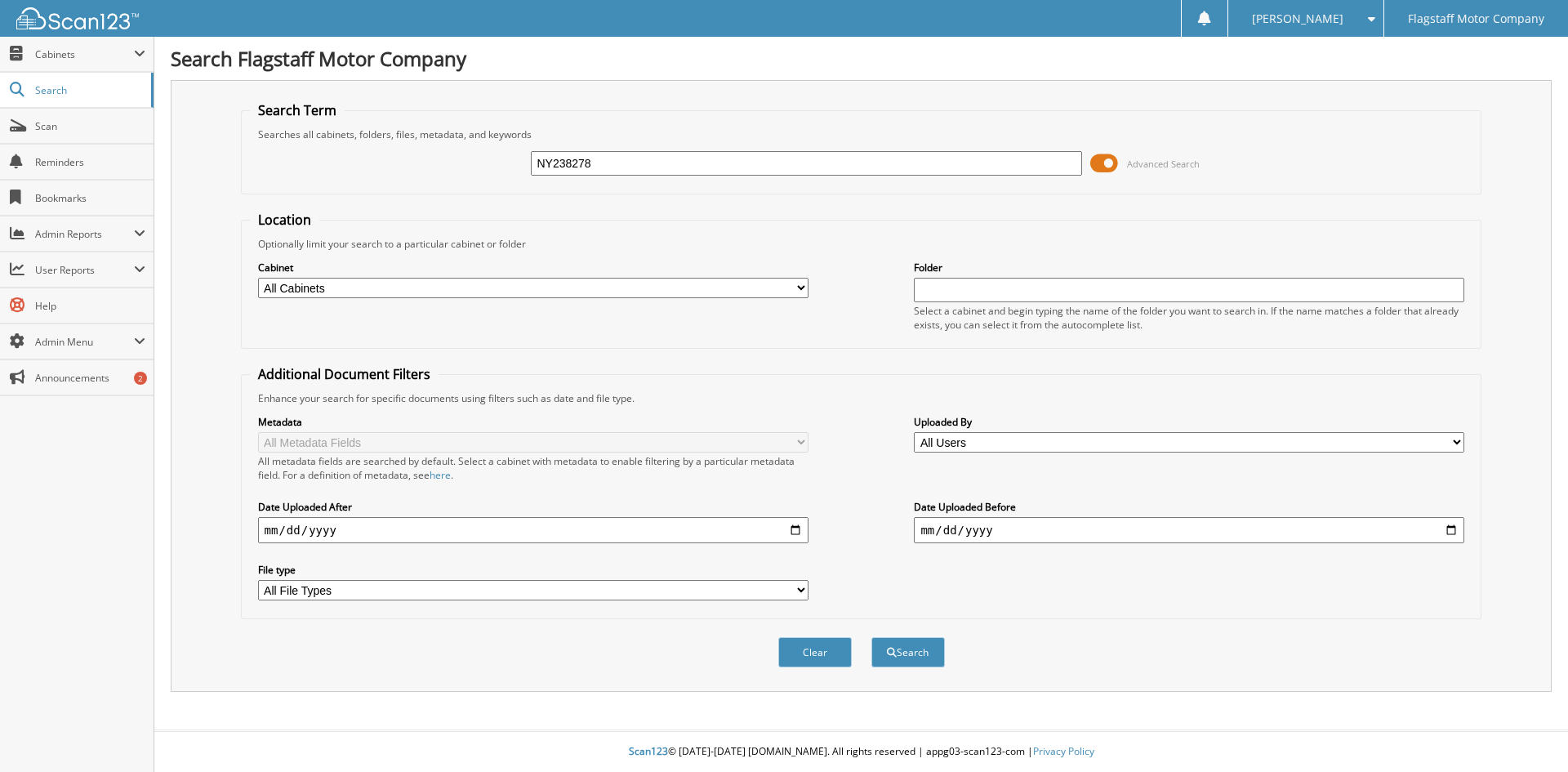
type input "NY238278"
click at [871, 637] on button "Search" at bounding box center [908, 652] width 74 height 30
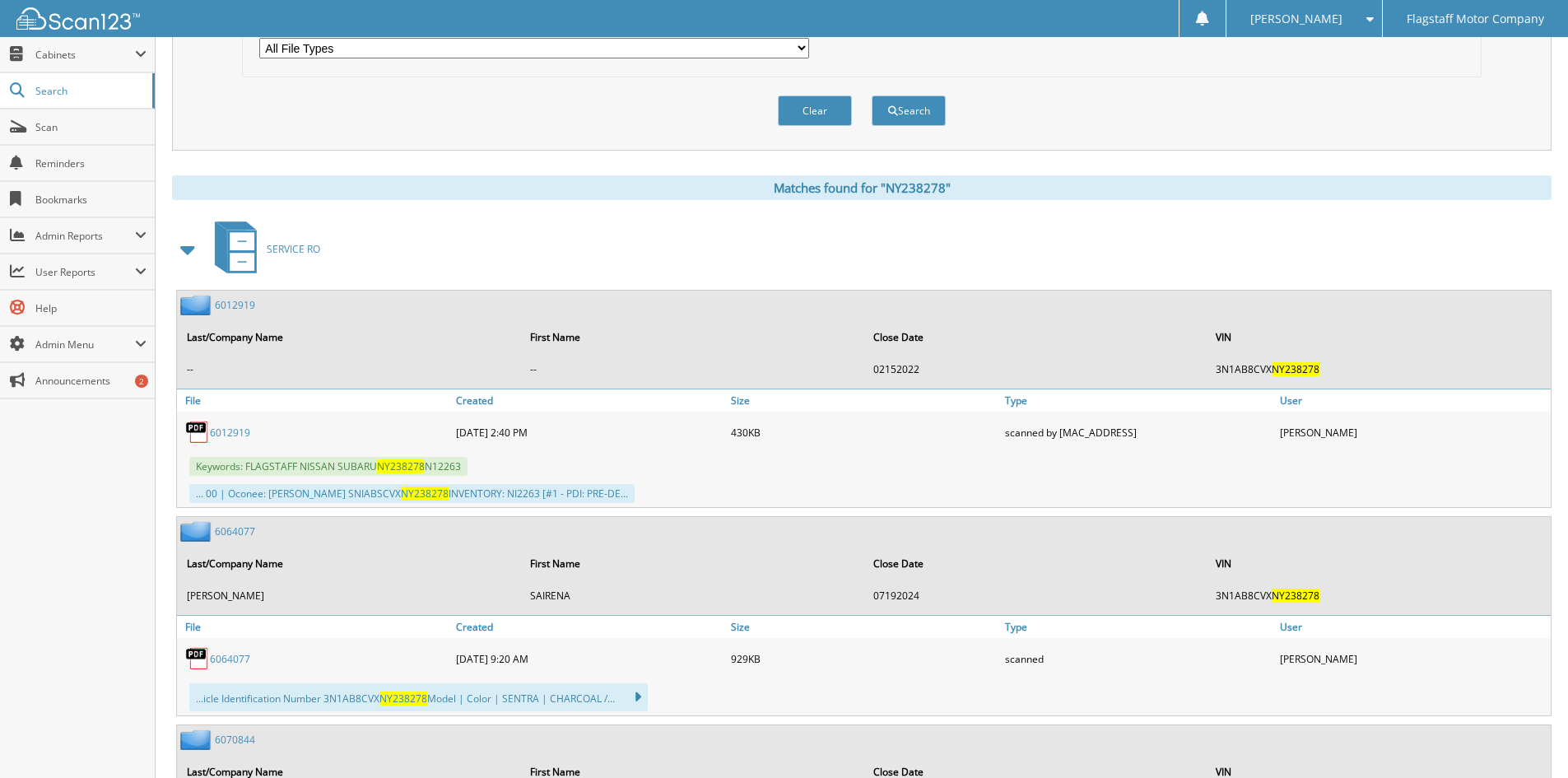
scroll to position [411, 0]
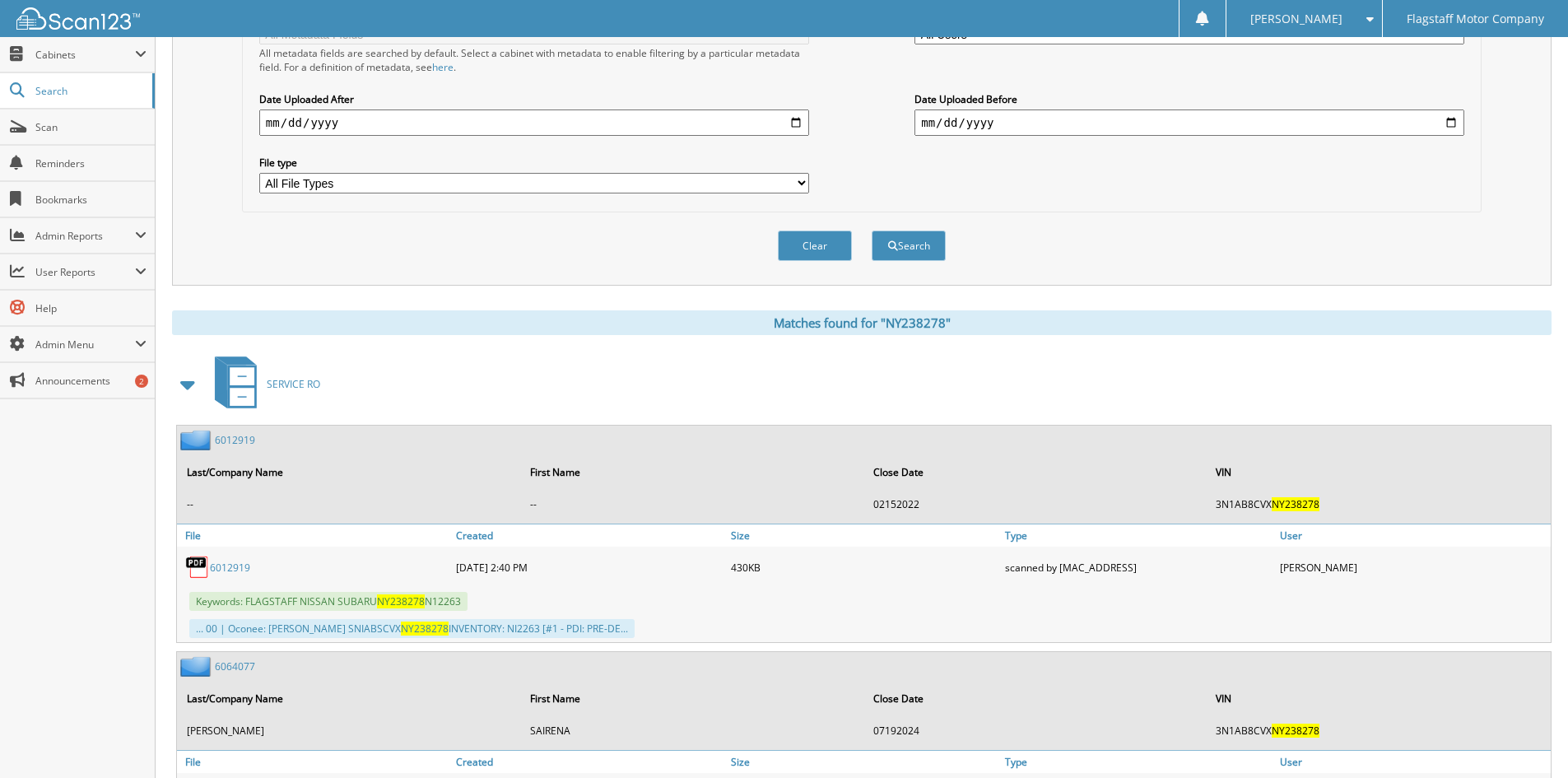
click at [181, 387] on span at bounding box center [188, 384] width 23 height 30
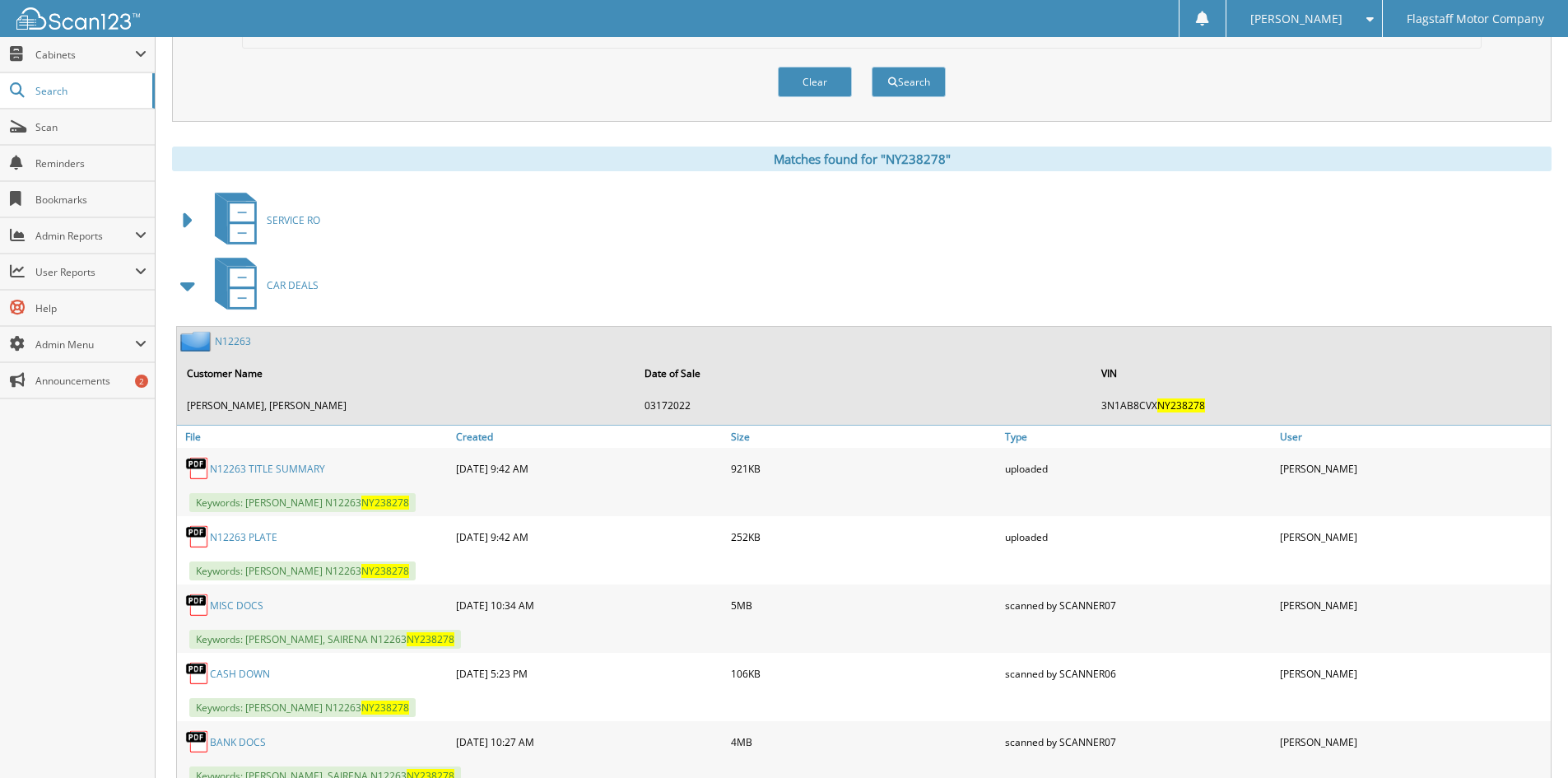
scroll to position [0, 0]
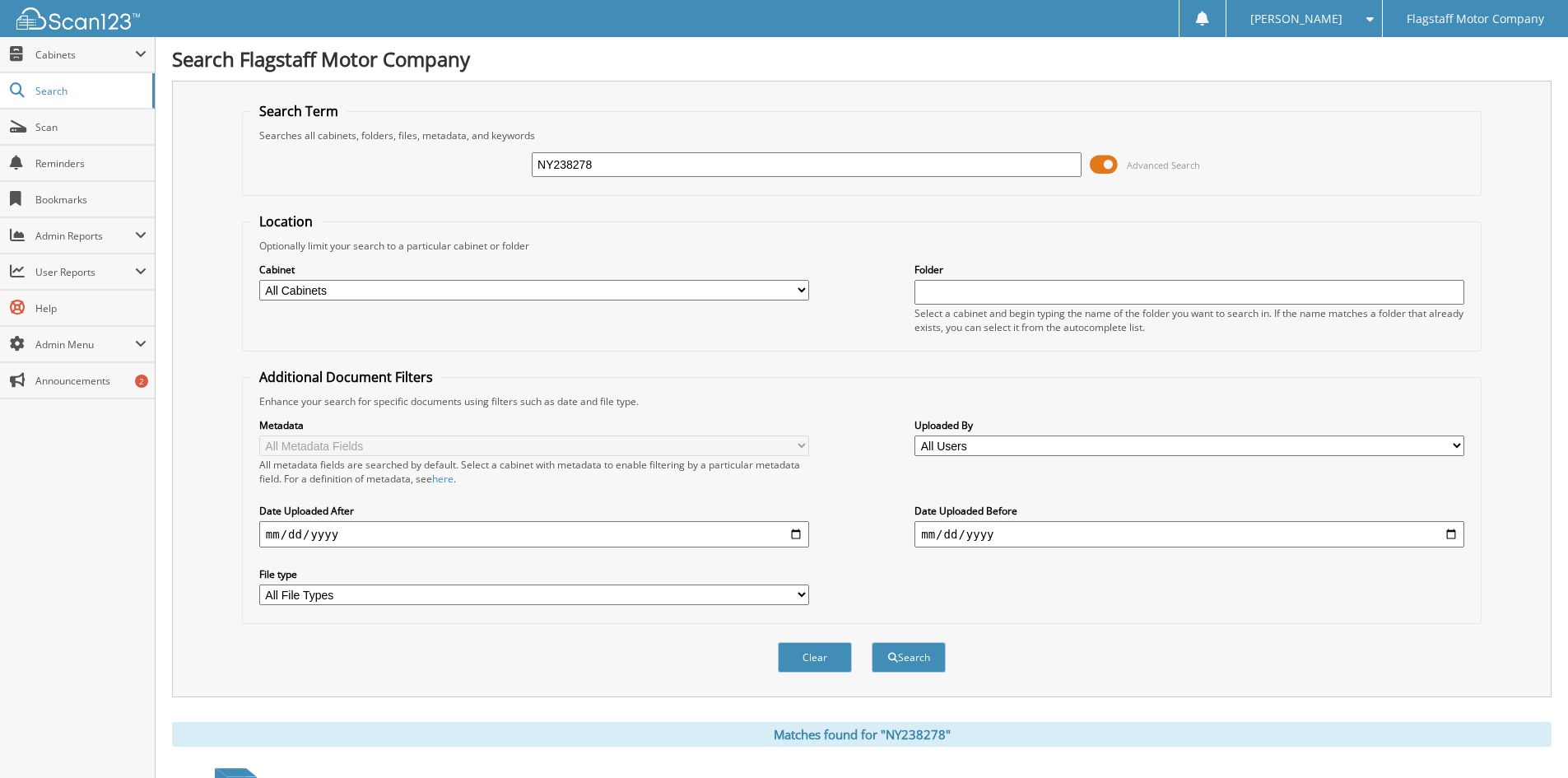
drag, startPoint x: 634, startPoint y: 165, endPoint x: 321, endPoint y: 168, distance: 313.0
click at [321, 168] on div "NY238278 Advanced Search" at bounding box center [861, 164] width 1221 height 45
type input "NC250854"
click at [871, 642] on button "Search" at bounding box center [908, 657] width 74 height 31
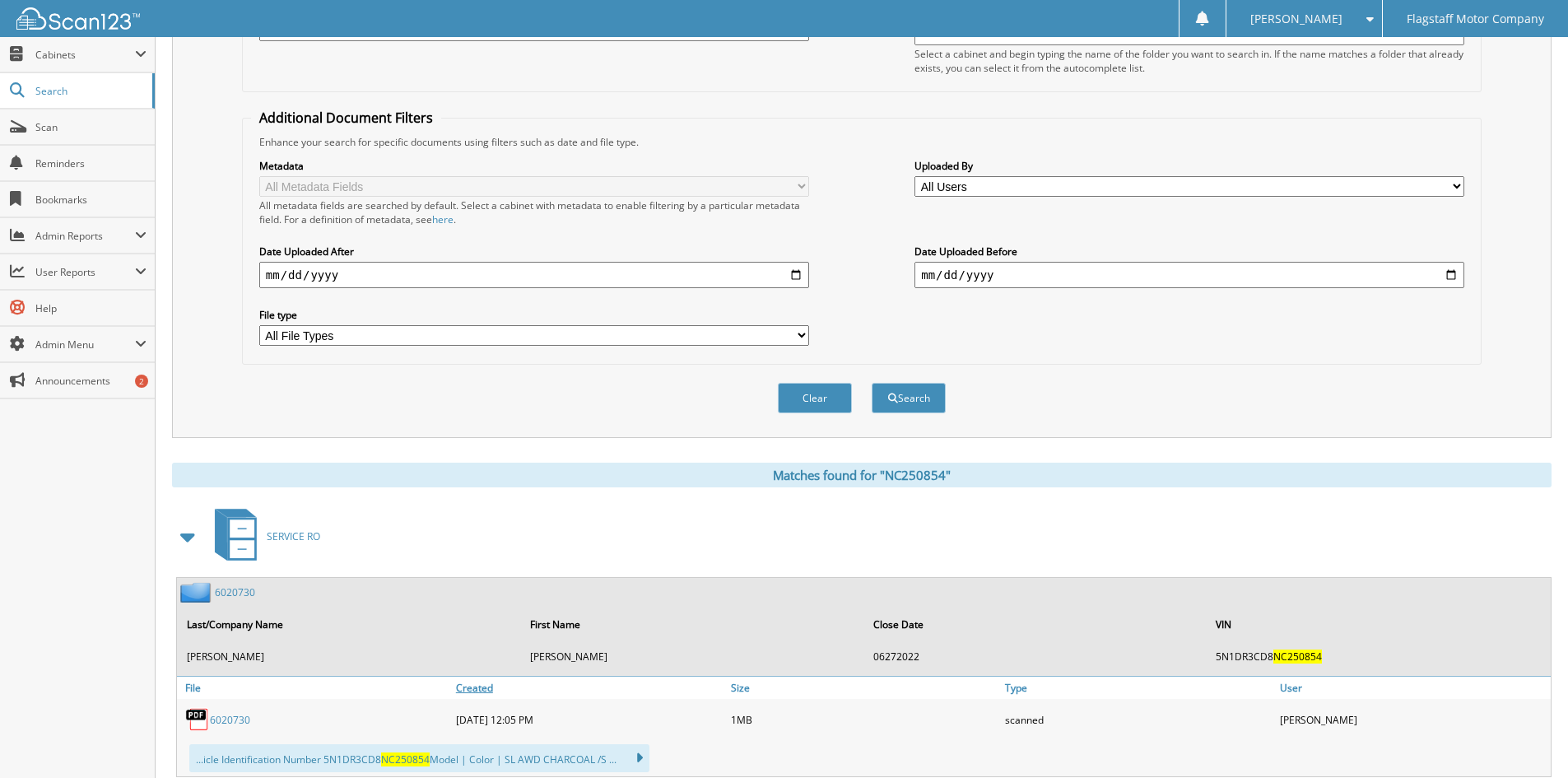
scroll to position [658, 0]
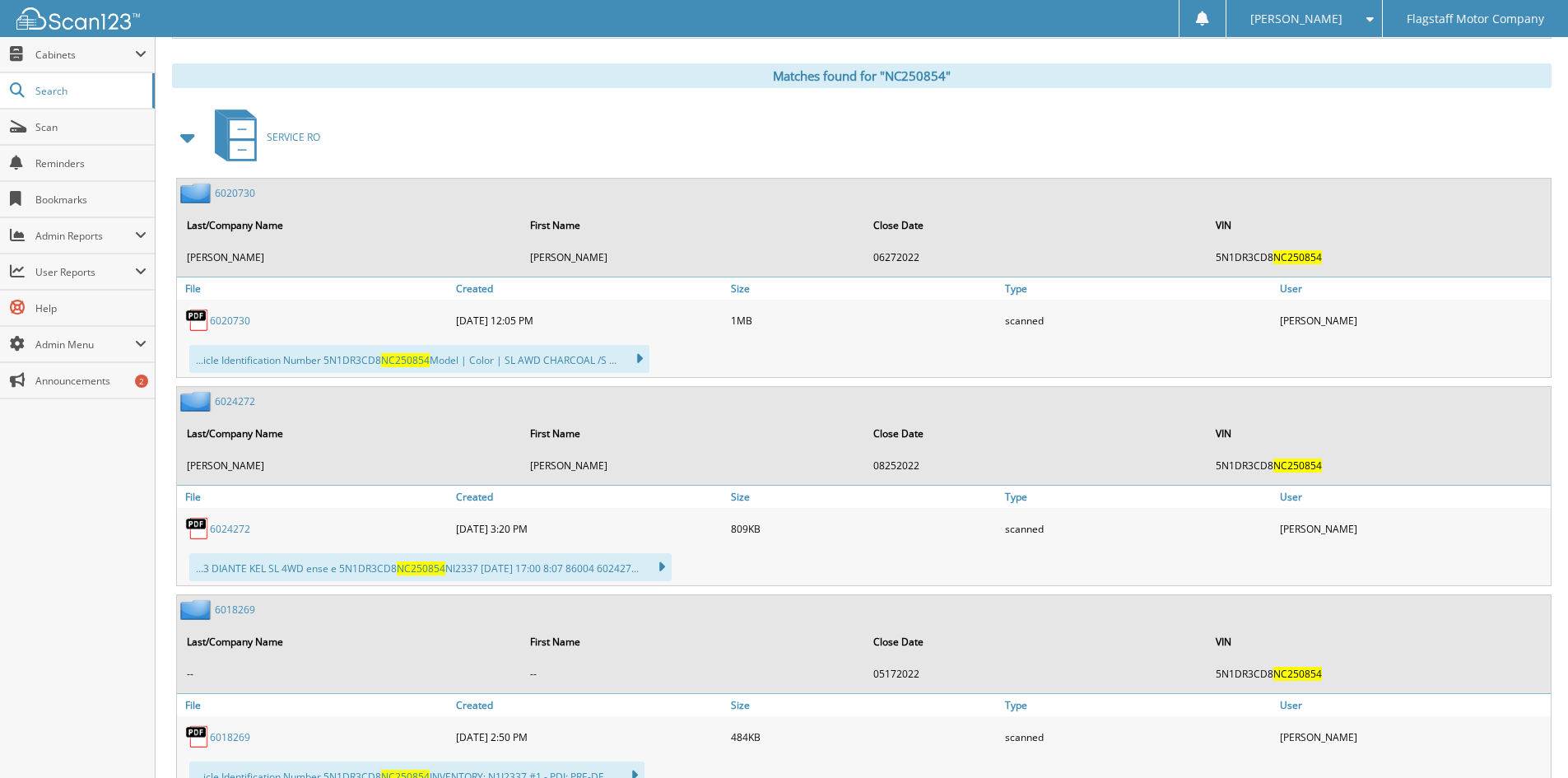
click at [192, 140] on span at bounding box center [188, 138] width 23 height 30
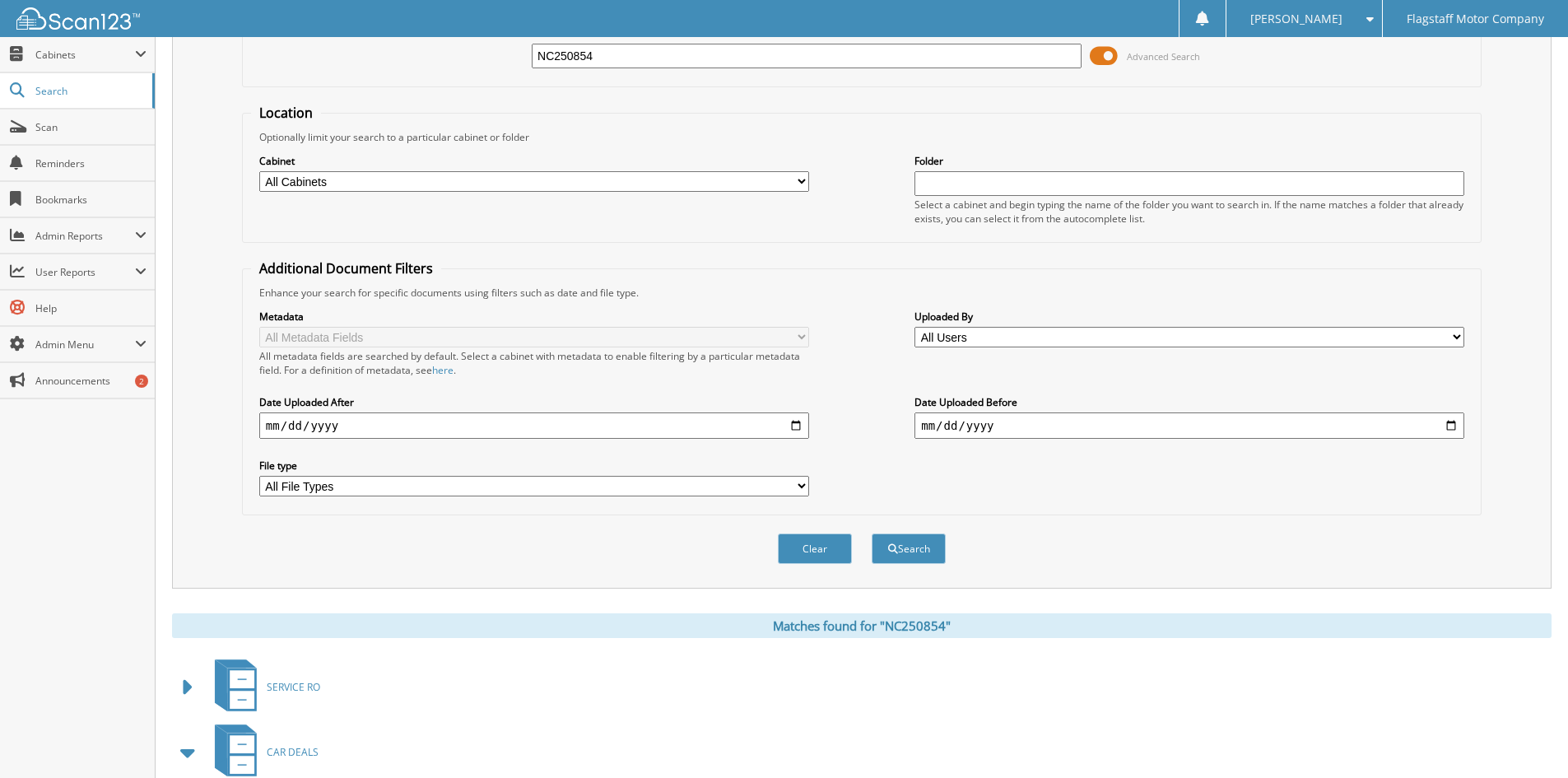
scroll to position [0, 0]
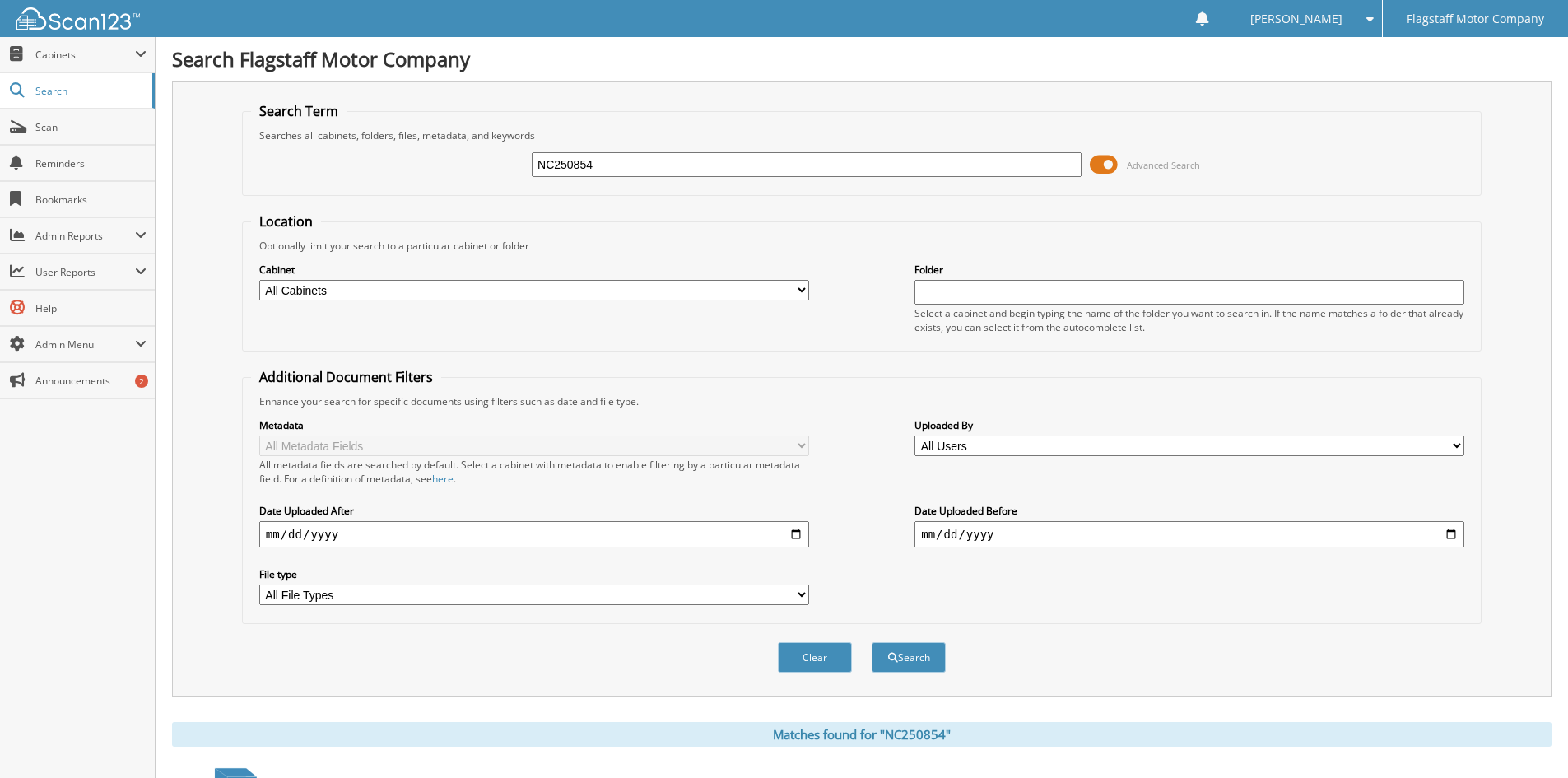
drag, startPoint x: 590, startPoint y: 164, endPoint x: 474, endPoint y: 161, distance: 116.0
click at [474, 161] on div "NC250854 Advanced Search" at bounding box center [861, 164] width 1221 height 45
type input "PC771212"
click at [871, 642] on button "Search" at bounding box center [908, 657] width 74 height 31
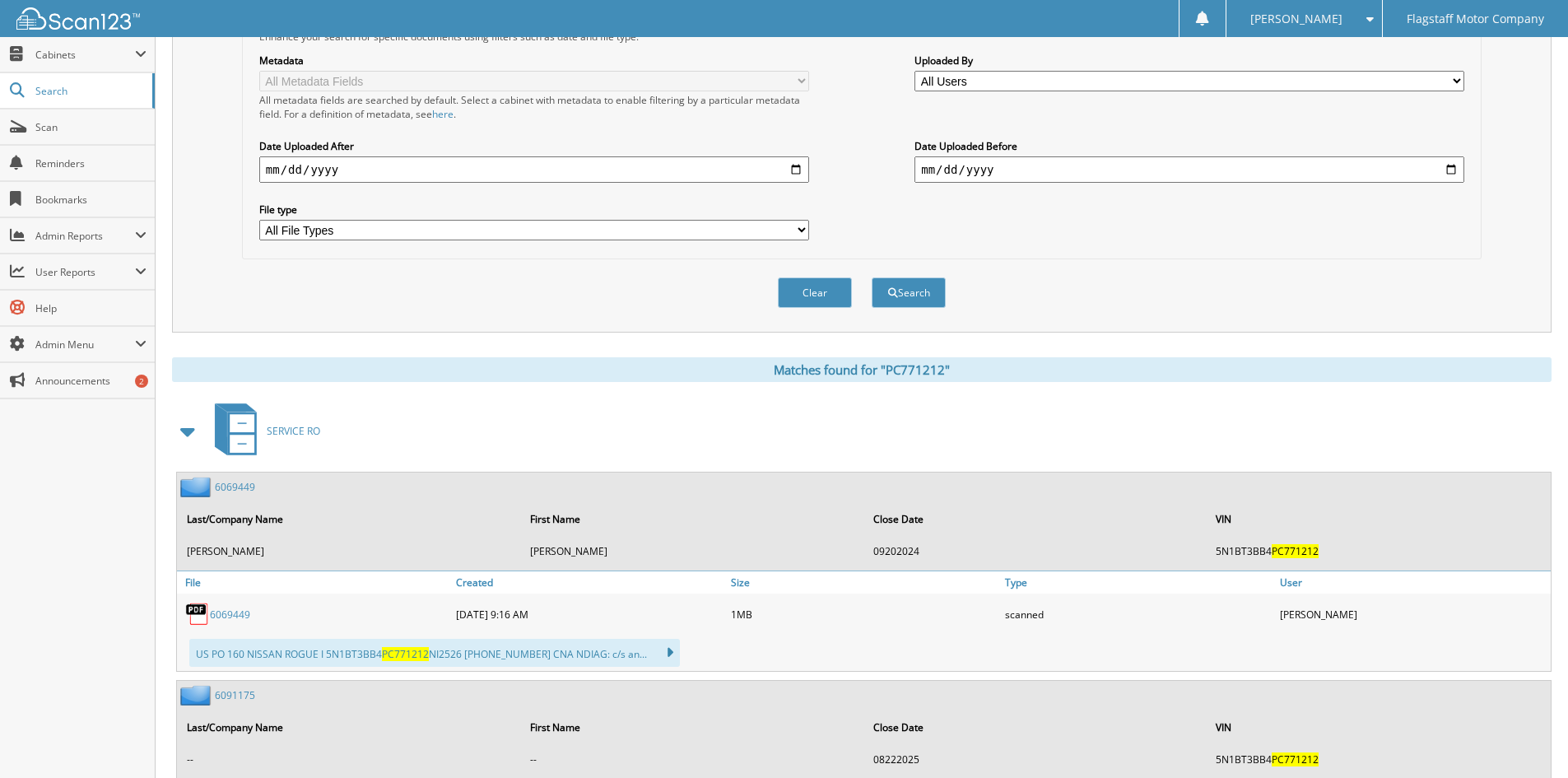
scroll to position [576, 0]
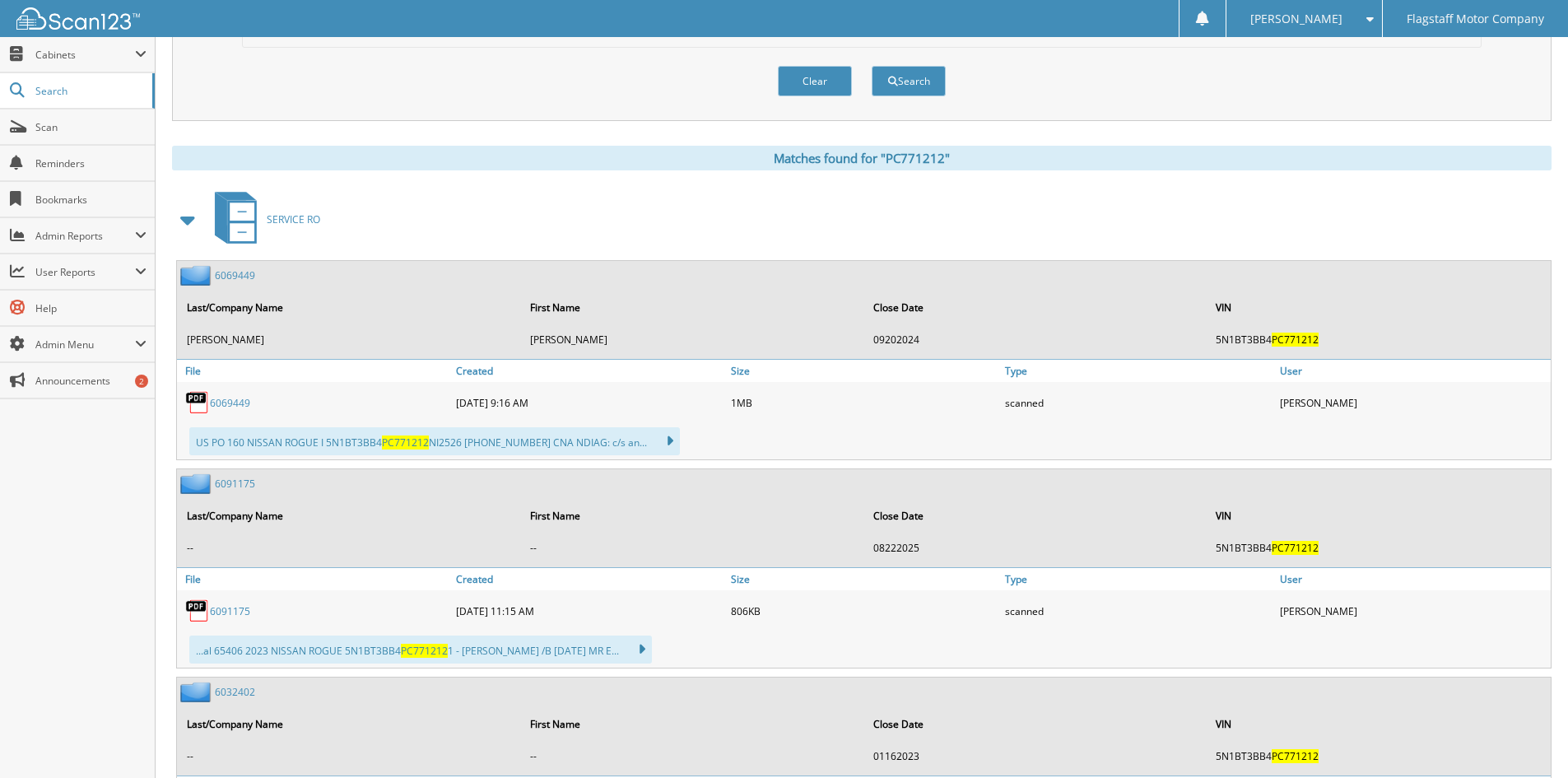
click at [181, 216] on span at bounding box center [188, 220] width 23 height 30
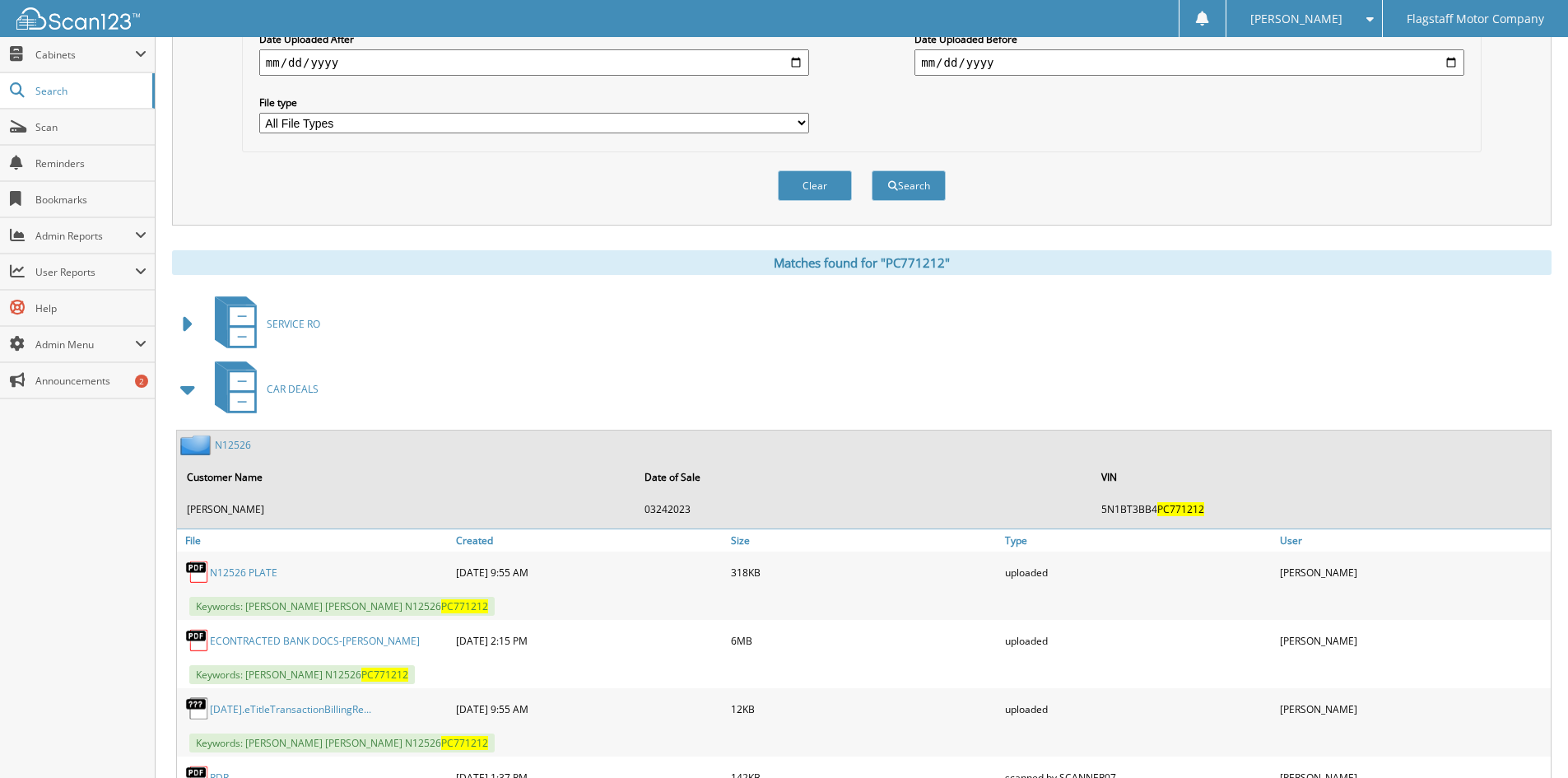
scroll to position [0, 0]
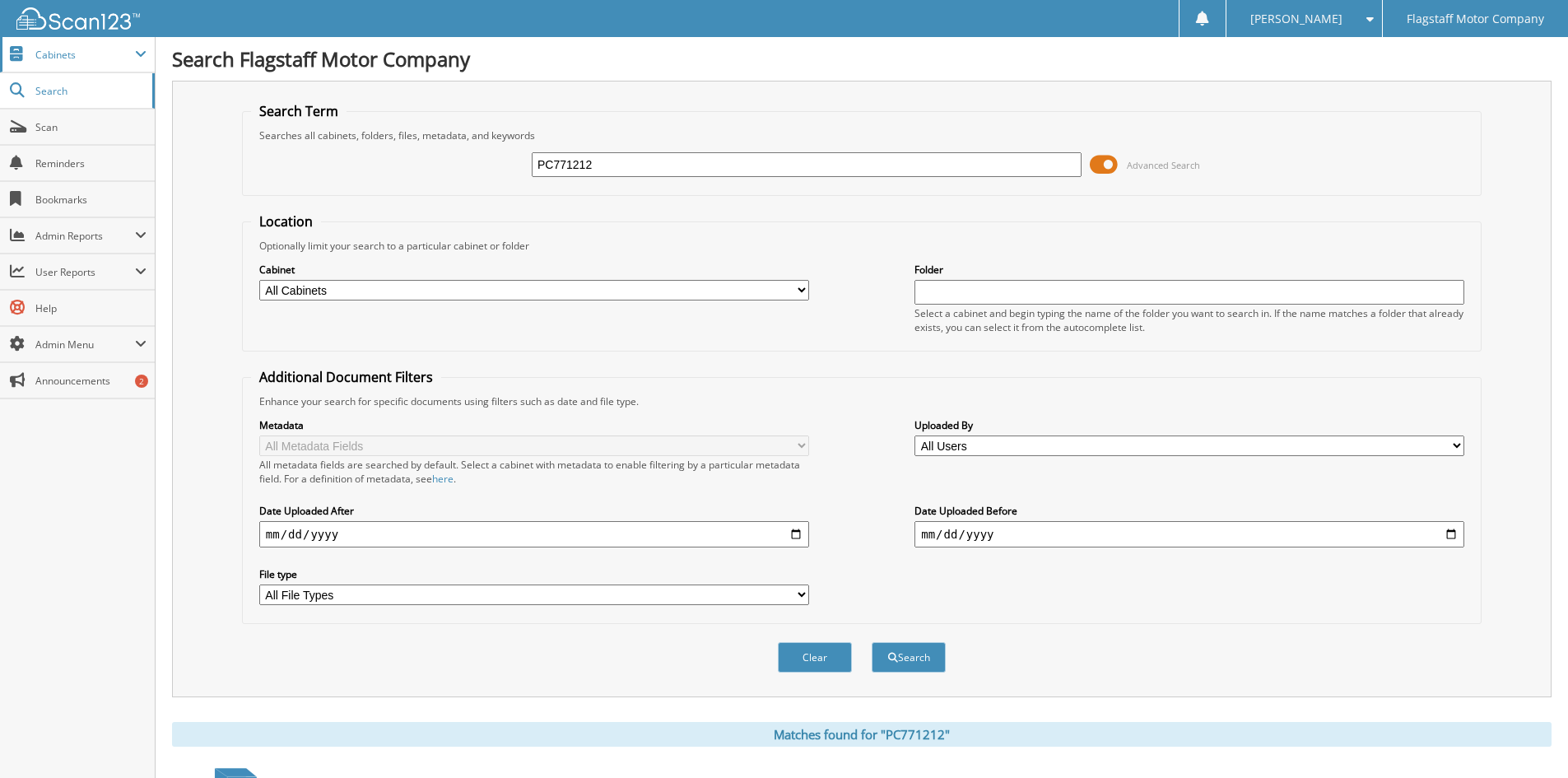
click at [57, 55] on span "Cabinets" at bounding box center [85, 55] width 100 height 14
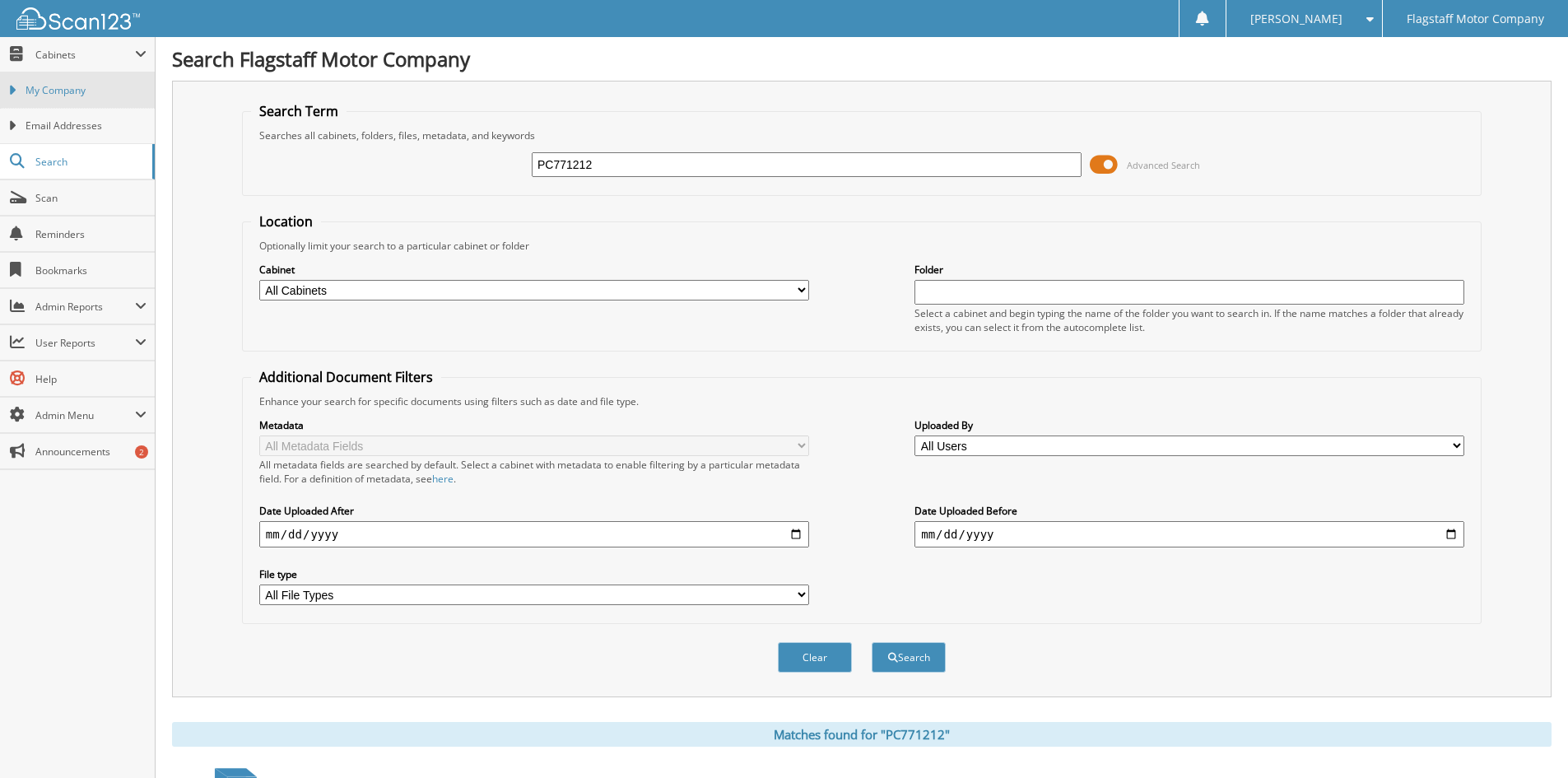
click at [63, 92] on span "My Company" at bounding box center [86, 91] width 121 height 15
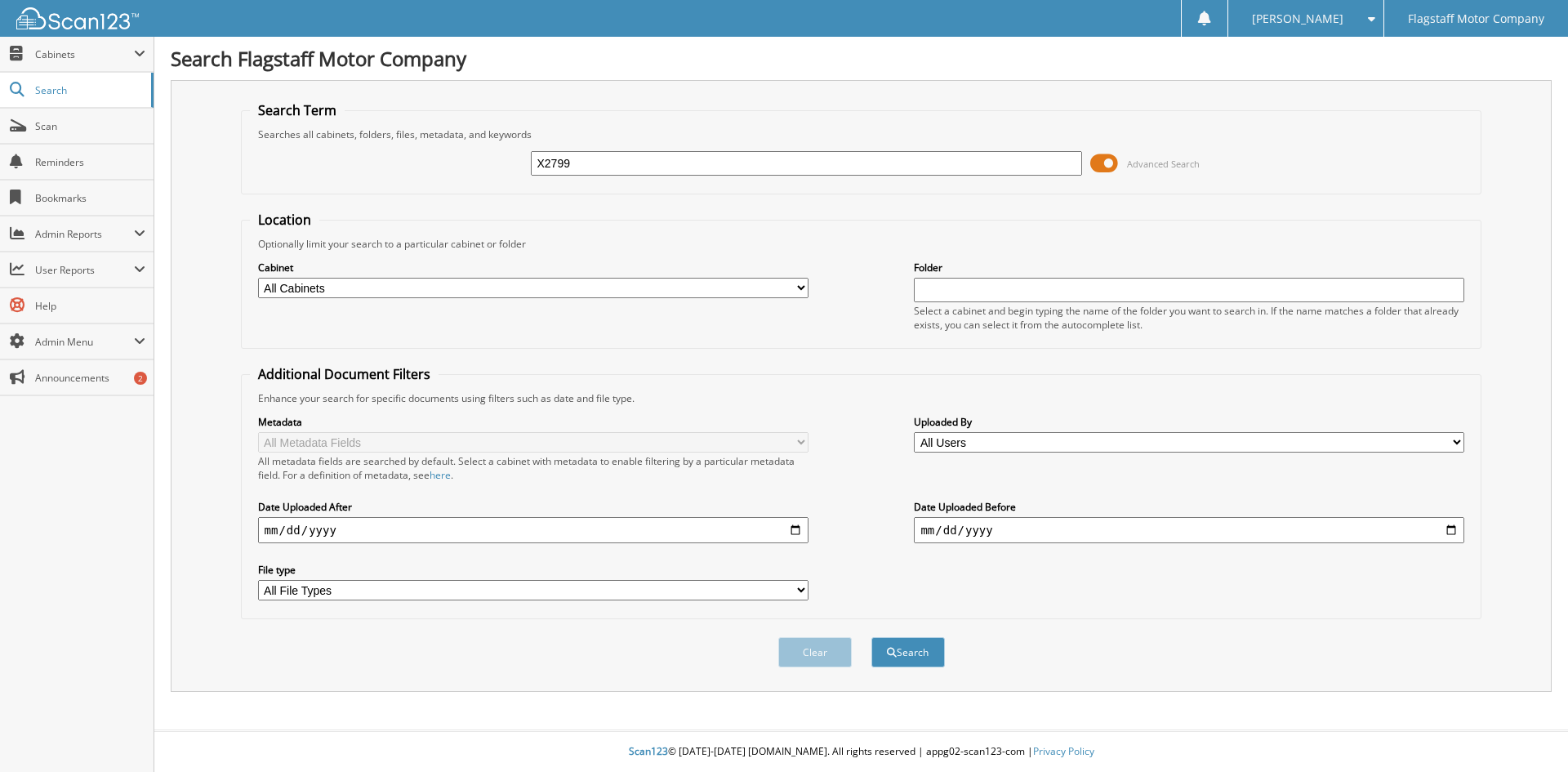
type input "X2799"
click at [871, 637] on button "Search" at bounding box center [908, 652] width 74 height 30
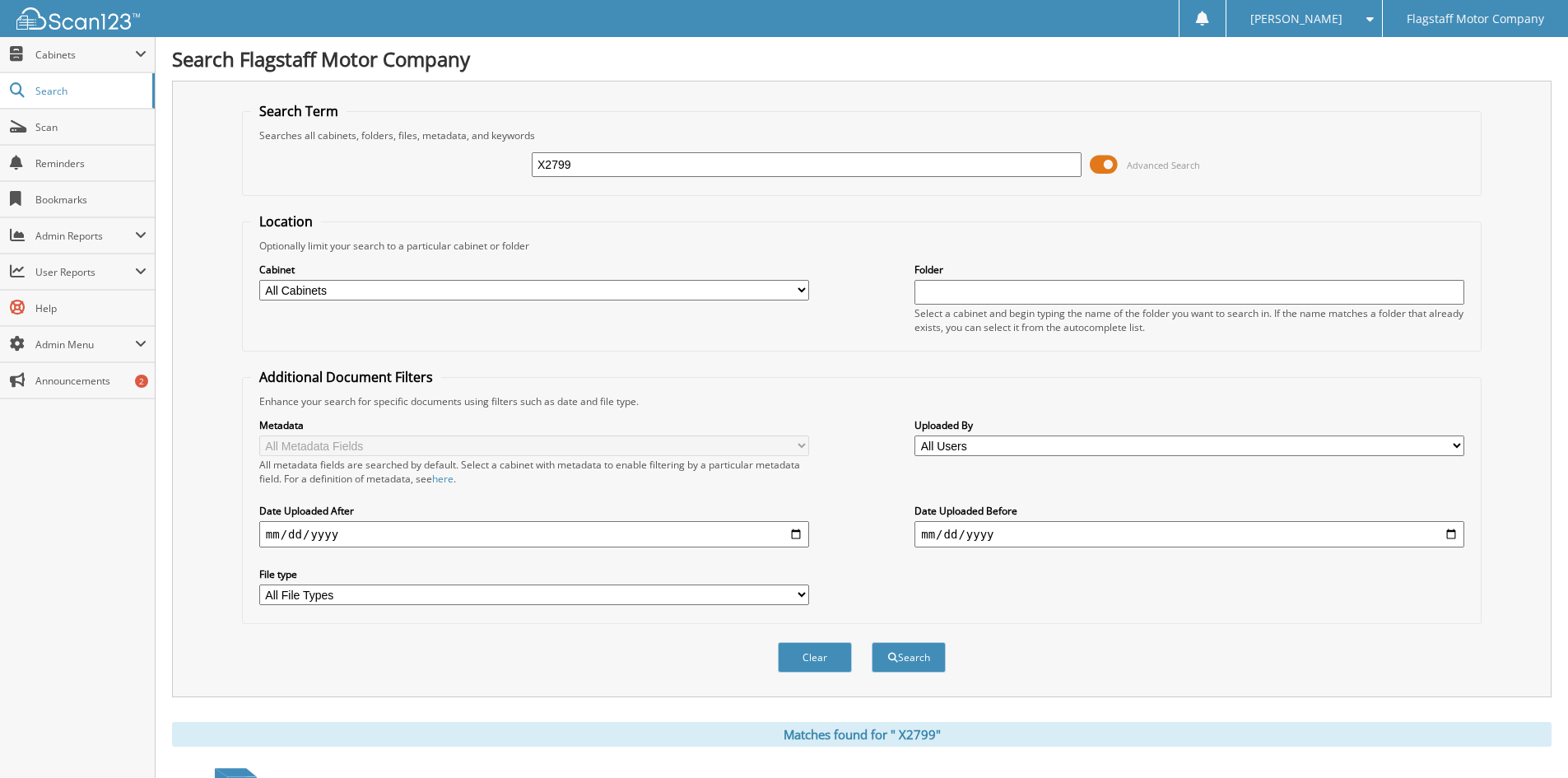
drag, startPoint x: 605, startPoint y: 156, endPoint x: 514, endPoint y: 159, distance: 91.0
click at [519, 163] on div "X2799 Advanced Search" at bounding box center [861, 164] width 1221 height 45
type input "HS837609"
click at [871, 642] on button "Search" at bounding box center [908, 657] width 74 height 31
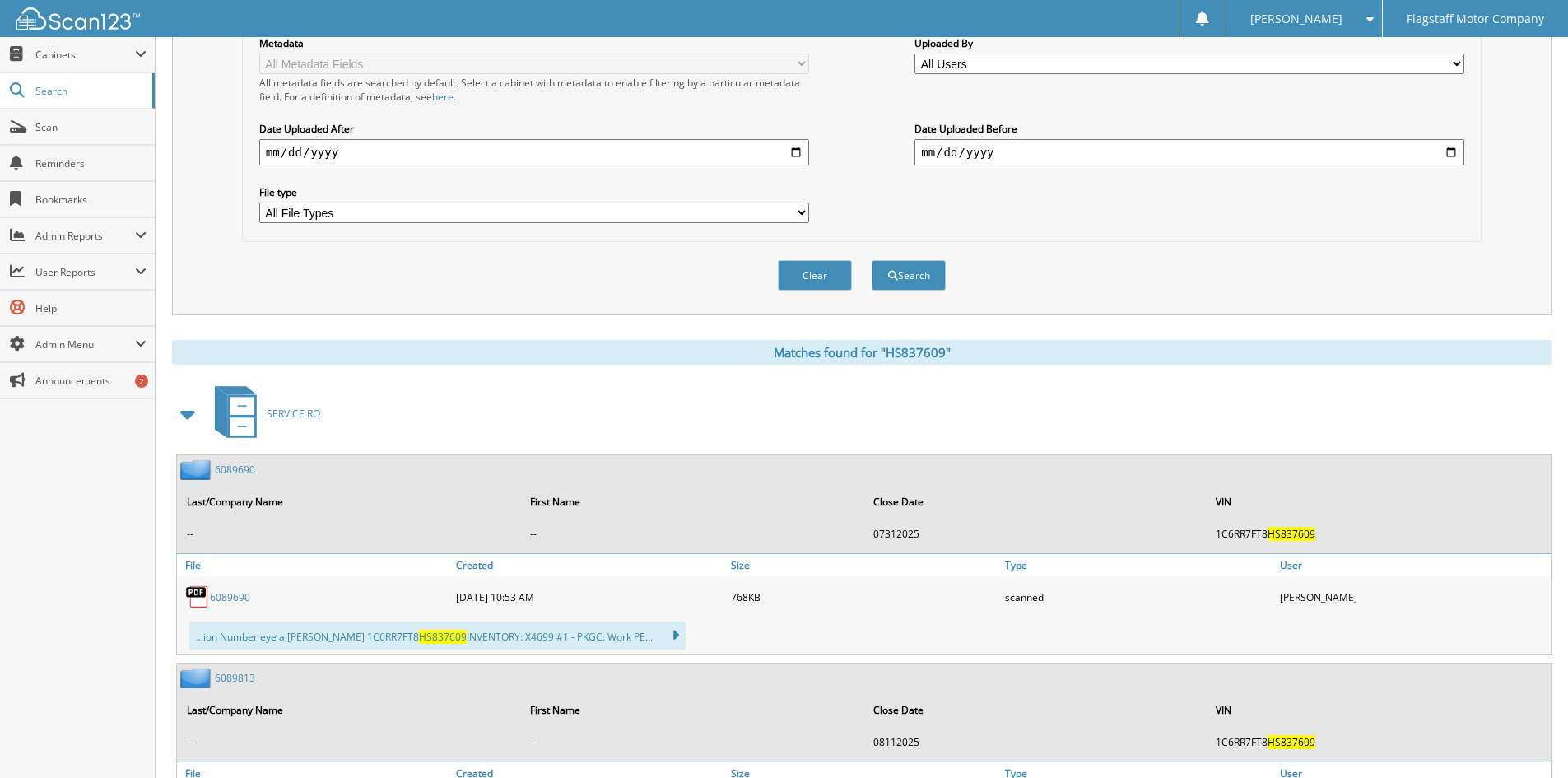
scroll to position [741, 0]
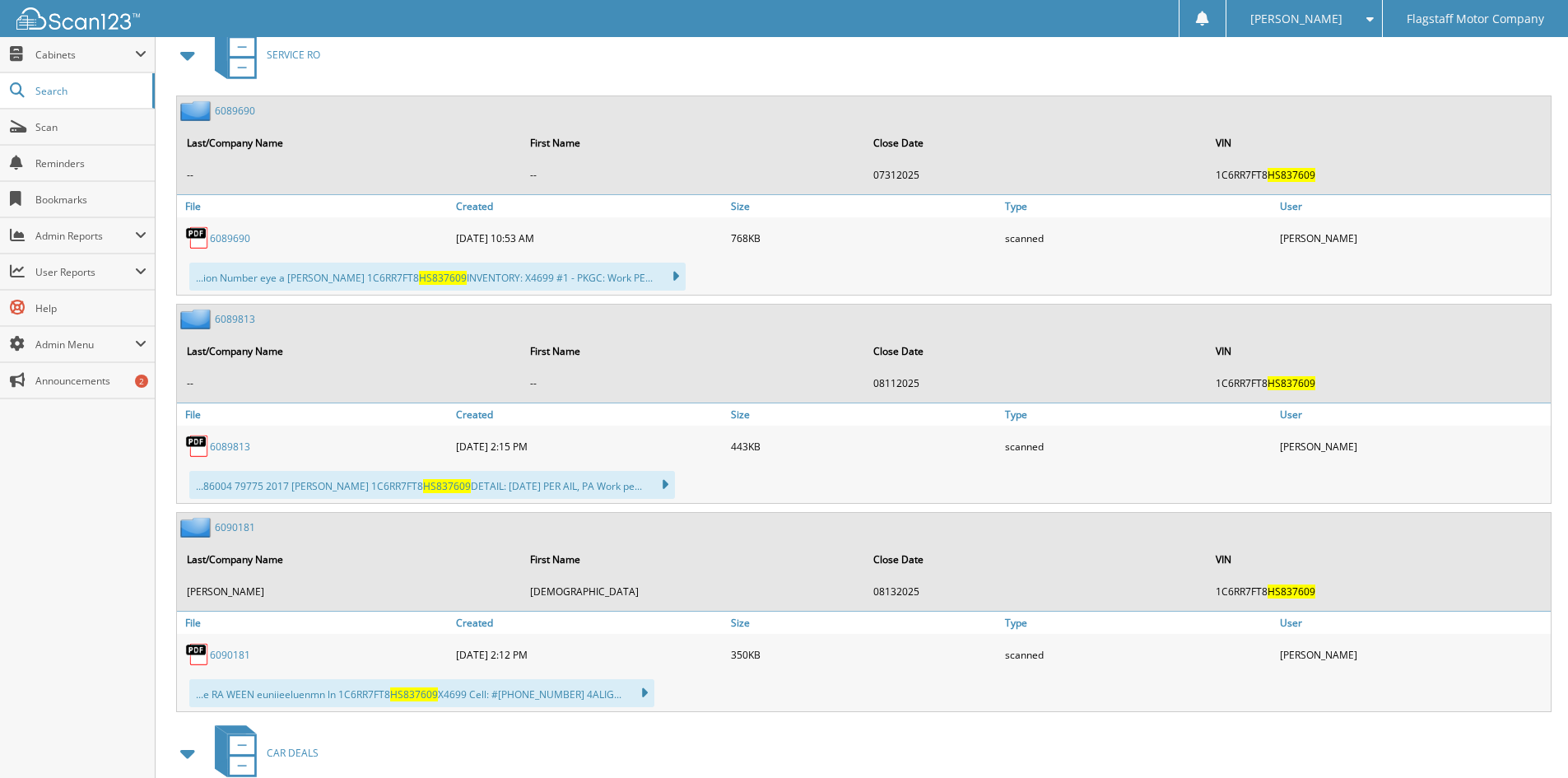
click at [187, 59] on span at bounding box center [188, 55] width 23 height 30
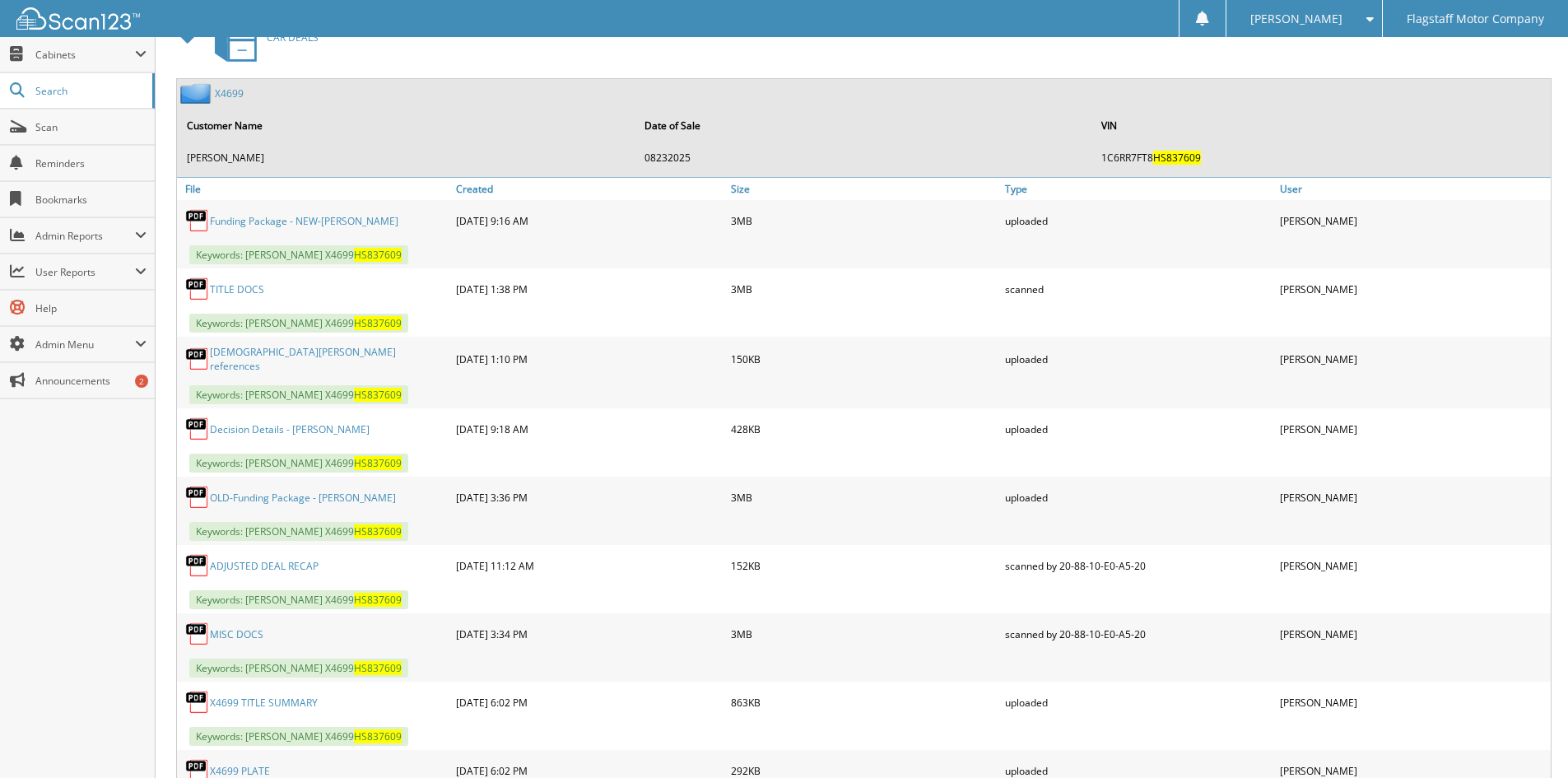
scroll to position [1070, 0]
